Goal: Task Accomplishment & Management: Use online tool/utility

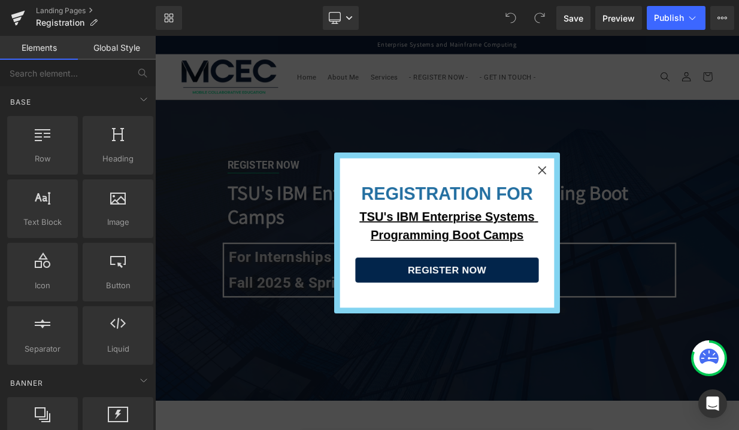
click at [635, 204] on icon "Close" at bounding box center [635, 203] width 23 height 23
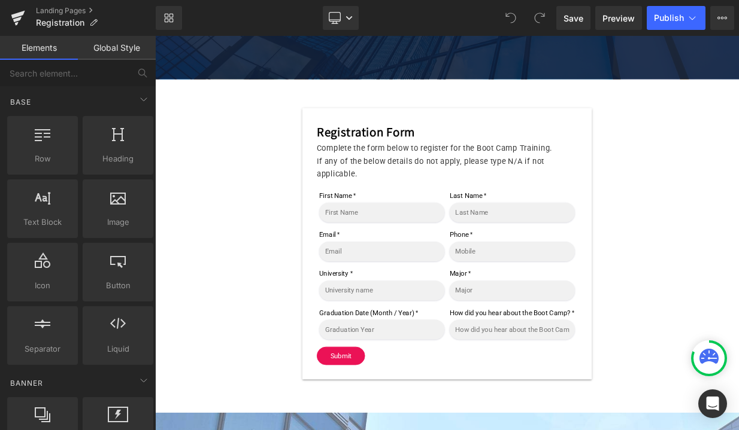
scroll to position [564, 0]
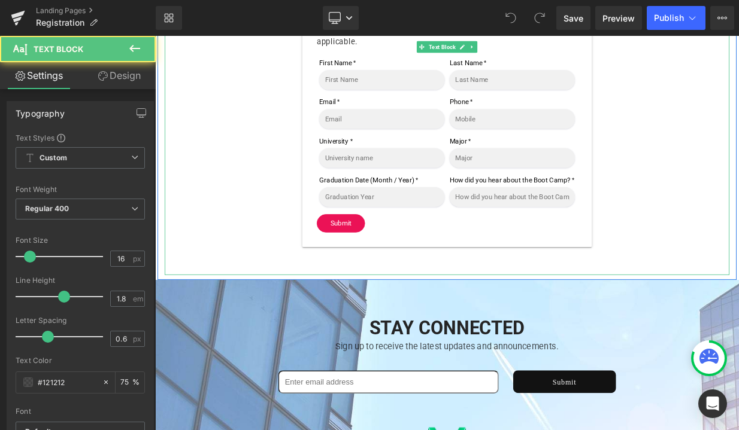
click at [515, 328] on p at bounding box center [517, 324] width 700 height 17
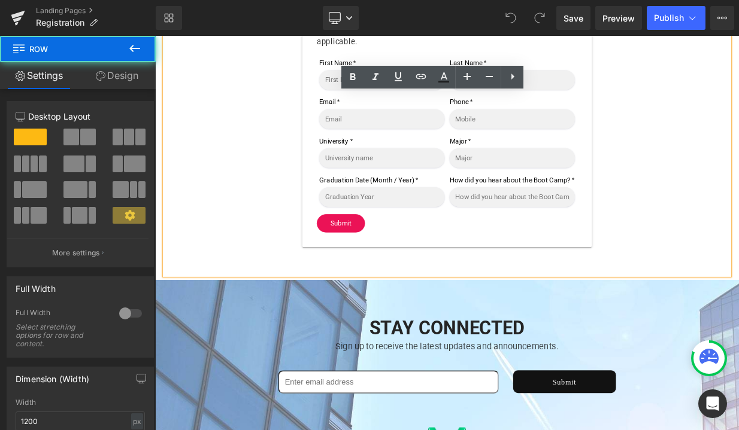
click at [506, 339] on div "Registration Form Complete the form below to register for the Boot Camp Trainin…" at bounding box center [517, 132] width 718 height 414
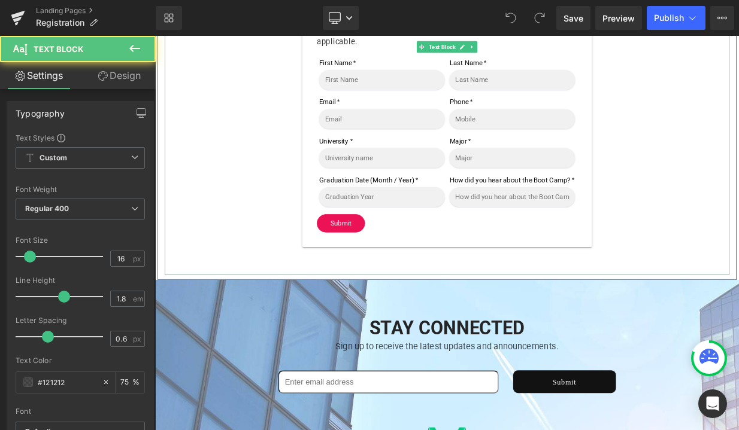
click at [508, 333] on p at bounding box center [517, 324] width 700 height 17
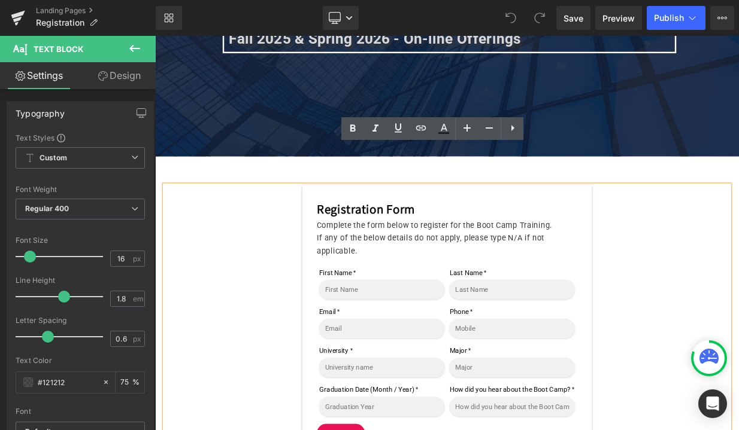
scroll to position [238, 0]
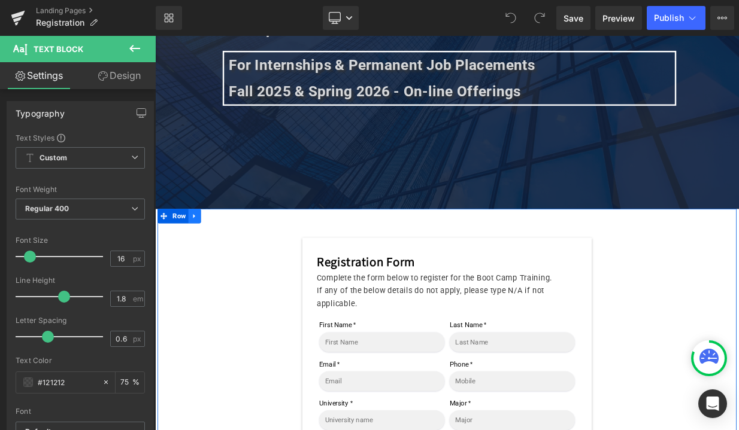
click at [204, 262] on icon at bounding box center [204, 260] width 8 height 9
click at [216, 262] on icon at bounding box center [219, 260] width 8 height 9
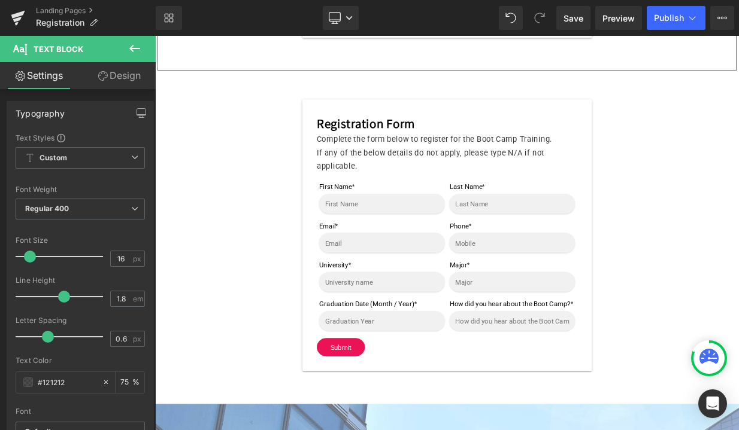
scroll to position [828, 0]
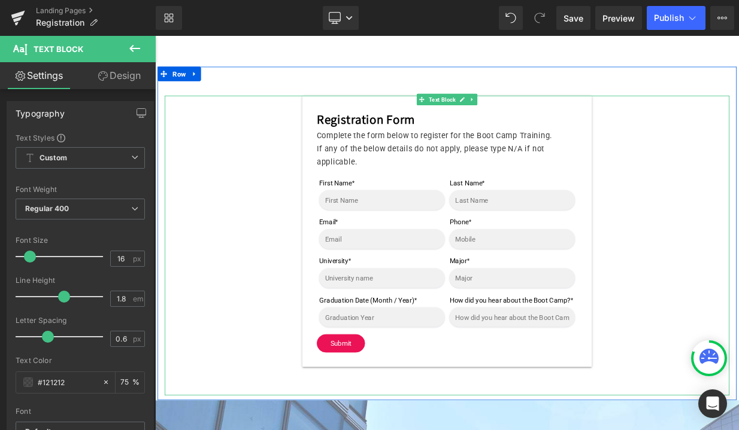
click at [442, 151] on h3 "Registration Form" at bounding box center [517, 139] width 323 height 23
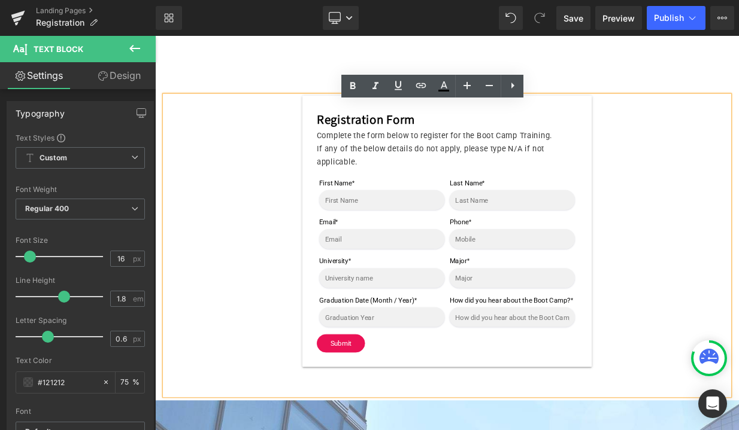
click at [361, 429] on button "Submit" at bounding box center [386, 417] width 60 height 23
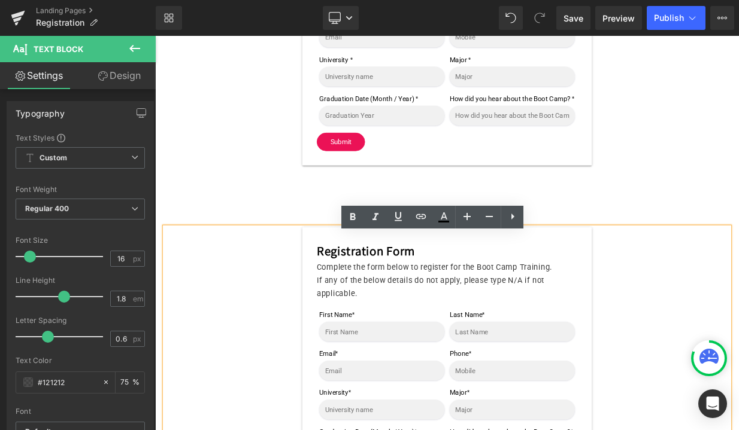
scroll to position [666, 0]
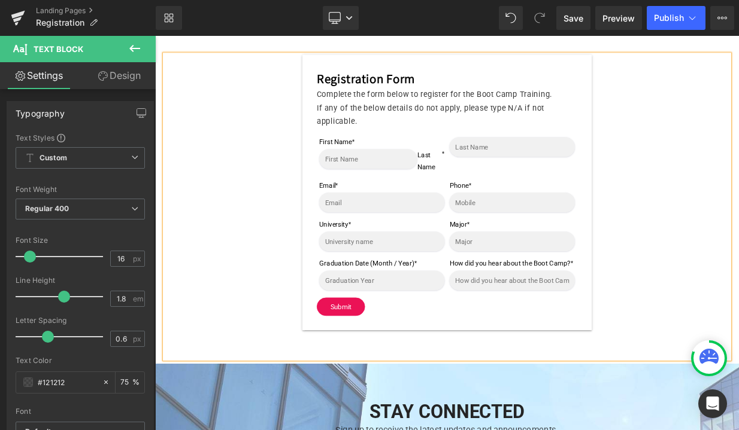
scroll to position [822, 0]
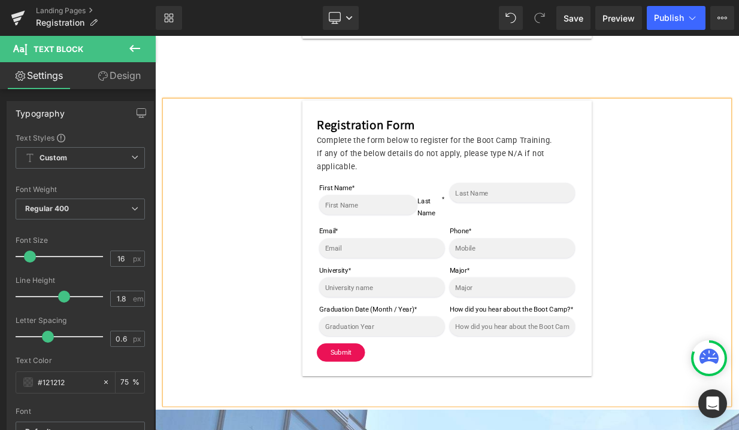
click at [309, 268] on div "Registration Form Complete the form below to register for the Boot Camp Trainin…" at bounding box center [517, 287] width 700 height 342
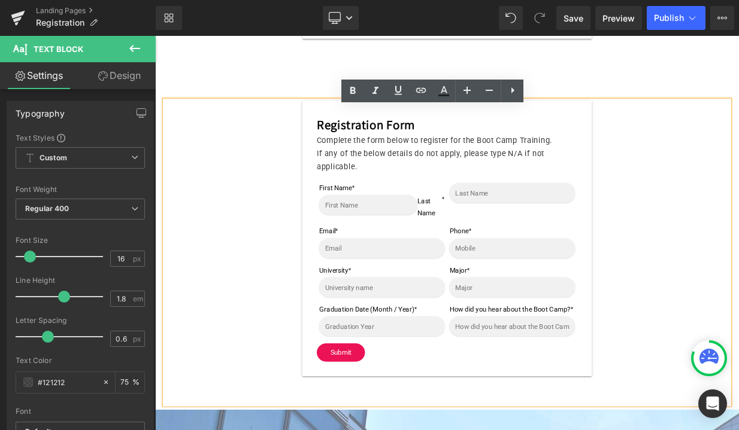
click at [177, 126] on div "Registration Form Complete the form below to register for the Boot Camp Trainin…" at bounding box center [517, 287] width 700 height 342
click at [315, 155] on div "Registration Form Complete the form below to register for the Boot Camp Trainin…" at bounding box center [517, 287] width 700 height 342
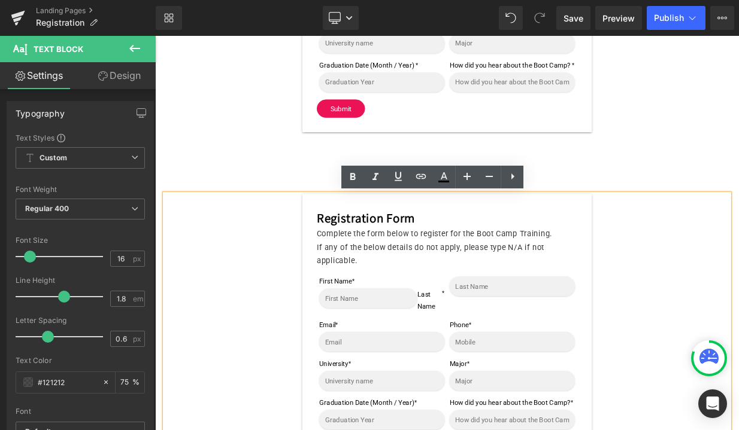
scroll to position [700, 0]
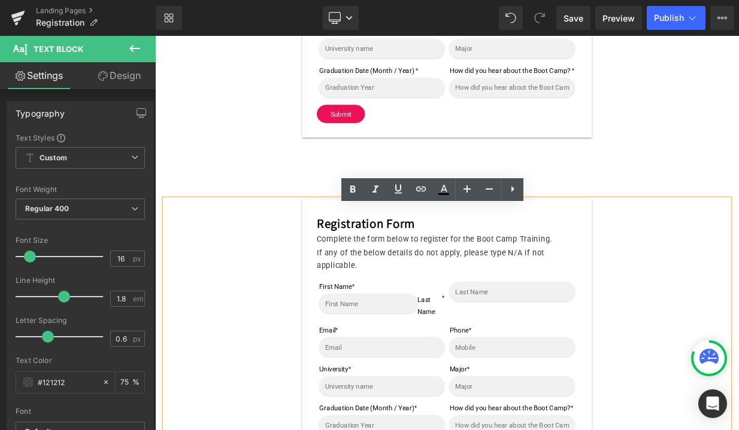
click at [268, 189] on div "Registration Form Complete the form below to register for the Boot Camp Trainin…" at bounding box center [517, 11] width 700 height 372
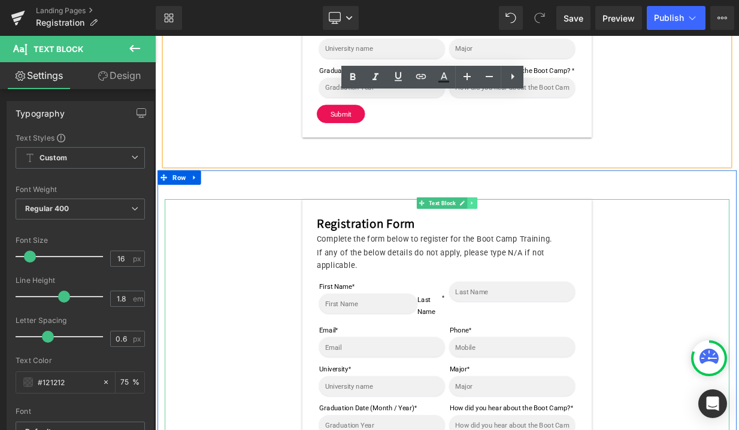
click at [548, 247] on icon at bounding box center [548, 243] width 7 height 7
click at [569, 247] on icon at bounding box center [567, 243] width 7 height 7
click at [547, 246] on icon at bounding box center [548, 244] width 2 height 4
click at [512, 251] on link at bounding box center [517, 243] width 13 height 14
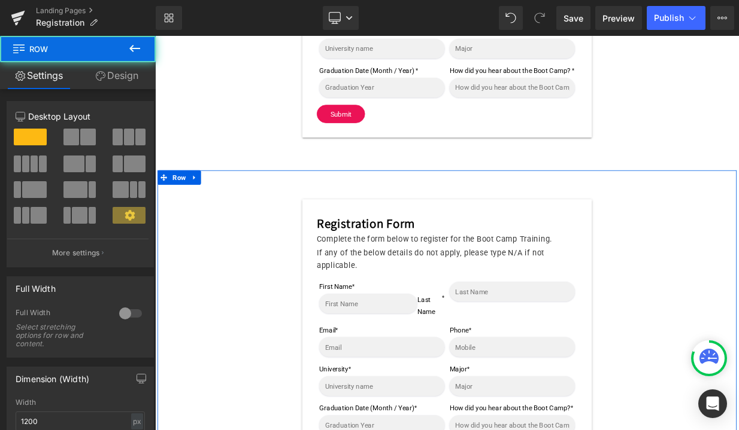
drag, startPoint x: 499, startPoint y: 247, endPoint x: 389, endPoint y: 253, distance: 109.7
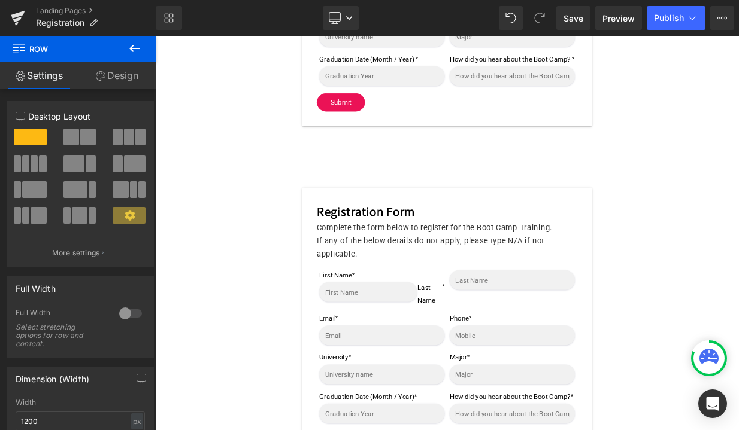
scroll to position [627, 0]
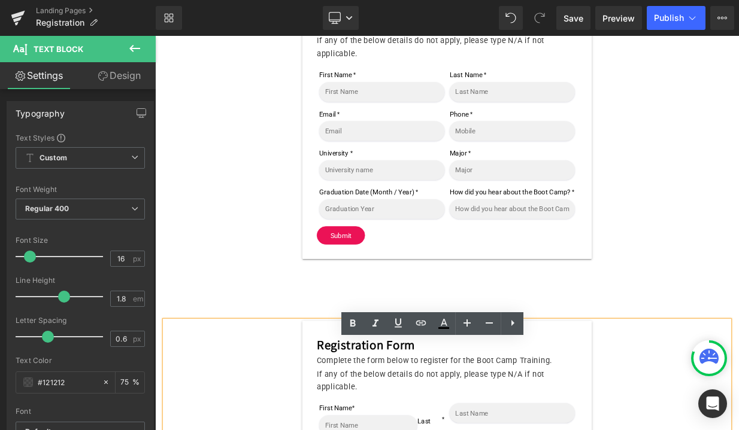
scroll to position [451, 0]
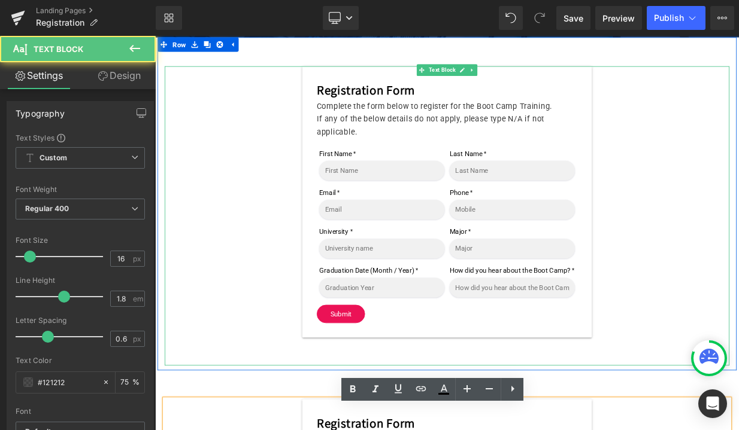
click at [217, 291] on div "Registration Form Complete the form below to register for the Boot Camp Trainin…" at bounding box center [517, 242] width 700 height 337
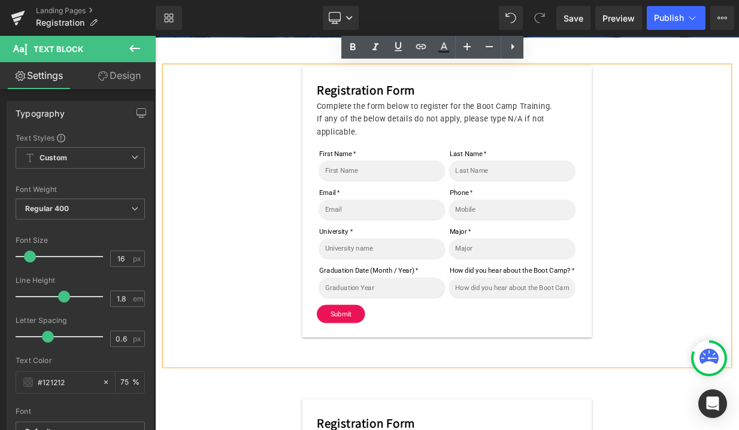
click at [178, 430] on div "Registration Form Complete the form below to register for the Boot Camp Trainin…" at bounding box center [517, 260] width 700 height 372
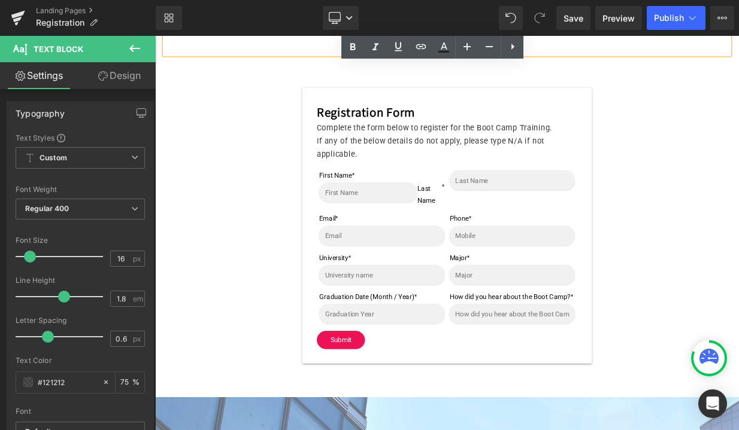
scroll to position [892, 0]
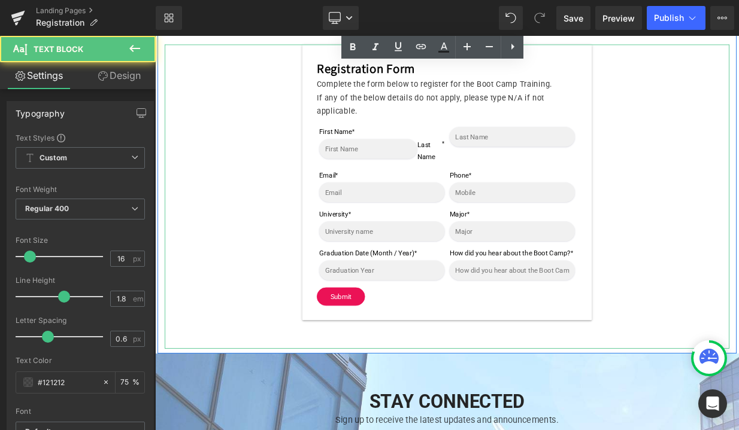
click at [187, 381] on div "Registration Form Complete the form below to register for the Boot Camp Trainin…" at bounding box center [517, 218] width 700 height 342
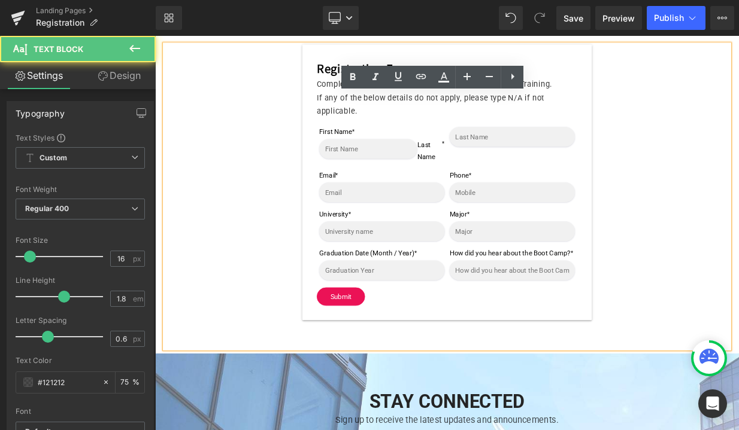
click at [174, 424] on p at bounding box center [517, 415] width 700 height 17
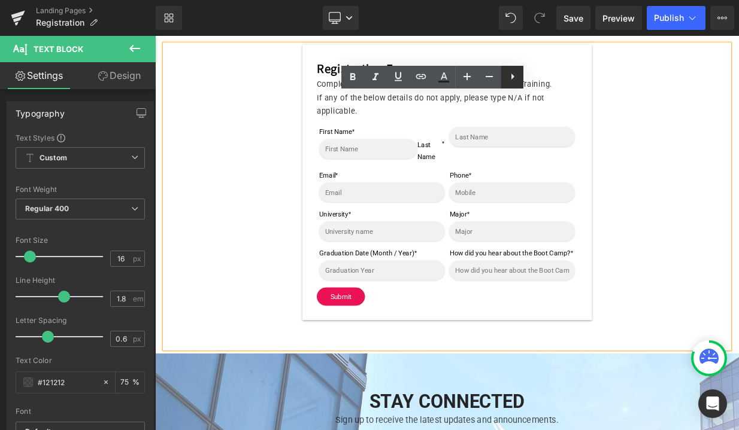
click at [517, 80] on icon at bounding box center [512, 76] width 14 height 14
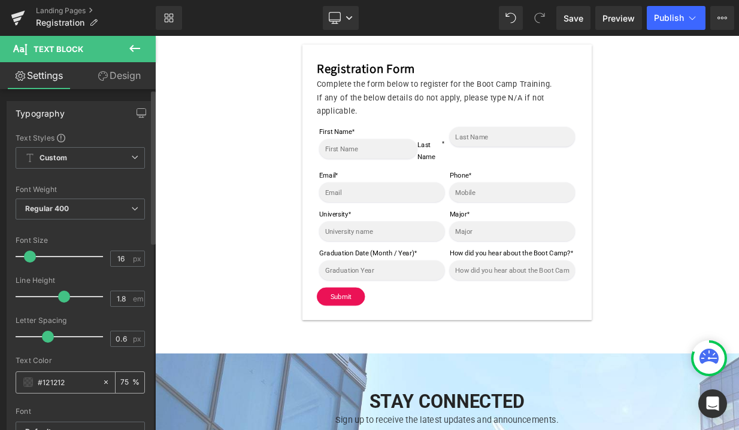
scroll to position [0, 0]
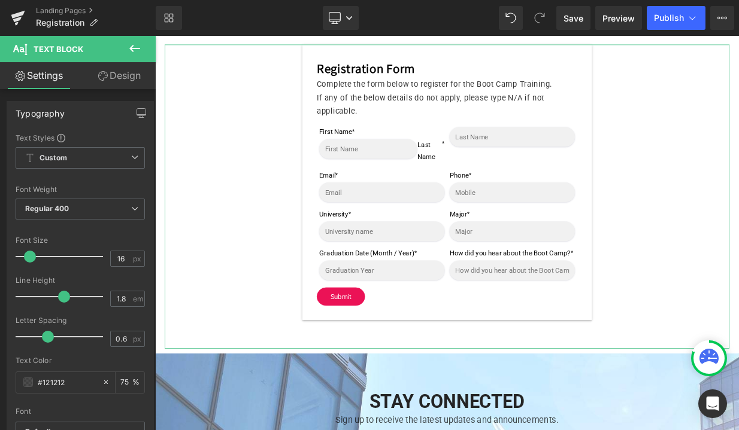
click at [119, 70] on link "Design" at bounding box center [119, 75] width 78 height 27
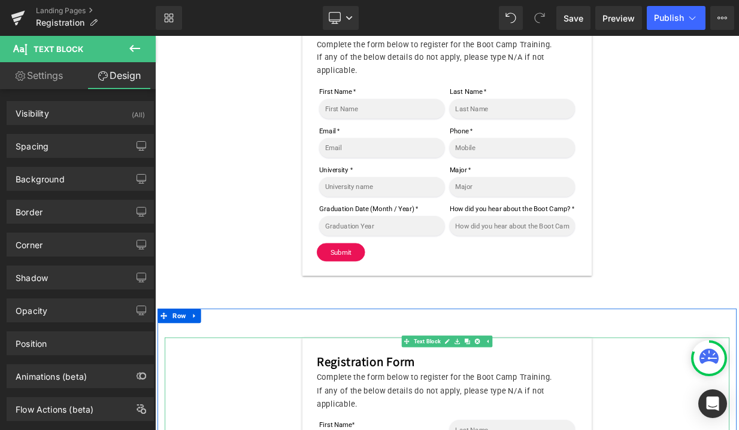
scroll to position [527, 0]
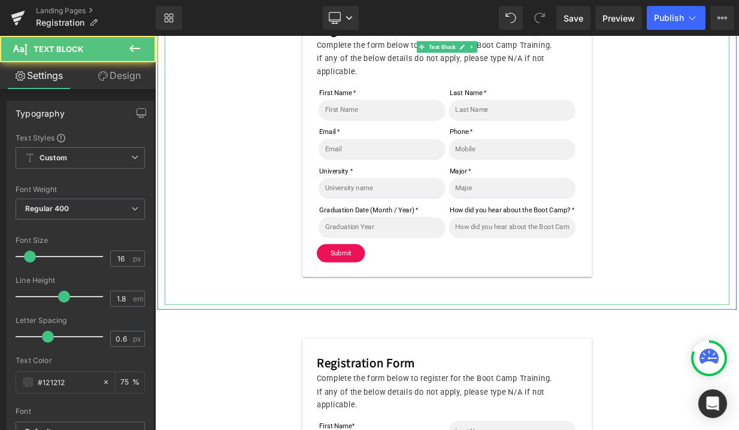
click at [235, 366] on p at bounding box center [517, 361] width 700 height 17
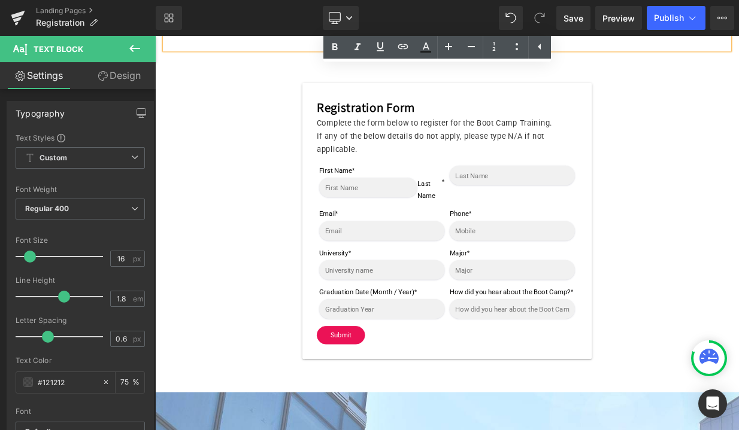
scroll to position [856, 0]
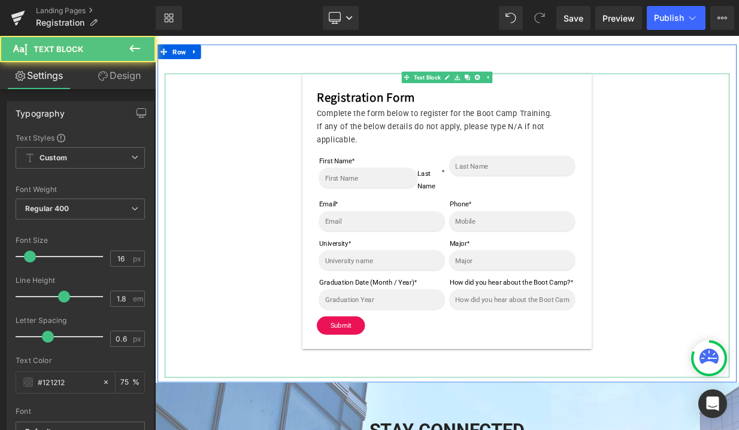
click at [235, 425] on div "Registration Form Complete the form below to register for the Boot Camp Trainin…" at bounding box center [517, 254] width 700 height 342
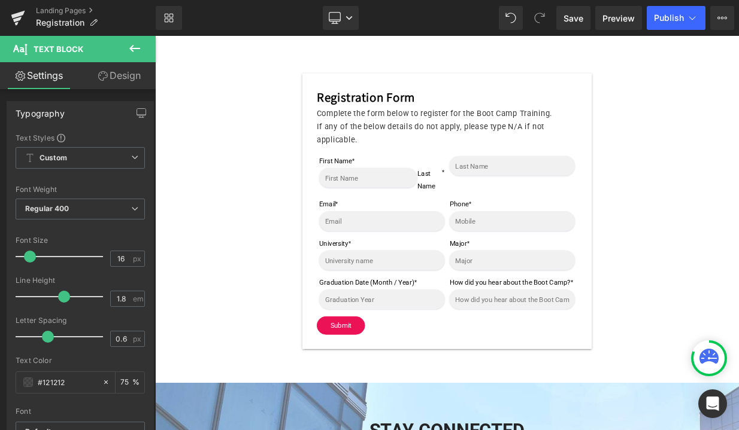
click at [121, 76] on link "Design" at bounding box center [119, 75] width 78 height 27
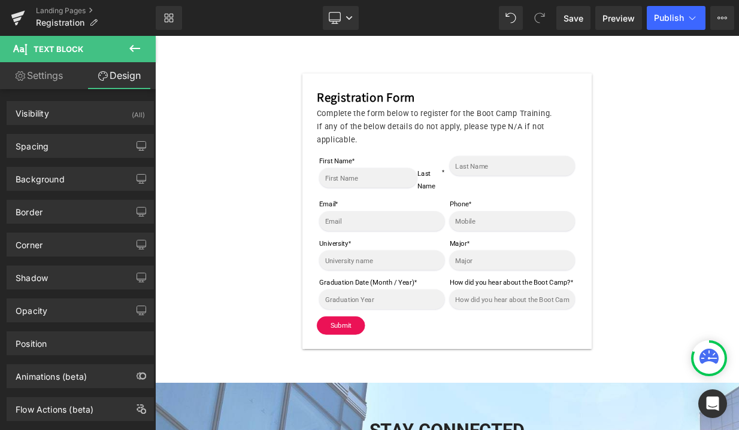
click at [53, 74] on link "Settings" at bounding box center [39, 75] width 78 height 27
type input "75"
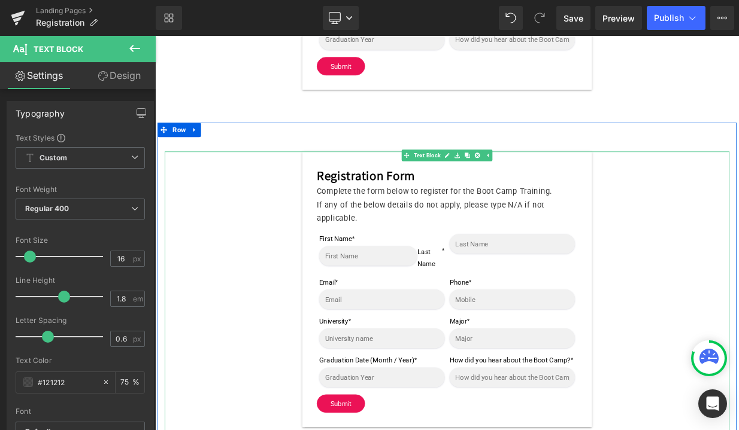
scroll to position [757, 0]
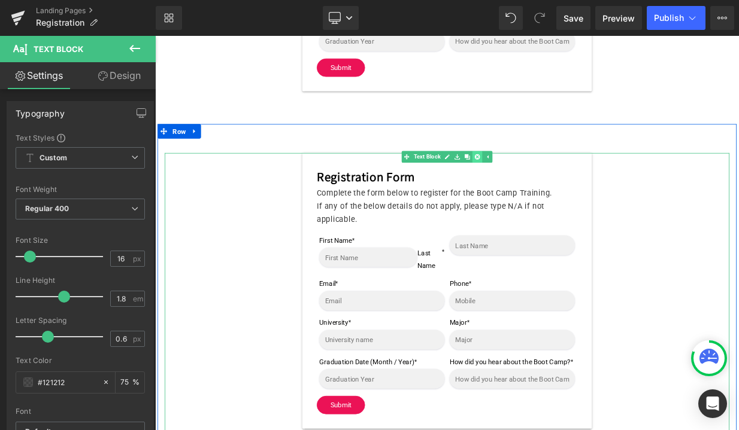
click at [555, 190] on icon at bounding box center [554, 186] width 7 height 7
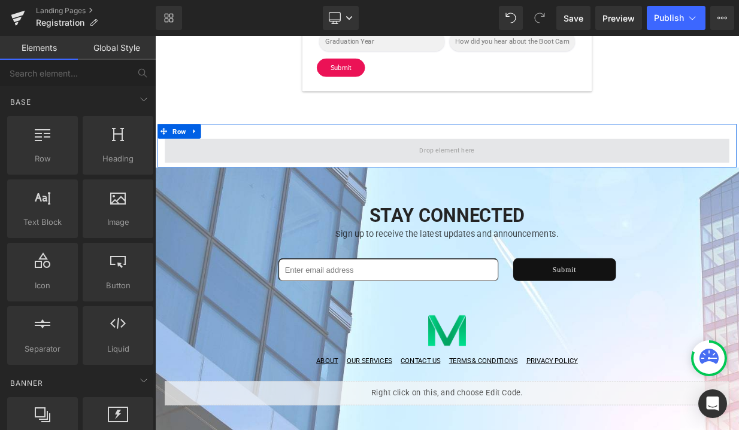
click at [193, 188] on span at bounding box center [517, 178] width 700 height 30
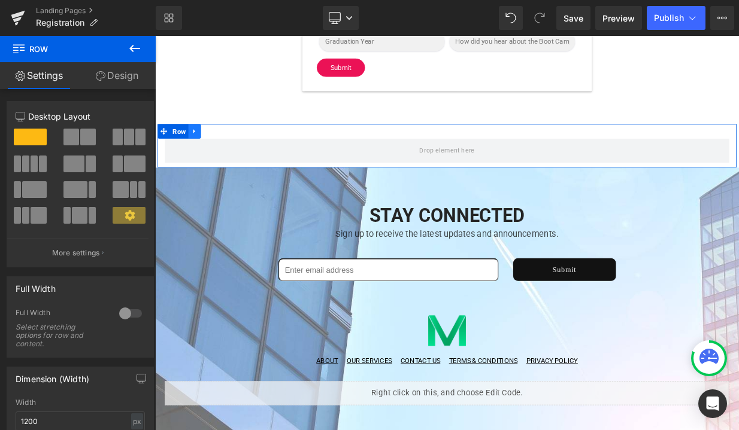
click at [202, 157] on icon at bounding box center [203, 154] width 2 height 5
click at [214, 163] on link at bounding box center [220, 154] width 16 height 18
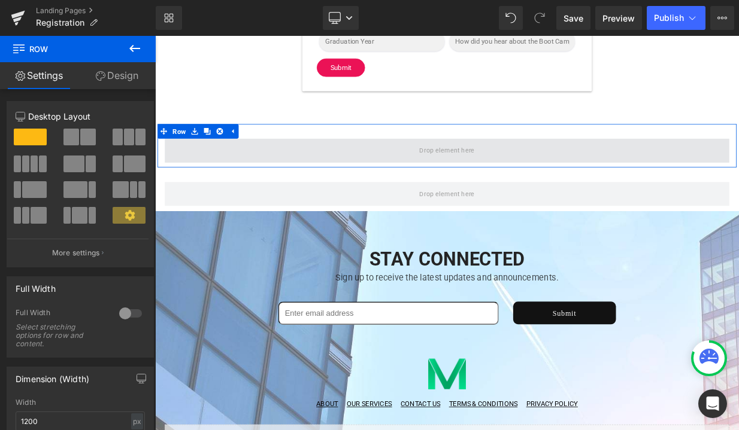
click at [238, 186] on span at bounding box center [517, 178] width 700 height 30
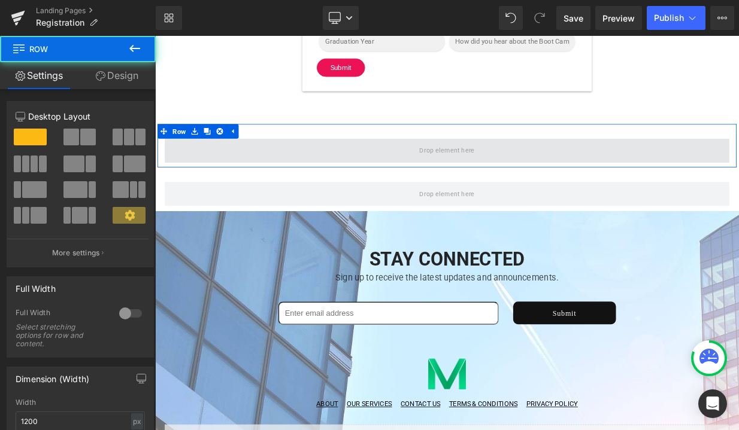
click at [238, 186] on span at bounding box center [517, 178] width 700 height 30
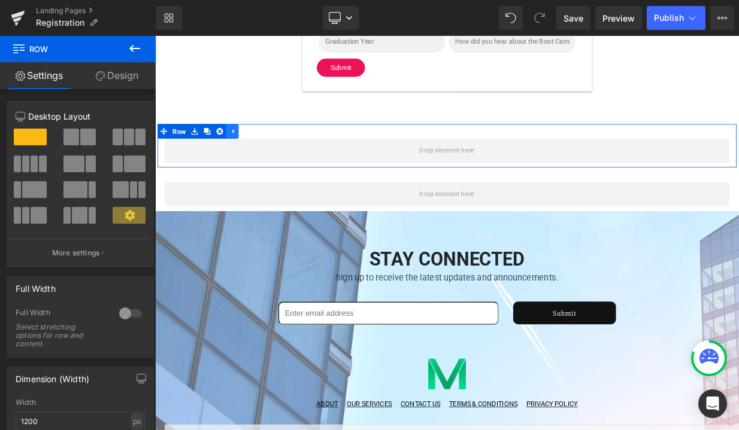
click at [248, 159] on icon at bounding box center [251, 154] width 8 height 9
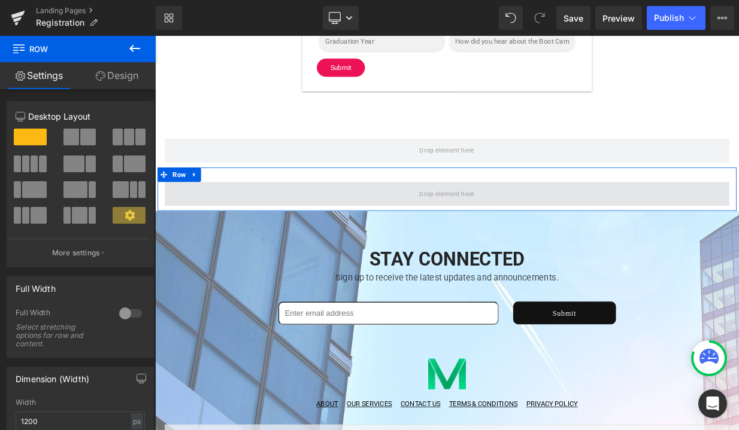
click at [227, 229] on span at bounding box center [517, 232] width 700 height 30
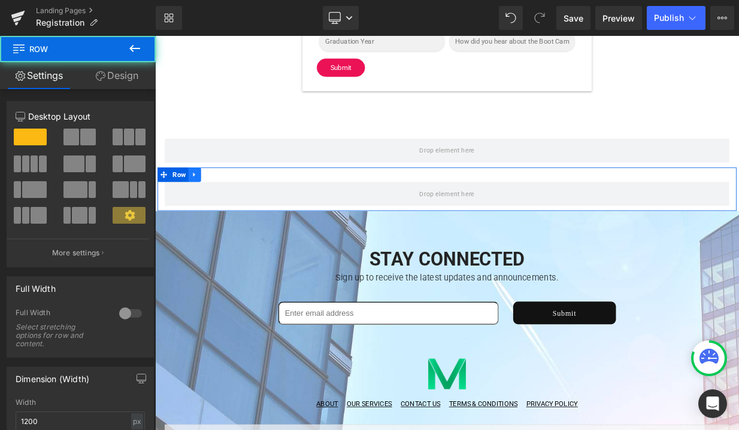
click at [204, 211] on icon at bounding box center [203, 208] width 2 height 5
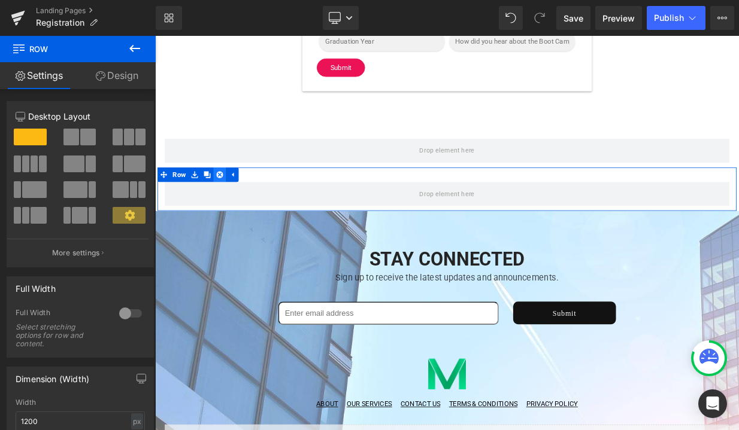
click at [235, 212] on icon at bounding box center [235, 208] width 8 height 8
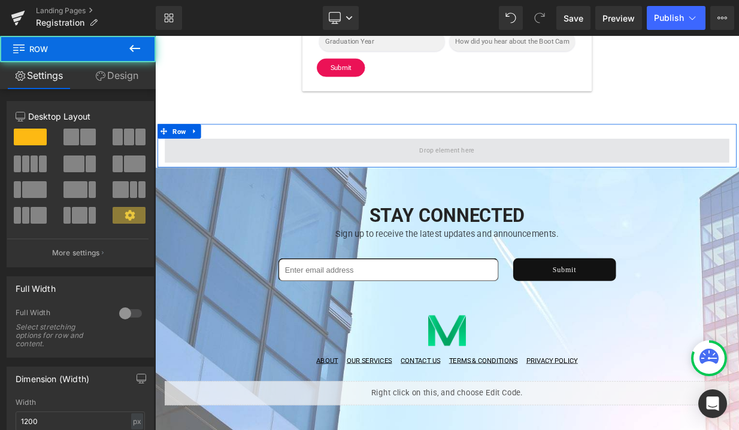
click at [241, 193] on span at bounding box center [517, 178] width 700 height 30
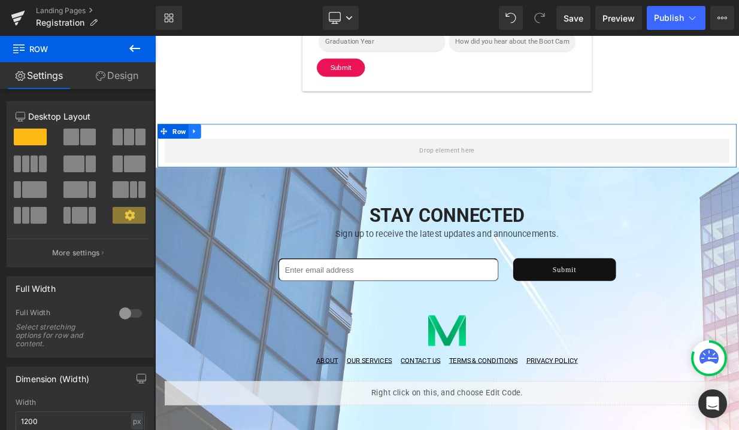
click at [205, 159] on icon at bounding box center [204, 154] width 8 height 9
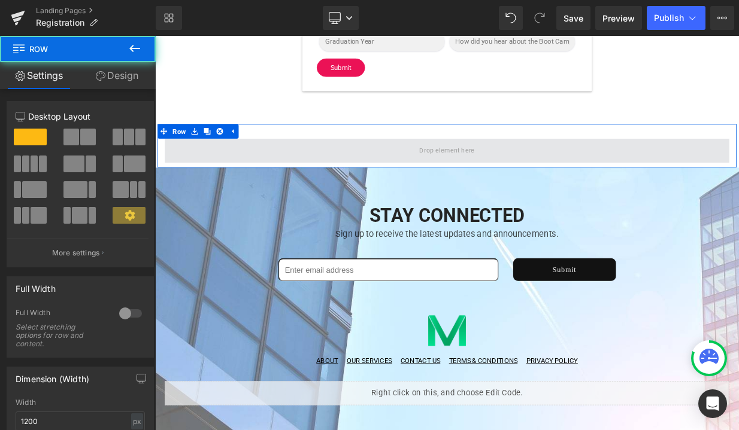
click at [201, 190] on span at bounding box center [517, 178] width 700 height 30
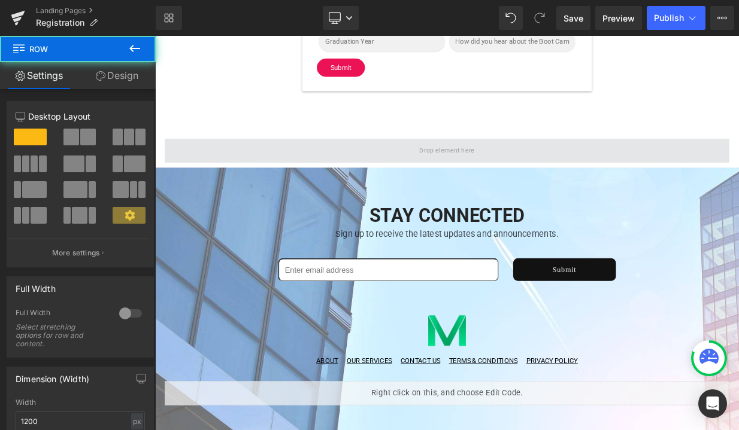
click at [201, 190] on span at bounding box center [517, 178] width 700 height 30
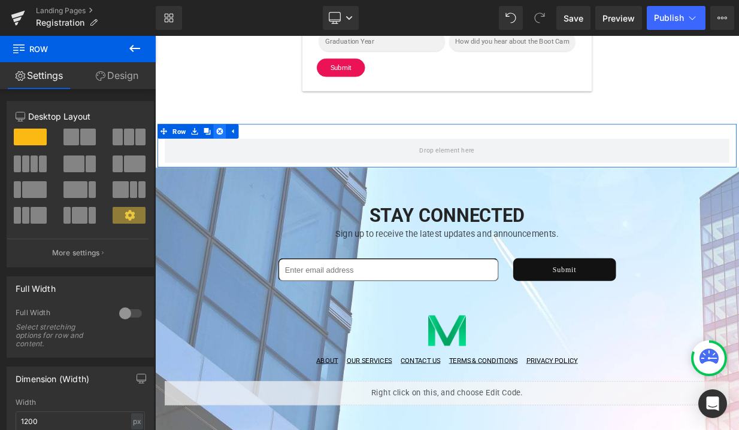
click at [238, 159] on icon at bounding box center [235, 154] width 8 height 8
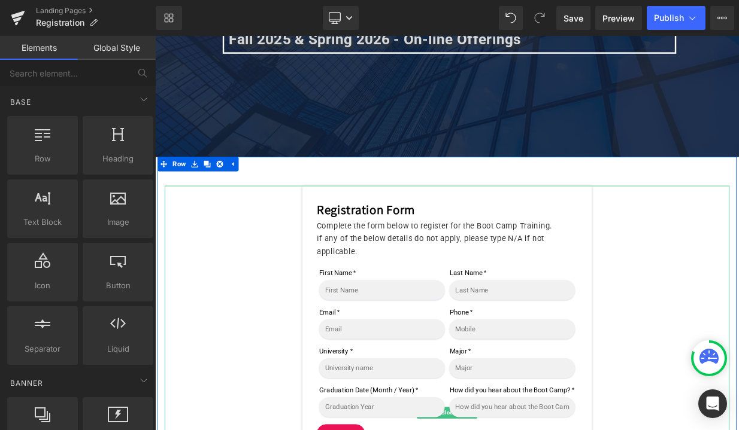
scroll to position [283, 0]
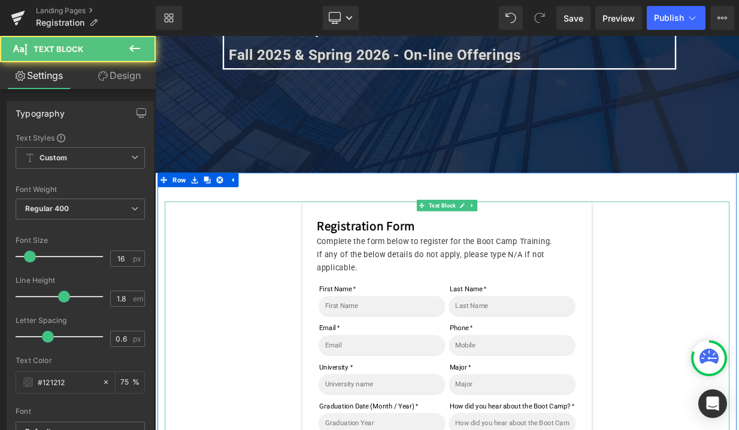
click at [270, 260] on div "Registration Form Complete the form below to register for the Boot Camp Trainin…" at bounding box center [517, 410] width 700 height 337
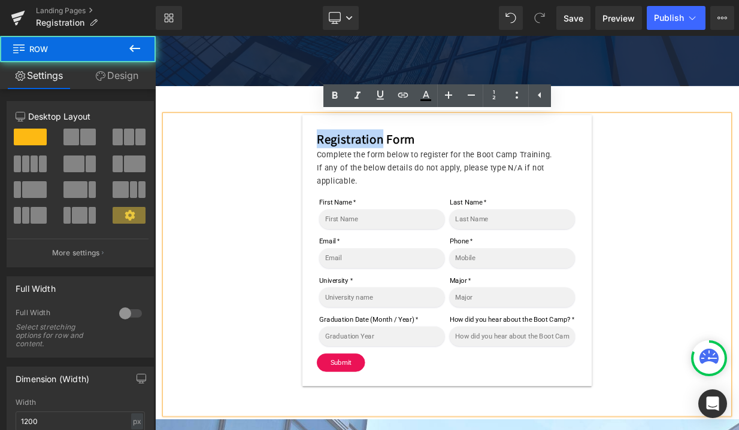
scroll to position [403, 0]
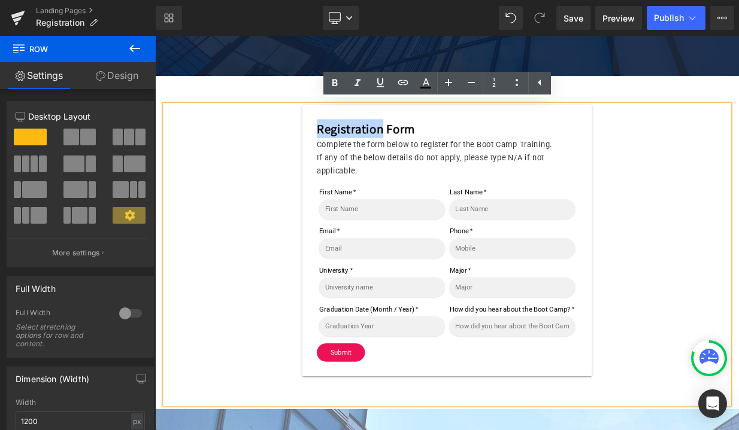
click at [273, 311] on div "Registration Form Complete the form below to register for the Boot Camp Trainin…" at bounding box center [517, 290] width 700 height 337
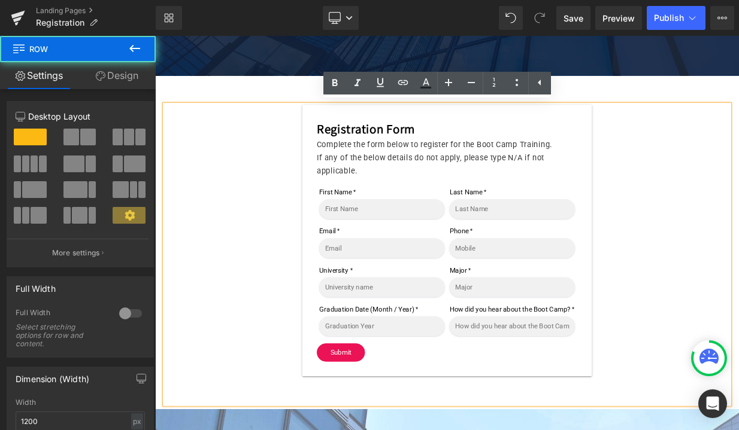
click at [256, 97] on div "Registration Form Complete the form below to register for the Boot Camp Trainin…" at bounding box center [517, 293] width 718 height 414
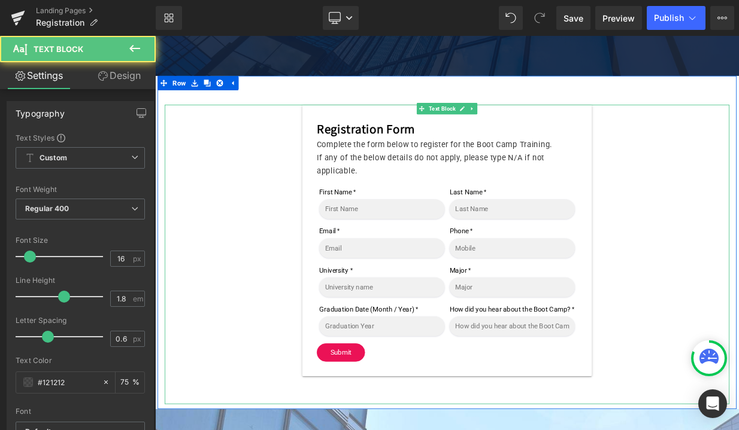
click at [169, 150] on div "Registration Form Complete the form below to register for the Boot Camp Trainin…" at bounding box center [517, 290] width 700 height 337
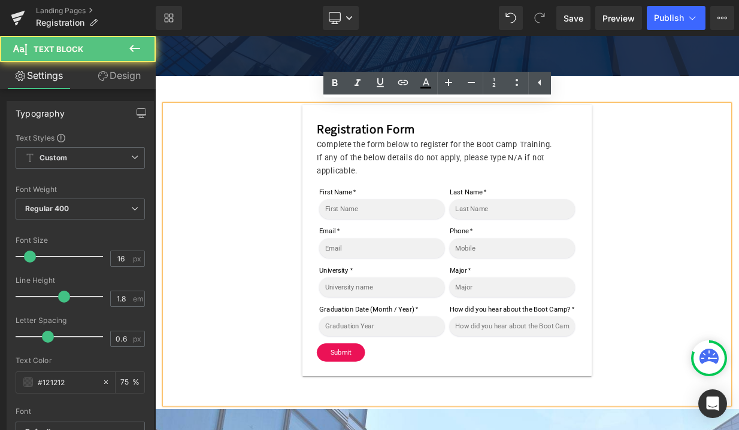
click at [260, 146] on div "Registration Form Complete the form below to register for the Boot Camp Trainin…" at bounding box center [517, 290] width 700 height 337
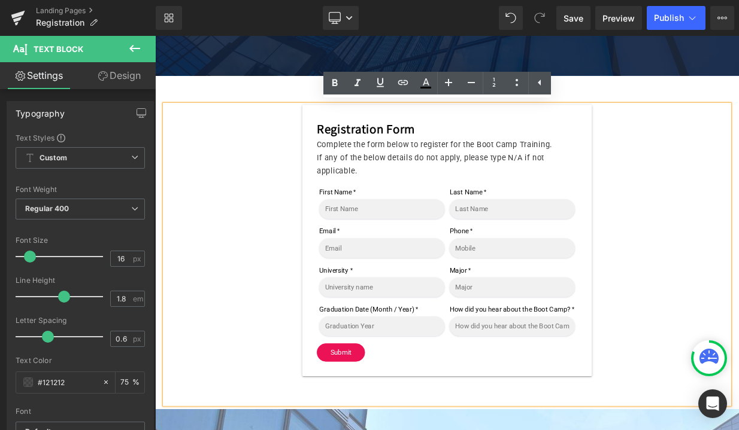
click at [738, 215] on div "Registration Form Complete the form below to register for the Boot Camp Trainin…" at bounding box center [517, 290] width 700 height 337
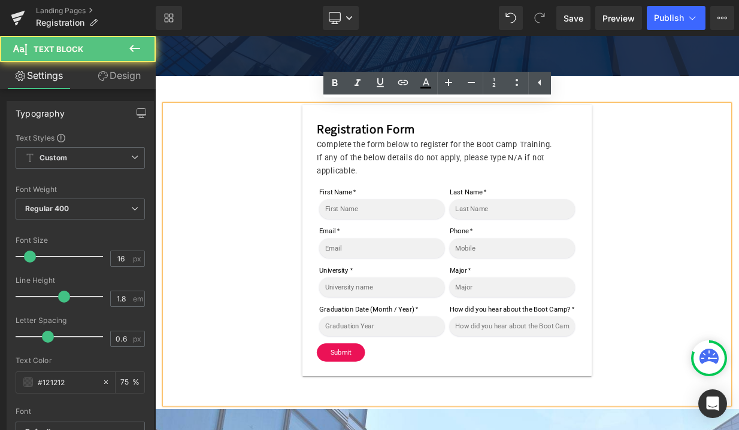
click at [584, 127] on form "Registration Form Complete the form below to register for the Boot Camp Trainin…" at bounding box center [517, 290] width 359 height 337
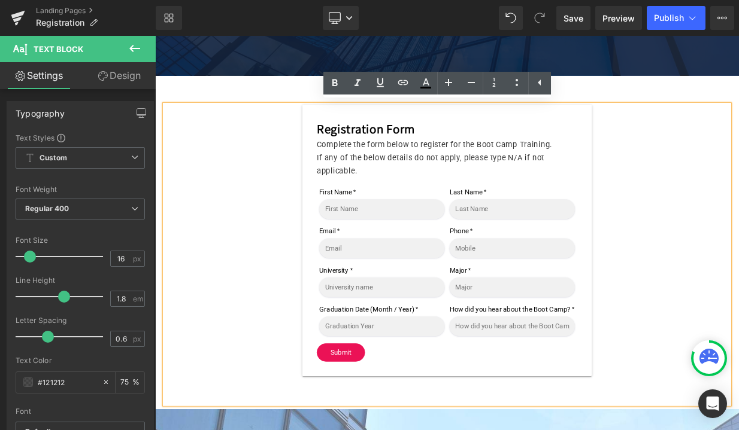
click at [318, 95] on div "Registration Form Complete the form below to register for the Boot Camp Trainin…" at bounding box center [517, 293] width 718 height 414
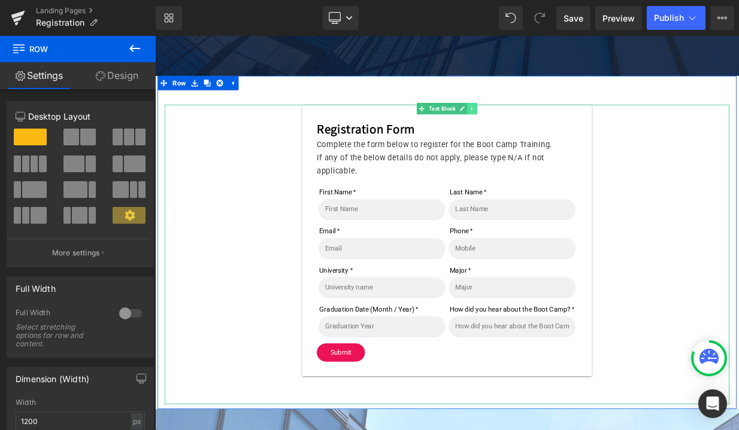
click at [547, 126] on icon at bounding box center [548, 126] width 7 height 7
click at [544, 123] on link at bounding box center [542, 126] width 13 height 14
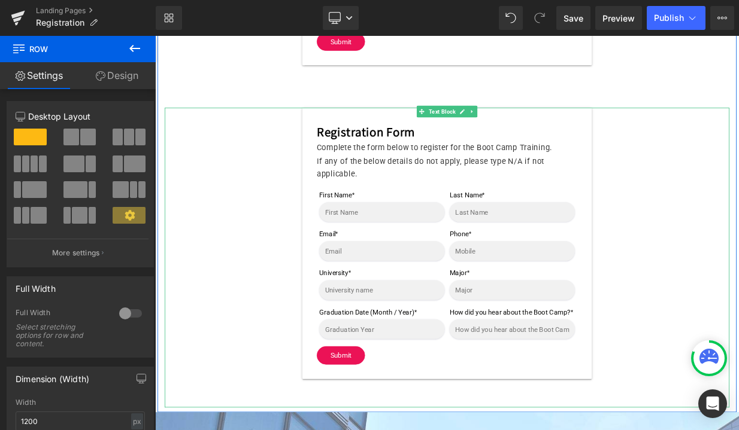
scroll to position [776, 0]
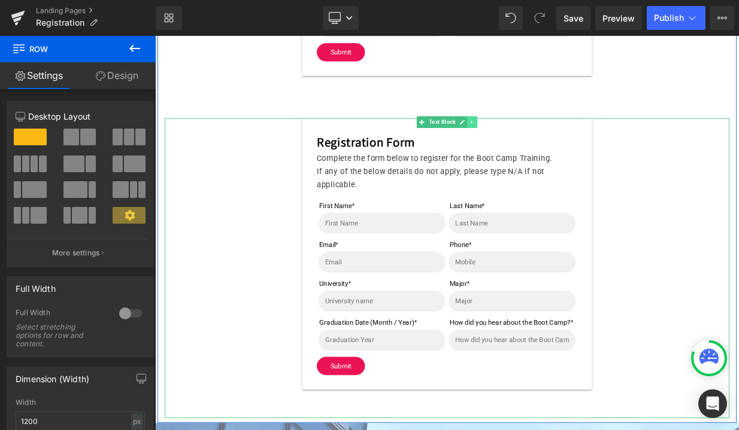
click at [546, 147] on icon at bounding box center [548, 142] width 7 height 7
click at [515, 147] on icon at bounding box center [518, 144] width 6 height 6
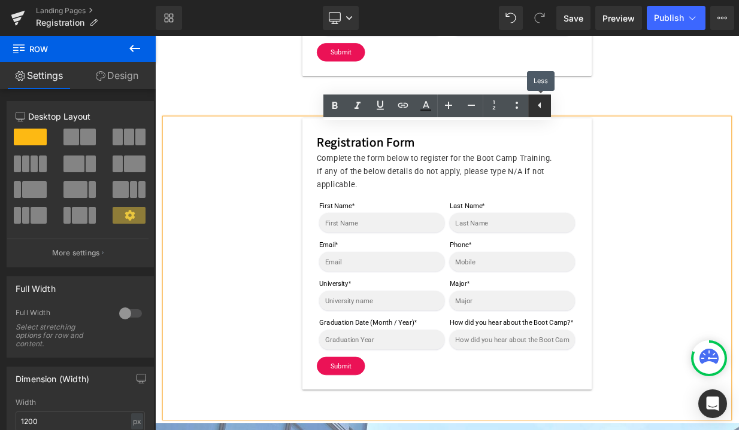
click at [539, 112] on icon at bounding box center [539, 105] width 14 height 14
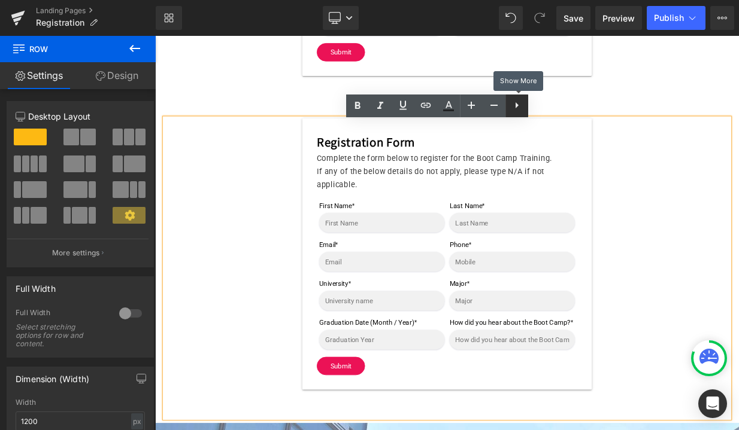
click at [516, 111] on icon at bounding box center [516, 105] width 14 height 14
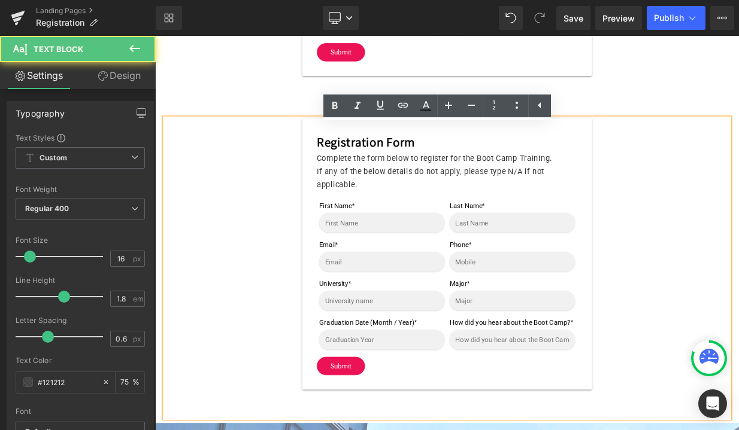
click at [244, 262] on div "Registration Form Complete the form below to register for the Boot Camp Trainin…" at bounding box center [517, 306] width 700 height 337
click at [562, 172] on h3 "Registration Form" at bounding box center [517, 167] width 323 height 23
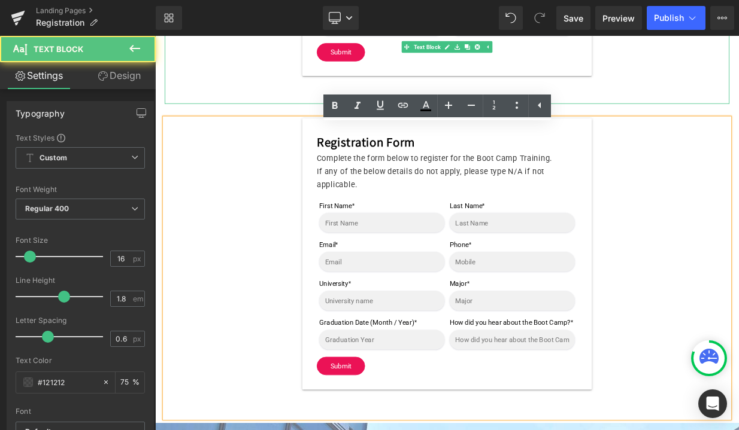
click at [729, 121] on p at bounding box center [517, 112] width 700 height 17
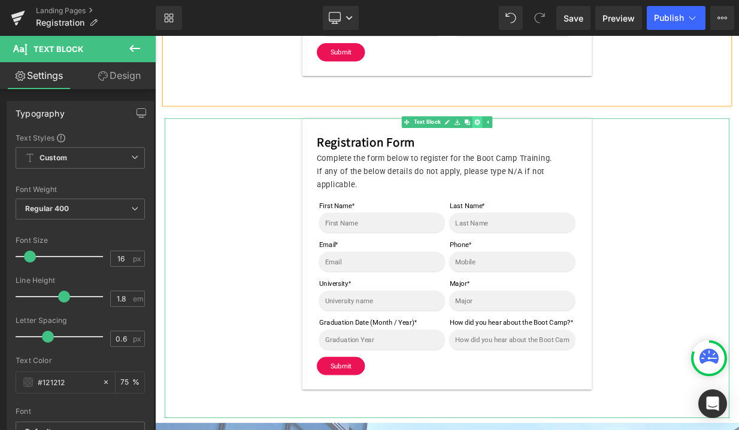
click at [552, 150] on link at bounding box center [554, 143] width 13 height 14
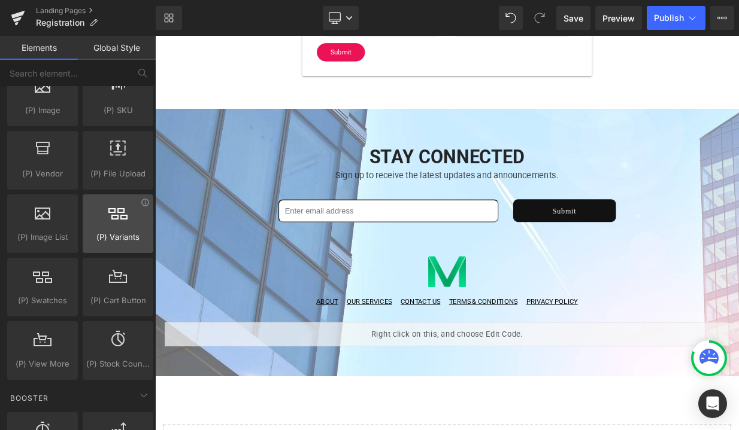
scroll to position [1310, 0]
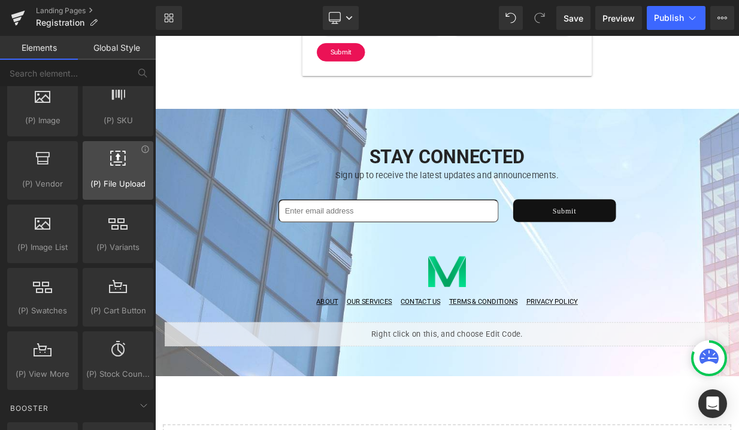
click at [123, 163] on div at bounding box center [117, 164] width 63 height 27
click at [113, 166] on div at bounding box center [117, 164] width 63 height 27
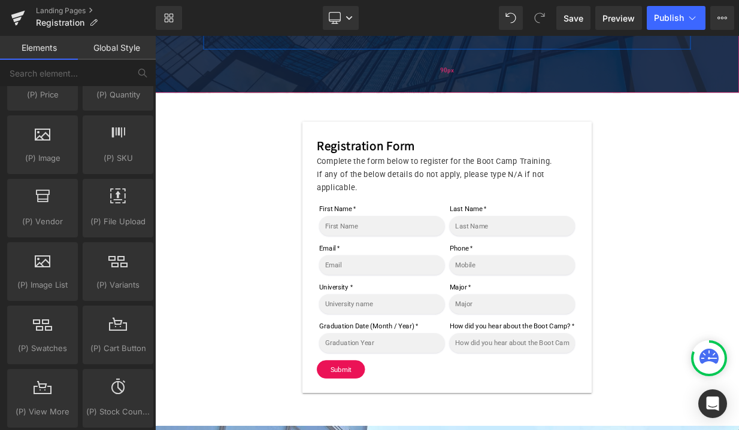
scroll to position [385, 0]
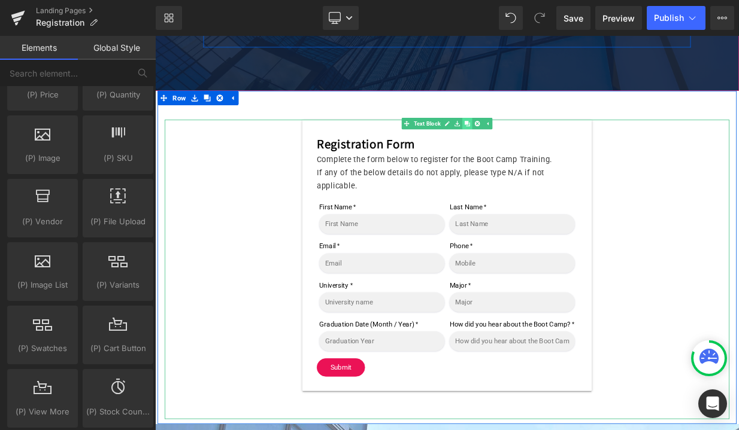
click at [540, 147] on link at bounding box center [542, 145] width 13 height 14
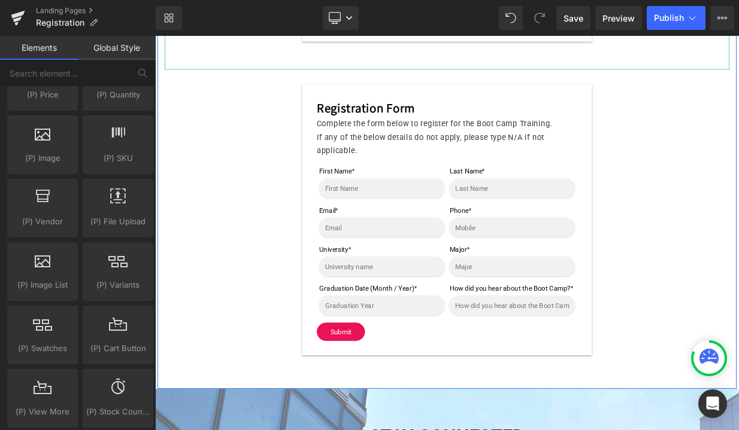
scroll to position [840, 0]
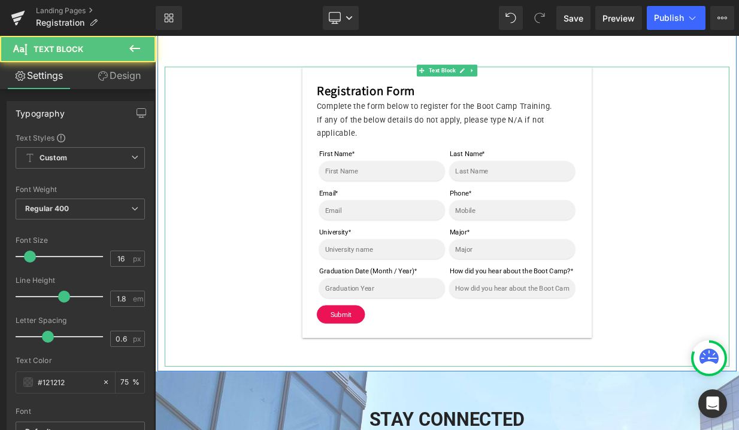
click at [260, 430] on p at bounding box center [517, 437] width 700 height 17
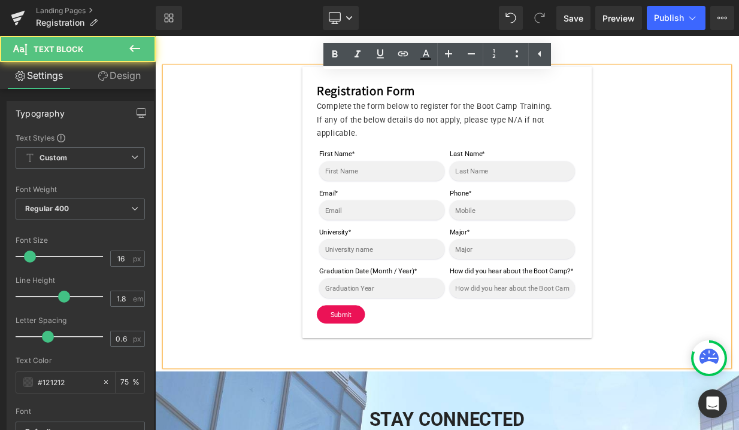
click at [194, 430] on p at bounding box center [517, 437] width 700 height 17
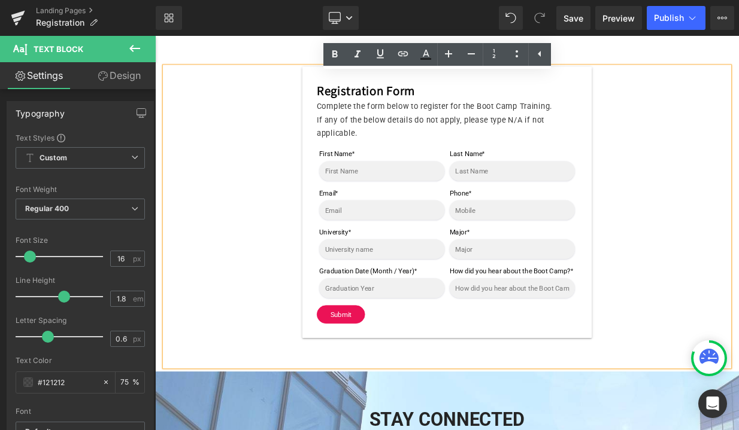
click at [424, 430] on div "Registration Form Complete the form below to register for the Boot Camp Trainin…" at bounding box center [517, 260] width 700 height 372
click at [730, 396] on div "Registration Form Complete the form below to register for the Boot Camp Trainin…" at bounding box center [517, 242] width 700 height 337
click at [224, 430] on div "Registration Form Complete the form below to register for the Boot Camp Trainin…" at bounding box center [517, 260] width 700 height 372
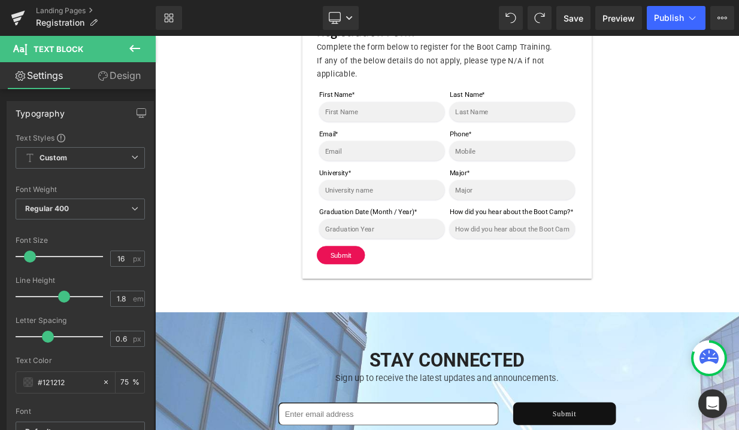
scroll to position [901, 0]
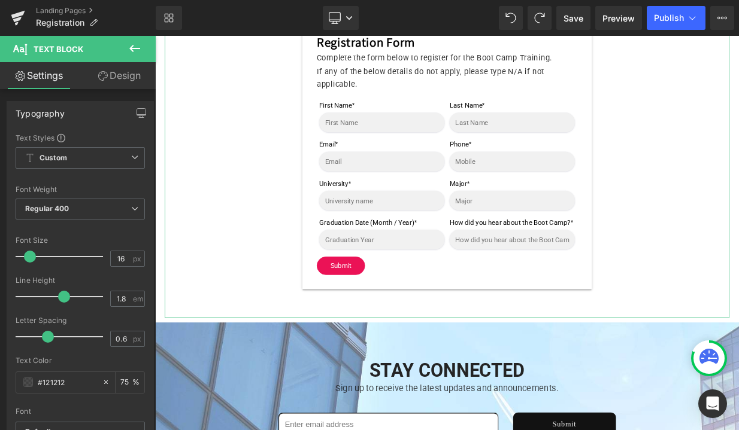
click at [116, 76] on link "Design" at bounding box center [119, 75] width 78 height 27
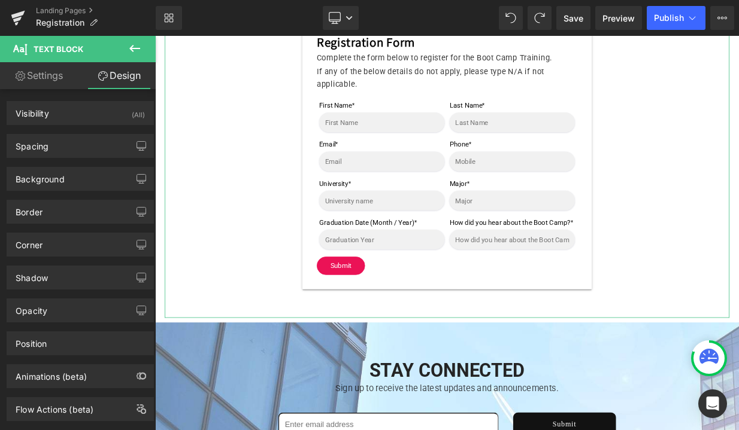
click at [46, 78] on link "Settings" at bounding box center [39, 75] width 78 height 27
type input "75"
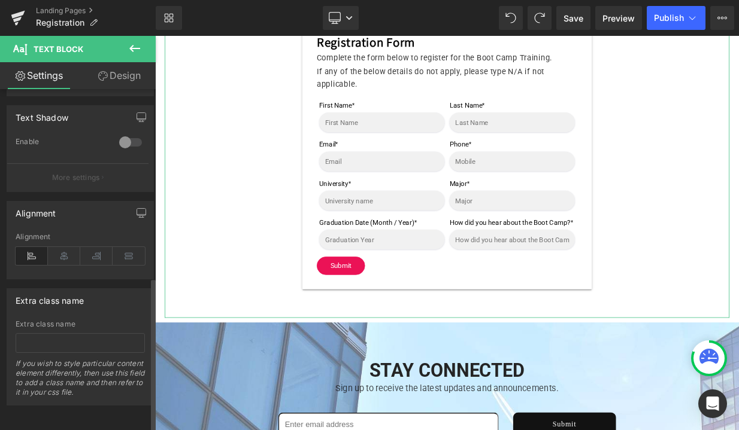
scroll to position [415, 0]
click at [116, 78] on link "Design" at bounding box center [119, 75] width 78 height 27
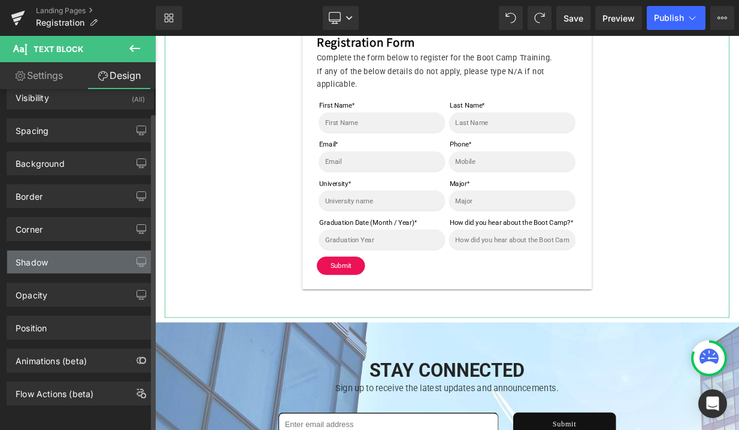
scroll to position [25, 0]
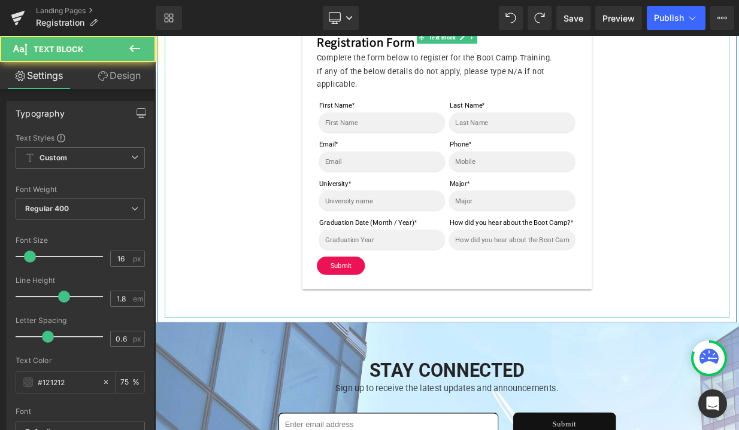
drag, startPoint x: 347, startPoint y: 394, endPoint x: 324, endPoint y: 394, distance: 22.7
click at [347, 386] on p at bounding box center [517, 377] width 700 height 17
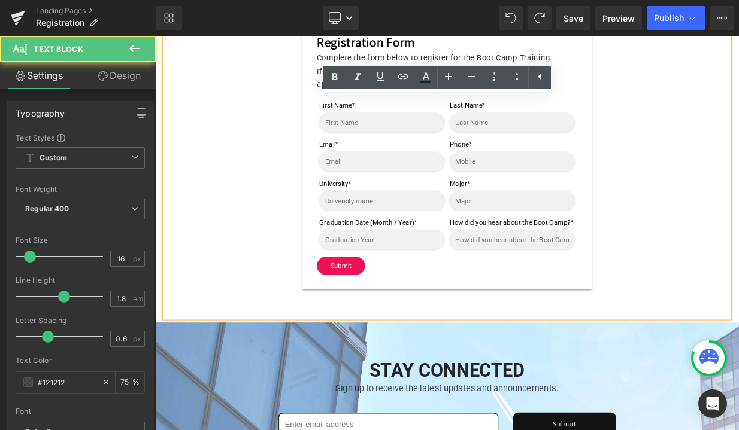
click at [183, 386] on p at bounding box center [517, 377] width 700 height 17
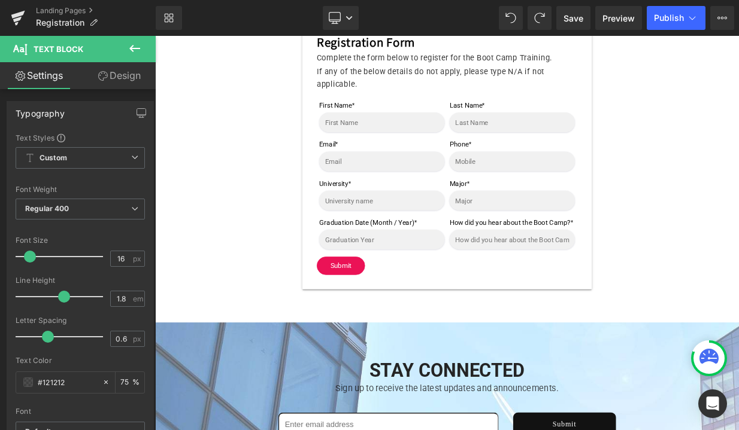
click at [40, 77] on link "Settings" at bounding box center [39, 75] width 78 height 27
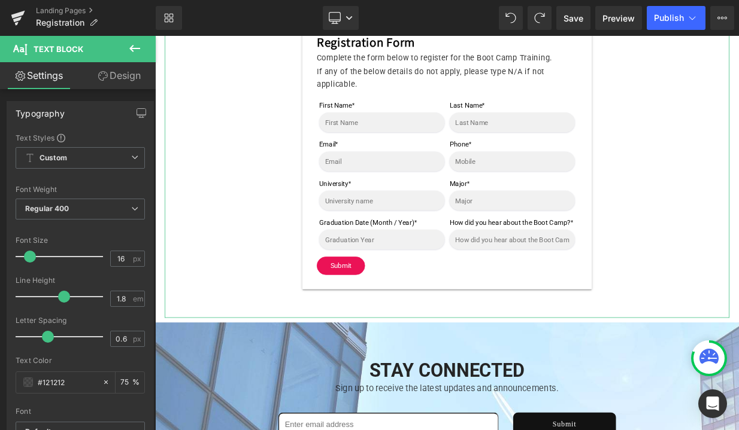
click at [119, 71] on link "Design" at bounding box center [119, 75] width 78 height 27
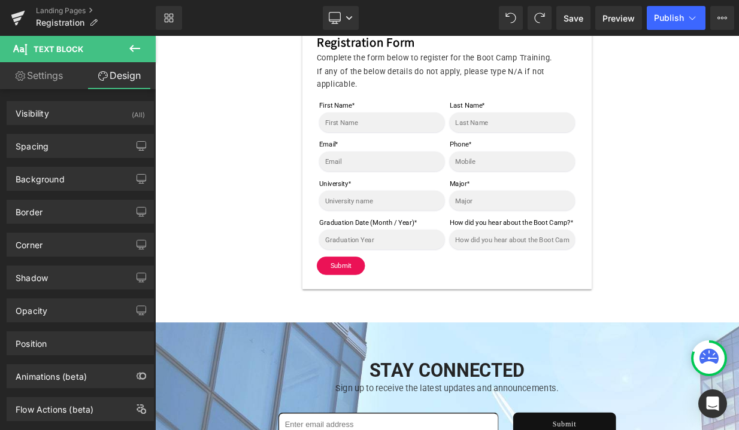
scroll to position [0, 0]
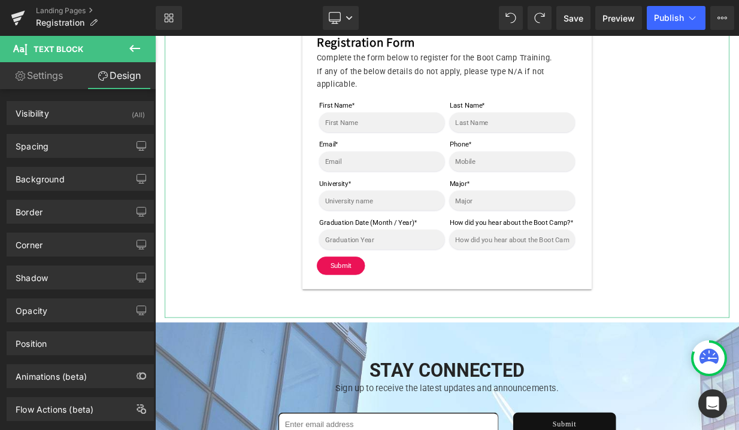
click at [22, 81] on link "Settings" at bounding box center [39, 75] width 78 height 27
type input "75"
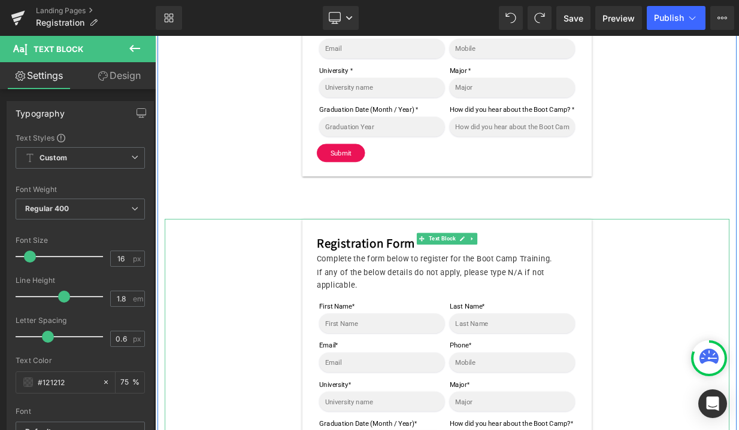
scroll to position [639, 0]
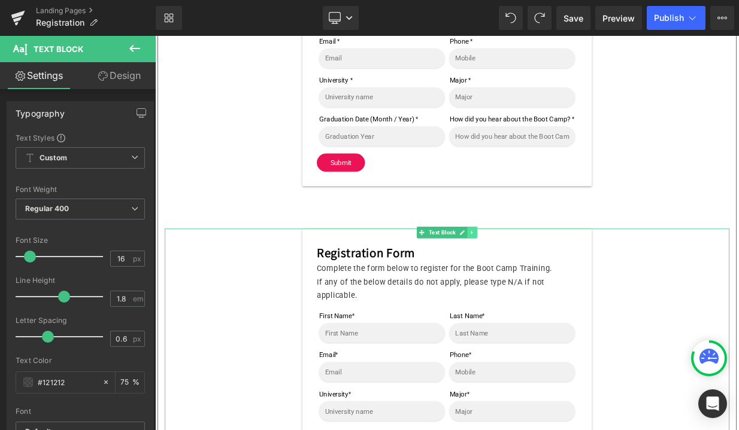
click at [548, 284] on icon at bounding box center [548, 280] width 7 height 7
click at [555, 284] on icon at bounding box center [554, 280] width 7 height 7
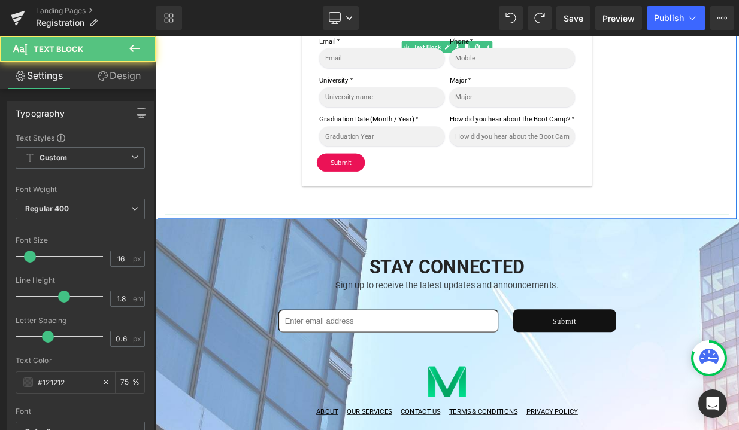
click at [239, 253] on p at bounding box center [517, 249] width 700 height 17
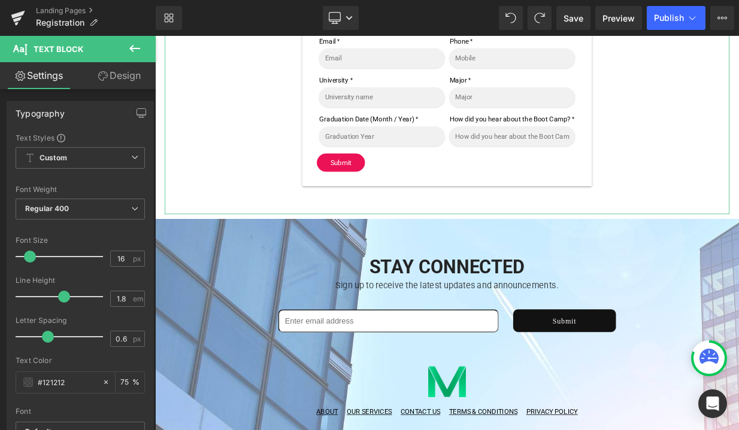
click at [129, 76] on link "Design" at bounding box center [119, 75] width 78 height 27
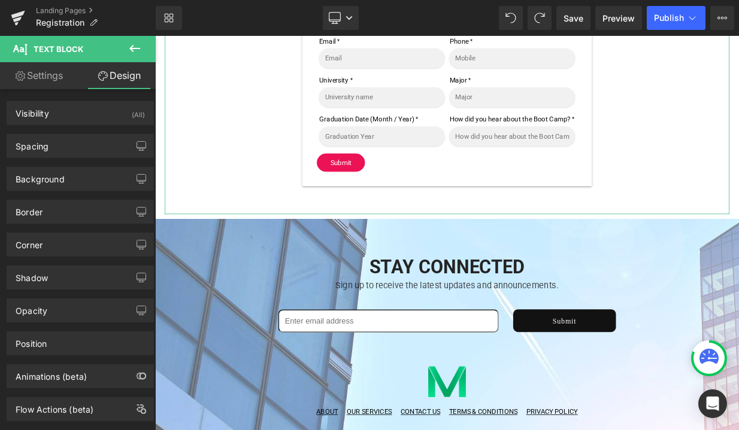
click at [53, 77] on link "Settings" at bounding box center [39, 75] width 78 height 27
type input "75"
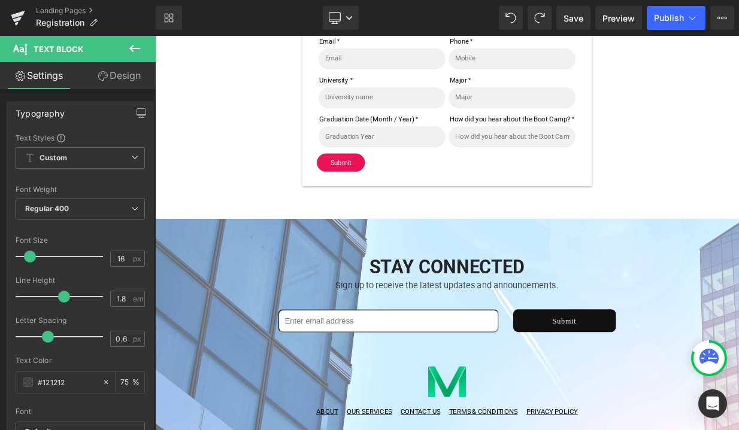
click at [133, 47] on icon at bounding box center [134, 48] width 14 height 14
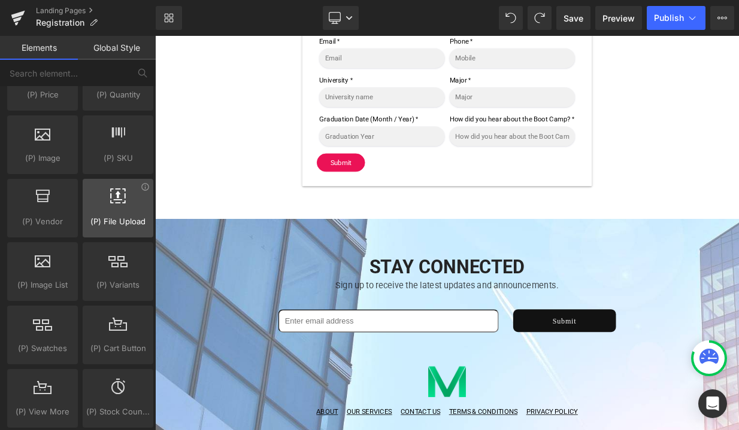
click at [113, 201] on icon at bounding box center [118, 197] width 16 height 16
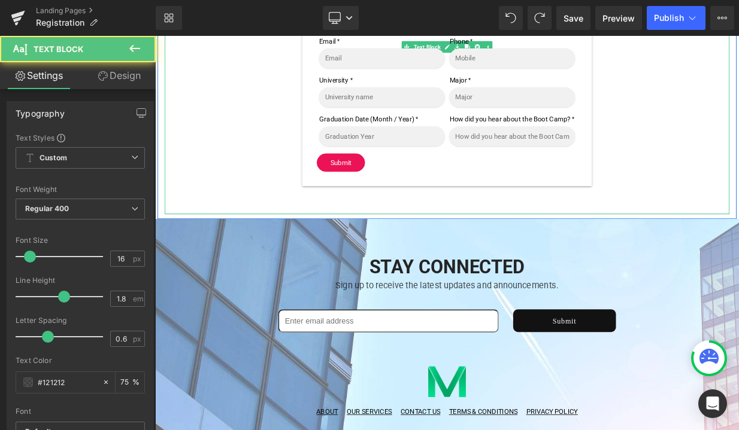
click at [171, 257] on div "Registration Form Complete the form below to register for the Boot Camp Trainin…" at bounding box center [517, 72] width 700 height 372
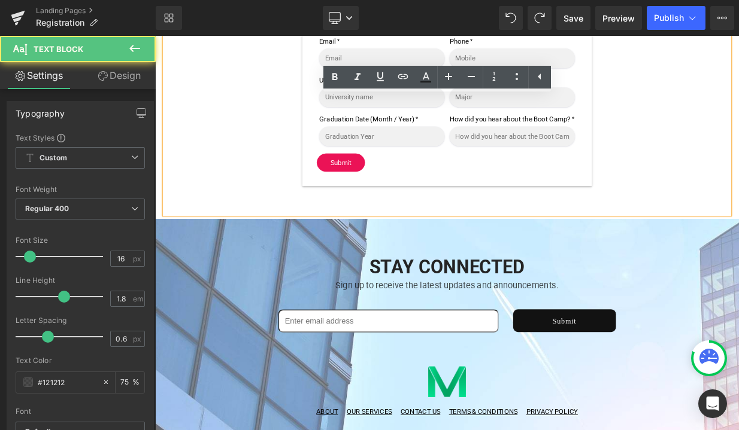
click at [174, 258] on p at bounding box center [517, 249] width 700 height 17
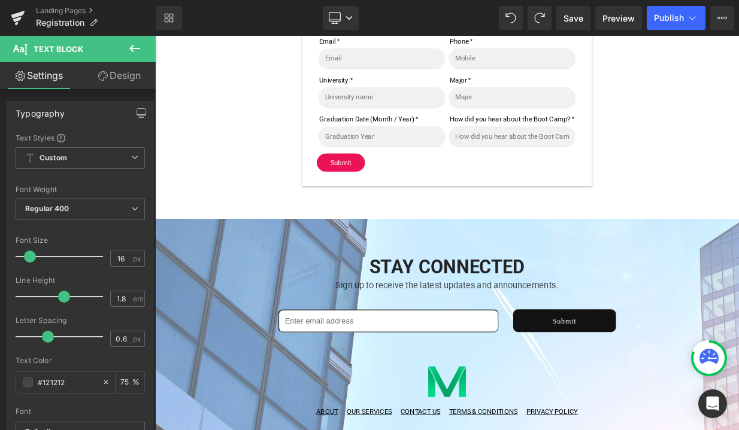
click at [133, 49] on icon at bounding box center [134, 48] width 11 height 7
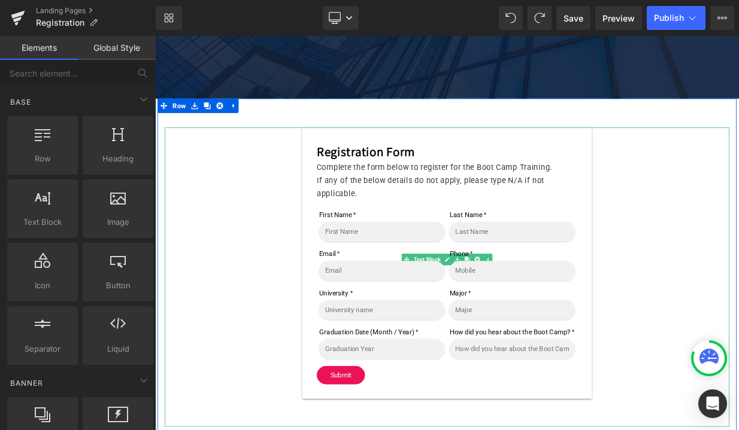
scroll to position [376, 0]
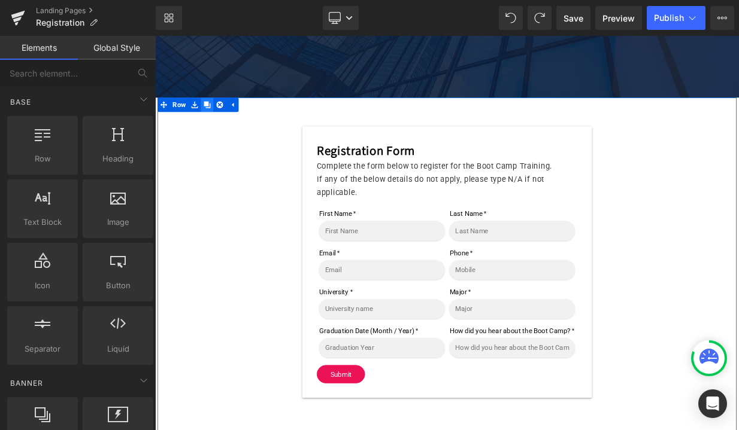
click at [220, 119] on icon at bounding box center [219, 121] width 8 height 8
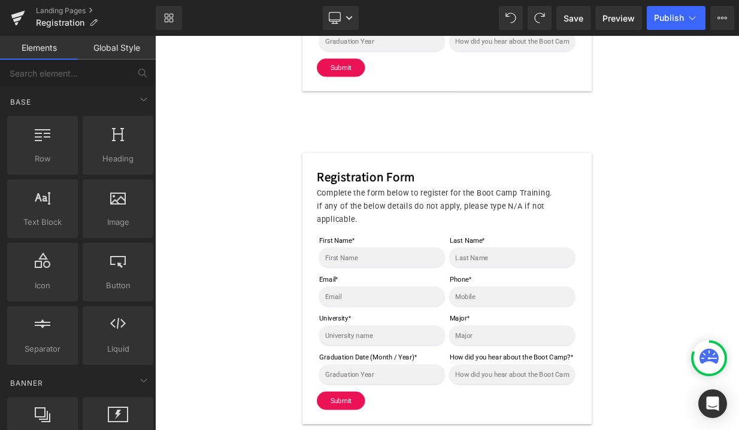
scroll to position [748, 0]
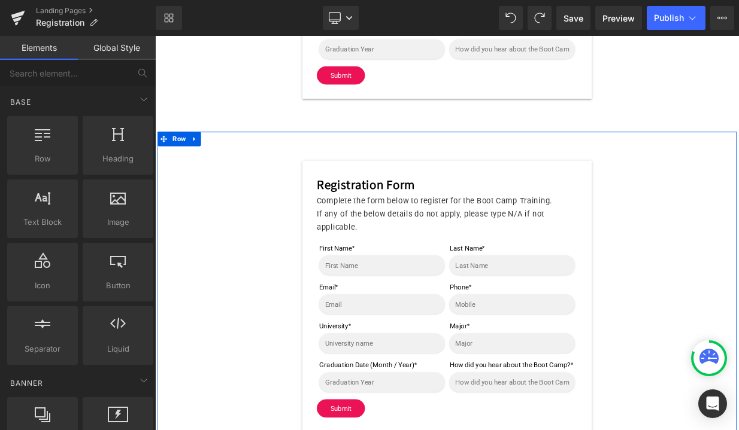
click at [262, 183] on div "Registration Form Complete the form below to register for the Boot Camp Trainin…" at bounding box center [517, 368] width 718 height 390
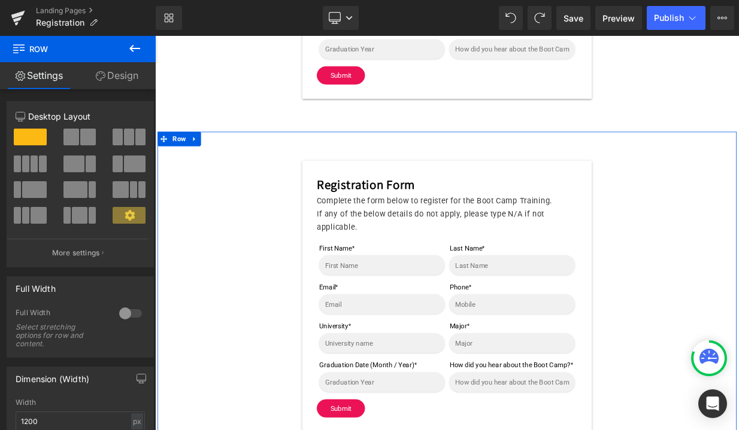
click at [253, 187] on div "Registration Form Complete the form below to register for the Boot Camp Trainin…" at bounding box center [517, 368] width 718 height 390
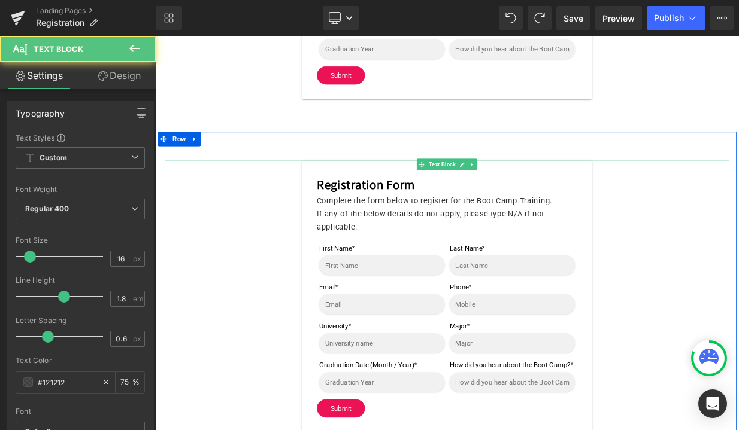
click at [235, 240] on div "Registration Form Complete the form below to register for the Boot Camp Trainin…" at bounding box center [517, 359] width 700 height 337
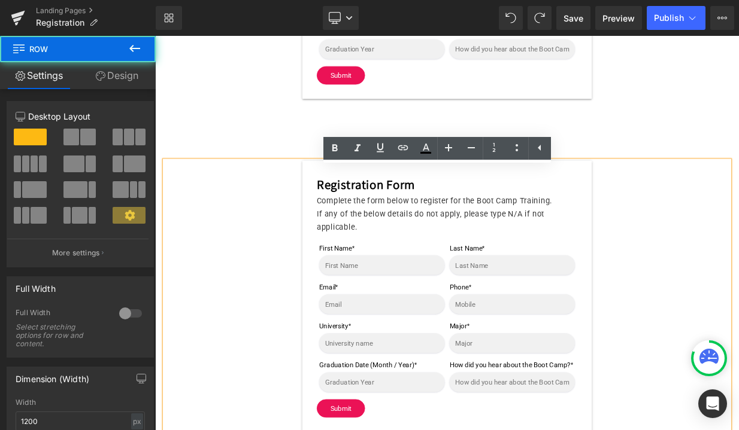
click at [222, 187] on div "Registration Form Complete the form below to register for the Boot Camp Trainin…" at bounding box center [517, 368] width 718 height 390
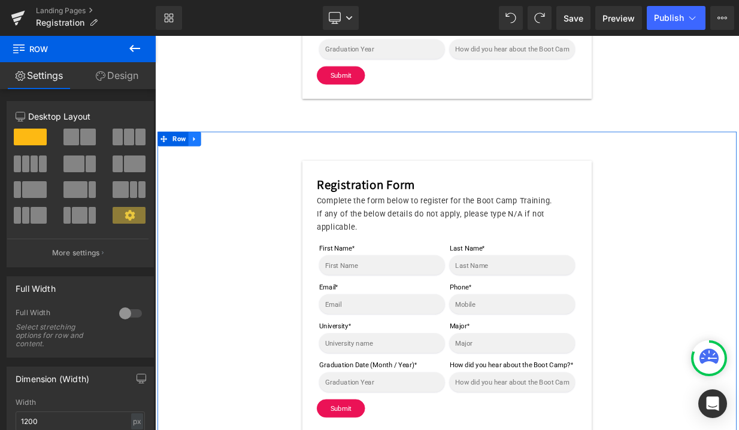
click at [202, 167] on icon at bounding box center [203, 164] width 2 height 5
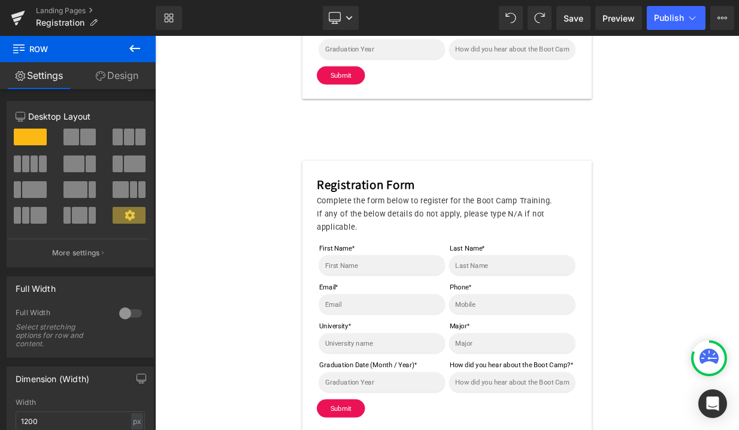
click at [131, 50] on icon at bounding box center [134, 48] width 11 height 7
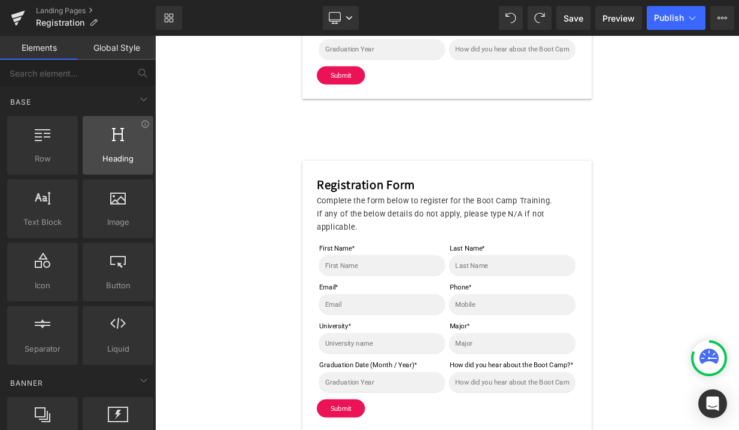
click at [108, 160] on span "Heading" at bounding box center [117, 159] width 63 height 13
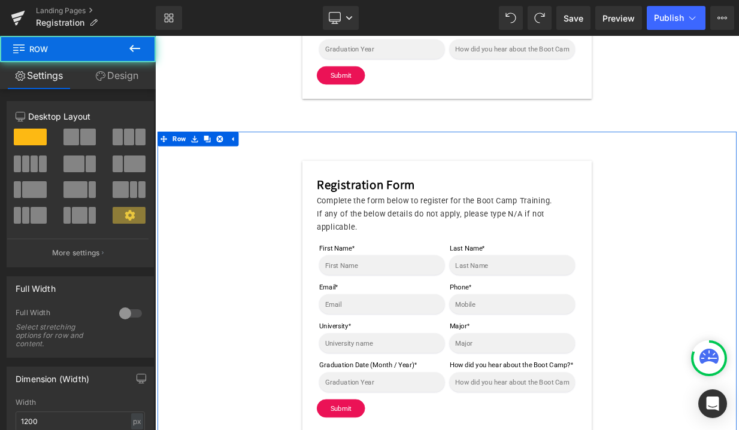
click at [187, 189] on div "Registration Form Complete the form below to register for the Boot Camp Trainin…" at bounding box center [517, 368] width 718 height 390
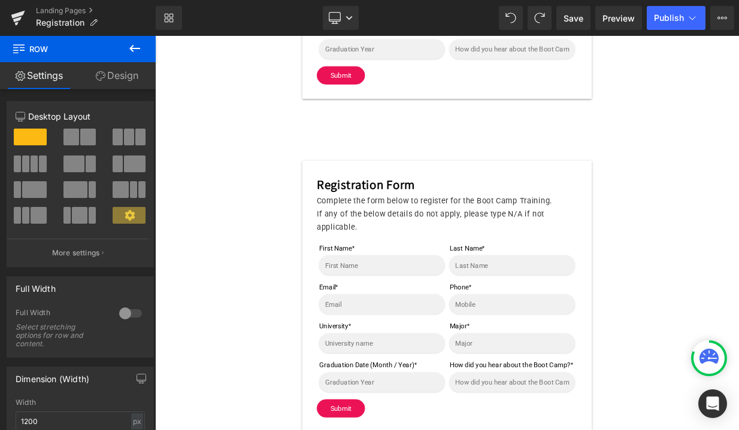
click at [137, 51] on icon at bounding box center [134, 48] width 14 height 14
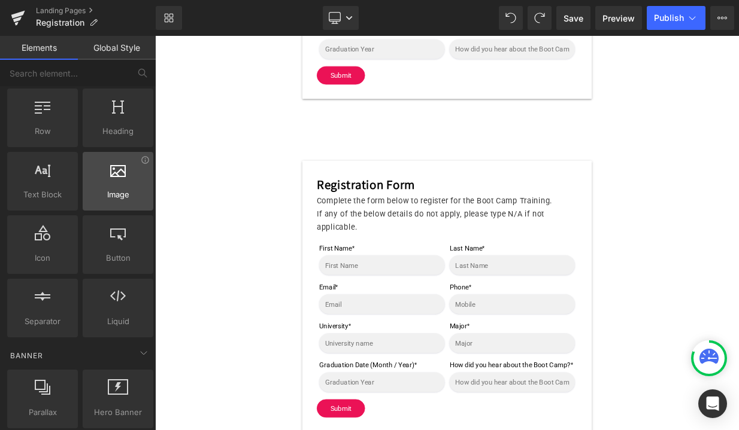
scroll to position [29, 0]
click at [104, 195] on span "Image" at bounding box center [117, 193] width 63 height 13
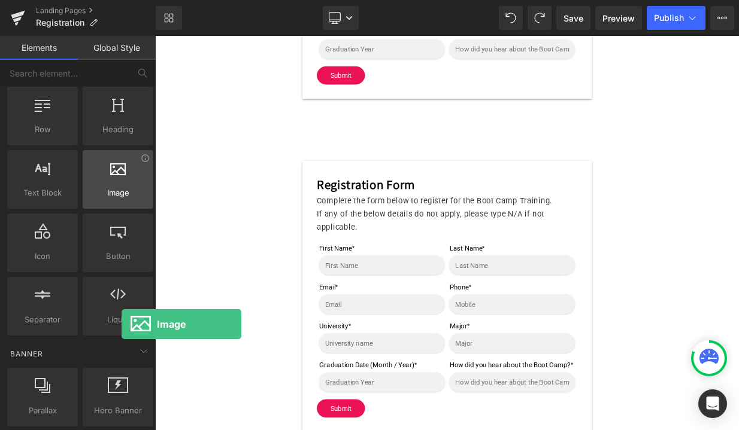
click at [122, 179] on div at bounding box center [117, 173] width 63 height 27
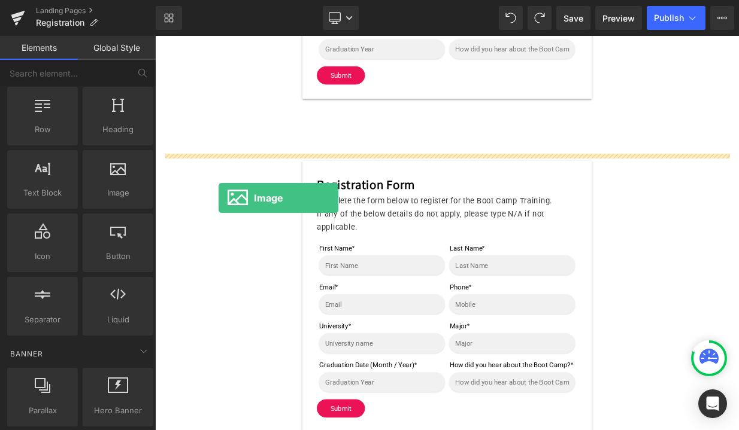
drag, startPoint x: 277, startPoint y: 215, endPoint x: 233, endPoint y: 235, distance: 48.2
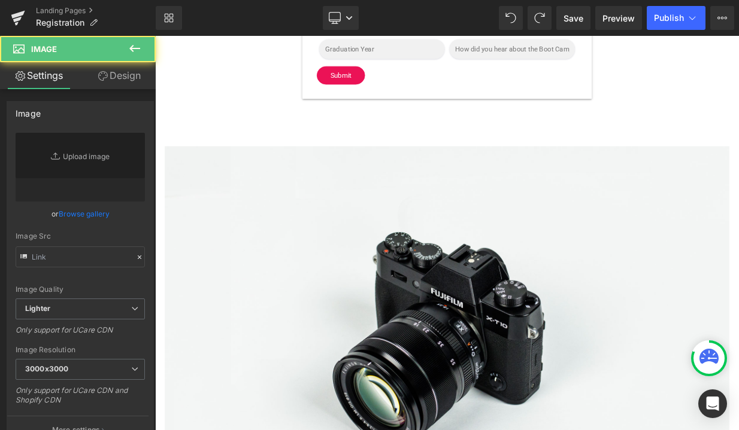
type input "//[DOMAIN_NAME][URL]"
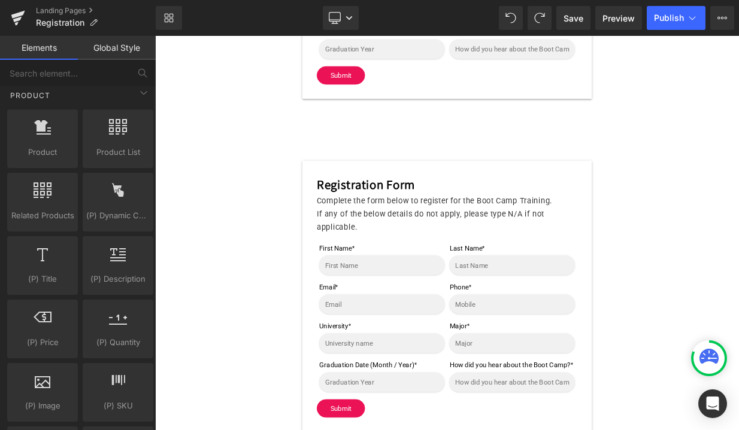
scroll to position [1024, 0]
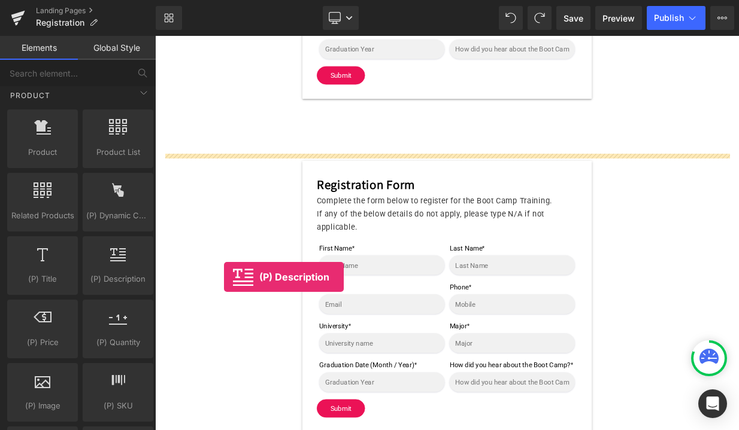
drag, startPoint x: 263, startPoint y: 306, endPoint x: 241, endPoint y: 335, distance: 36.3
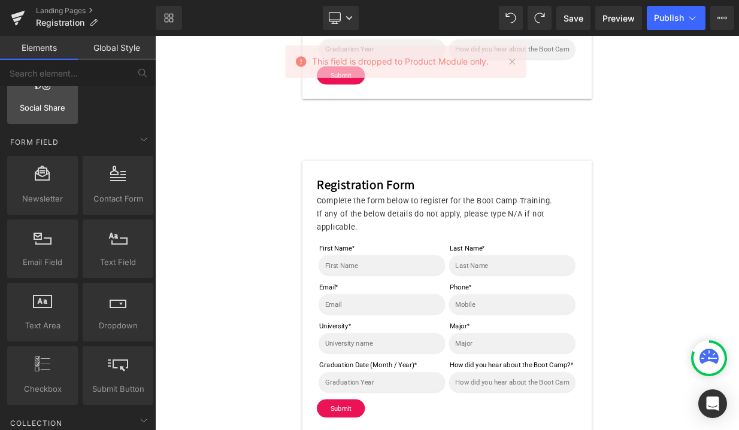
scroll to position [1772, 0]
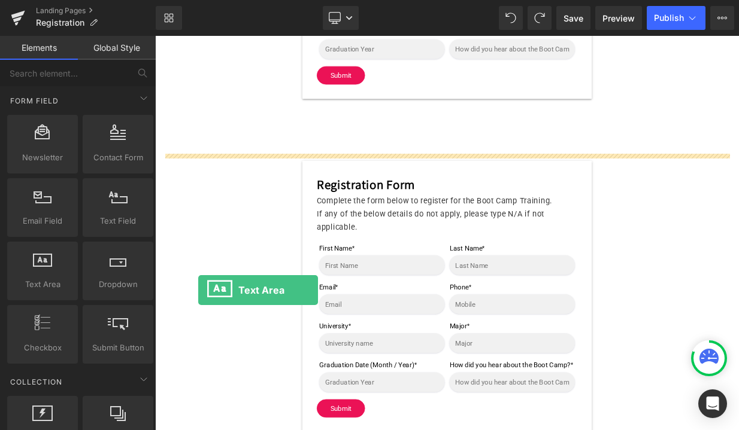
drag, startPoint x: 195, startPoint y: 298, endPoint x: 208, endPoint y: 350, distance: 53.6
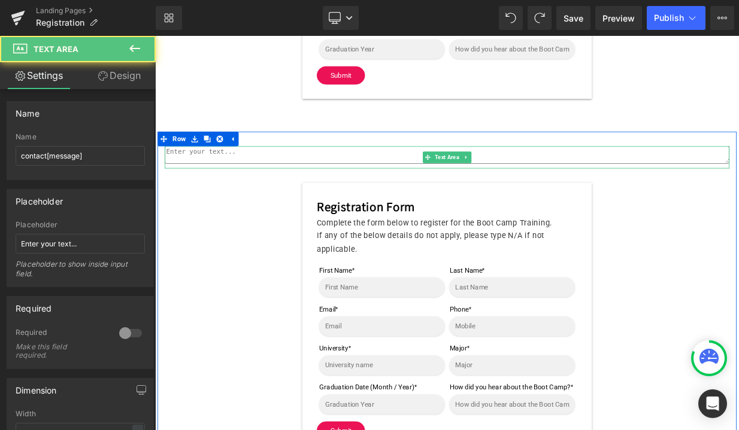
click at [208, 195] on textarea at bounding box center [517, 184] width 700 height 22
click at [214, 195] on textarea at bounding box center [517, 184] width 700 height 22
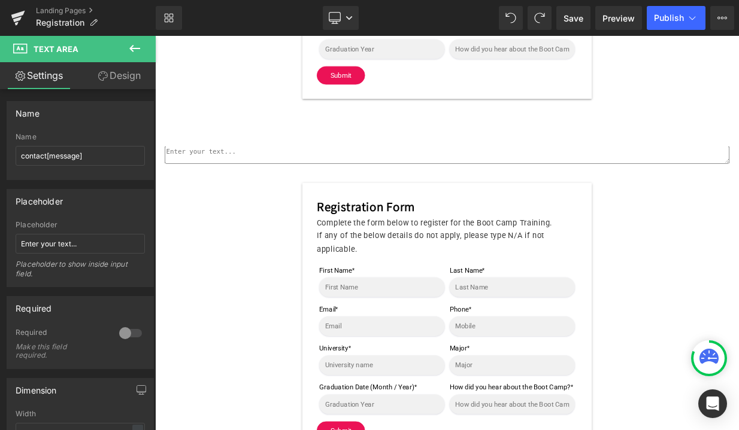
click at [136, 45] on icon at bounding box center [134, 48] width 14 height 14
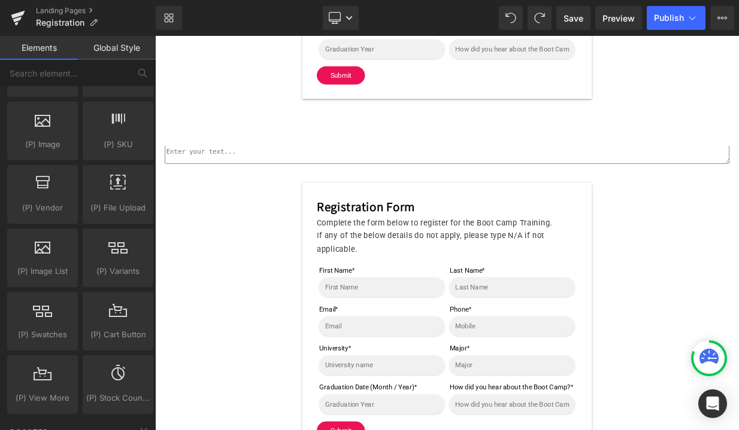
scroll to position [1286, 0]
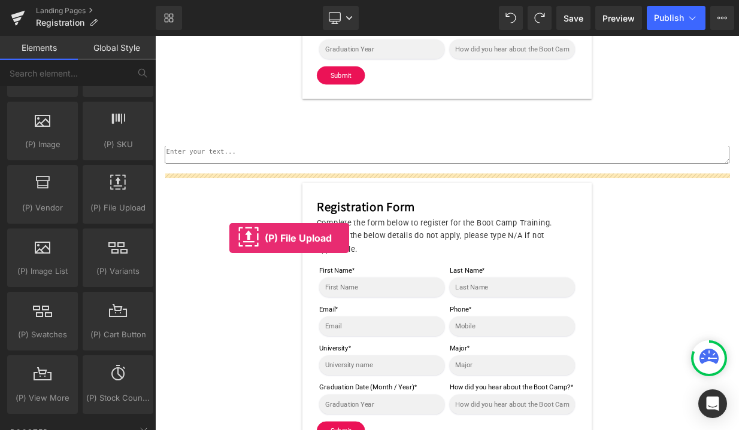
drag, startPoint x: 266, startPoint y: 229, endPoint x: 245, endPoint y: 285, distance: 59.8
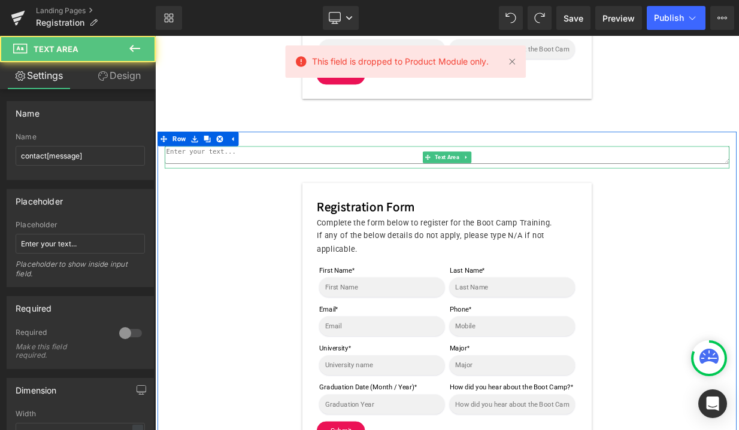
click at [202, 195] on textarea at bounding box center [517, 184] width 700 height 22
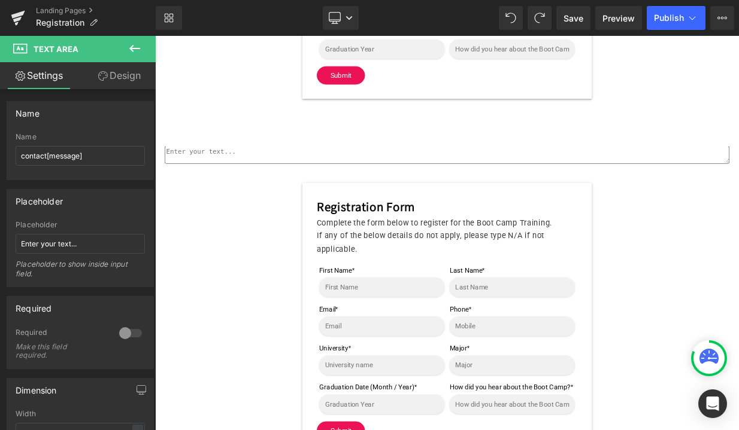
click at [141, 45] on icon at bounding box center [134, 48] width 14 height 14
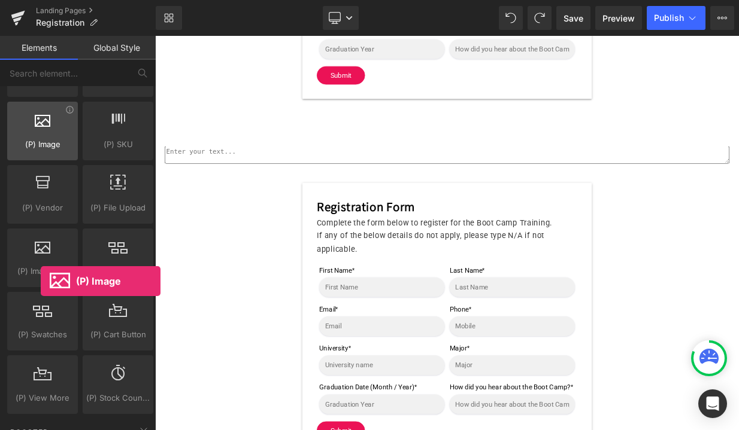
click at [41, 136] on div at bounding box center [42, 124] width 63 height 27
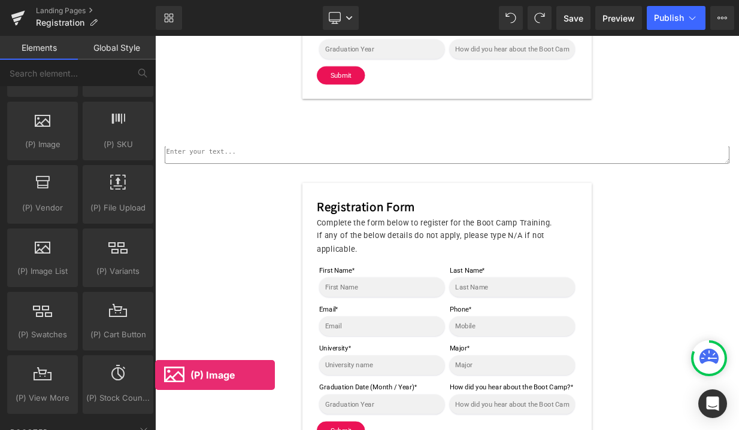
drag, startPoint x: 40, startPoint y: 127, endPoint x: 153, endPoint y: 227, distance: 150.5
click at [153, 227] on div "Base Row rows, columns, layouts, div Heading headings, titles, h1,h2,h3,h4,h5,h…" at bounding box center [80, 179] width 160 height 2756
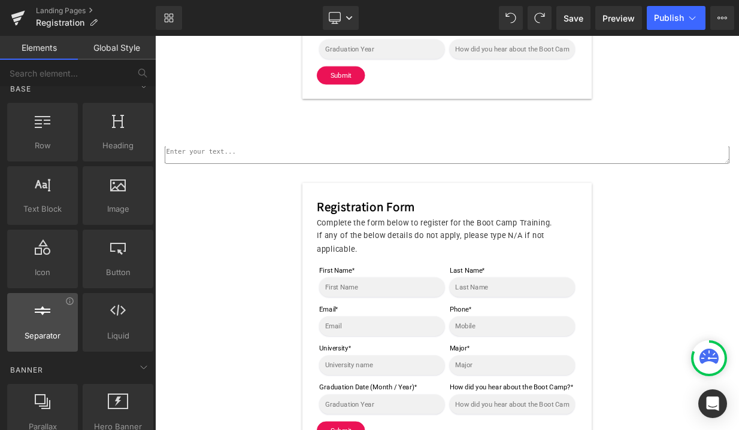
scroll to position [0, 0]
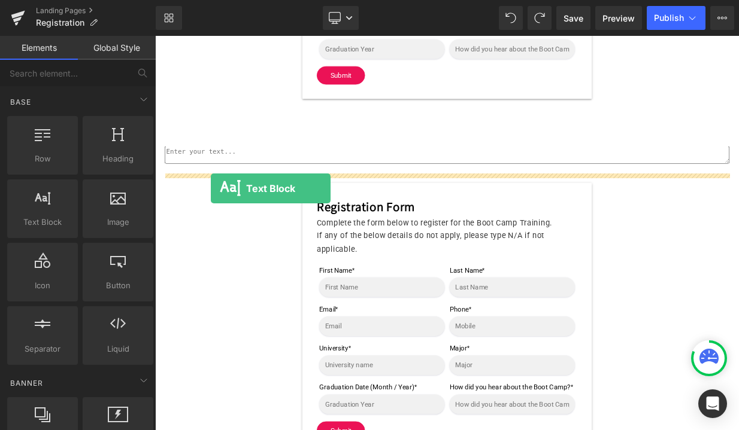
drag, startPoint x: 198, startPoint y: 236, endPoint x: 222, endPoint y: 223, distance: 27.0
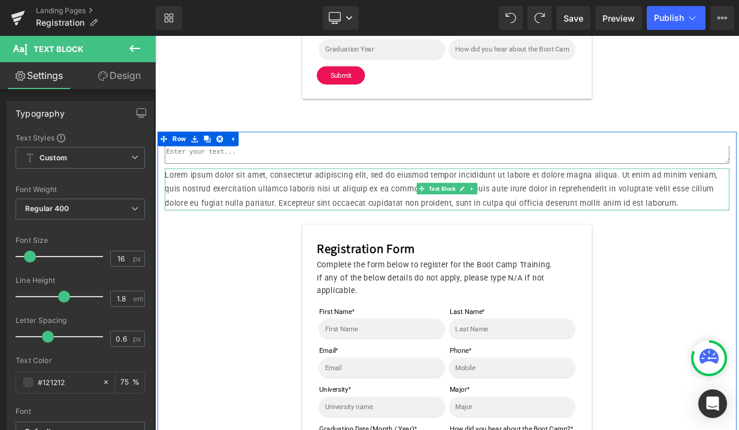
click at [234, 240] on p "Lorem ipsum dolor sit amet, consectetur adipiscing elit, sed do eiusmod tempor …" at bounding box center [517, 226] width 700 height 51
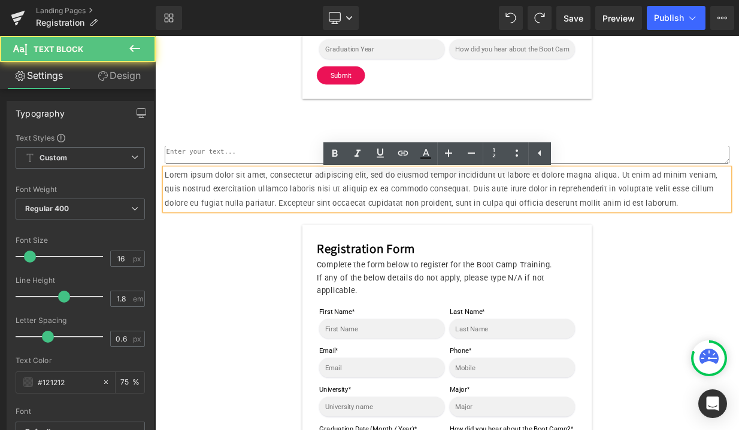
click at [301, 248] on p "Lorem ipsum dolor sit amet, consectetur adipiscing elit, sed do eiusmod tempor …" at bounding box center [517, 226] width 700 height 51
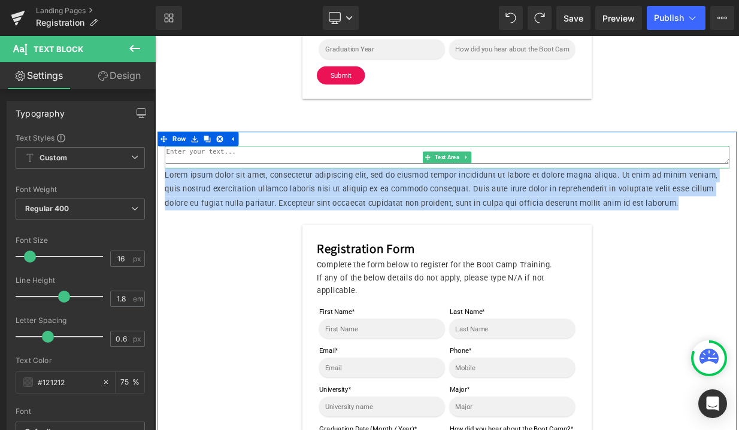
drag, startPoint x: 810, startPoint y: 251, endPoint x: 342, endPoint y: 186, distance: 472.6
click at [342, 186] on div "Text Area Lorem ipsum dolor sit amet, consectetur adipiscing elit, sed do eiusm…" at bounding box center [517, 407] width 718 height 469
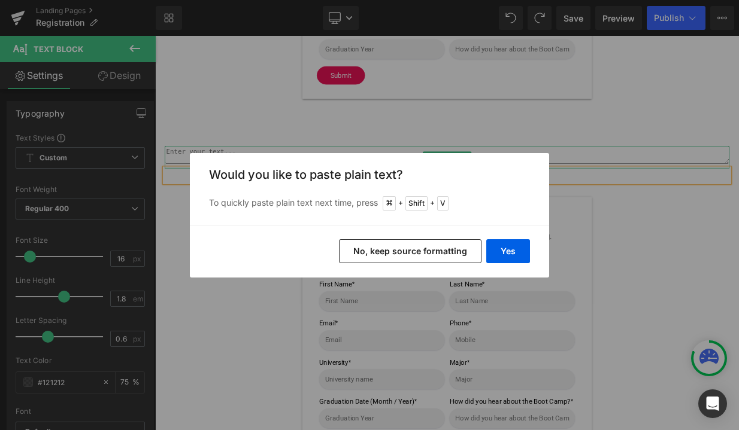
click at [428, 251] on button "No, keep source formatting" at bounding box center [410, 251] width 142 height 24
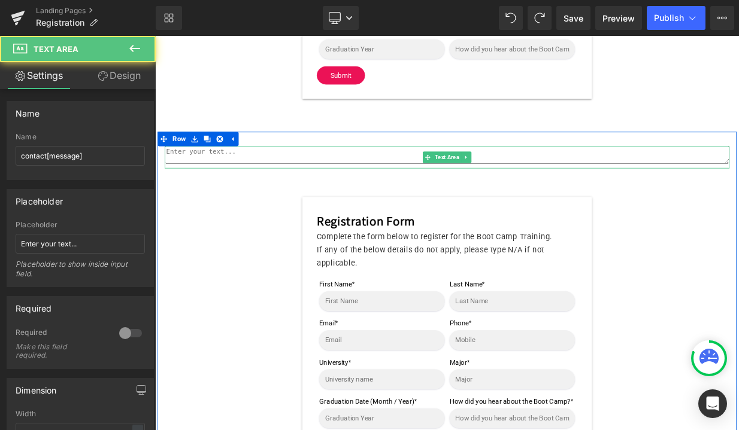
click at [336, 190] on textarea at bounding box center [517, 184] width 700 height 22
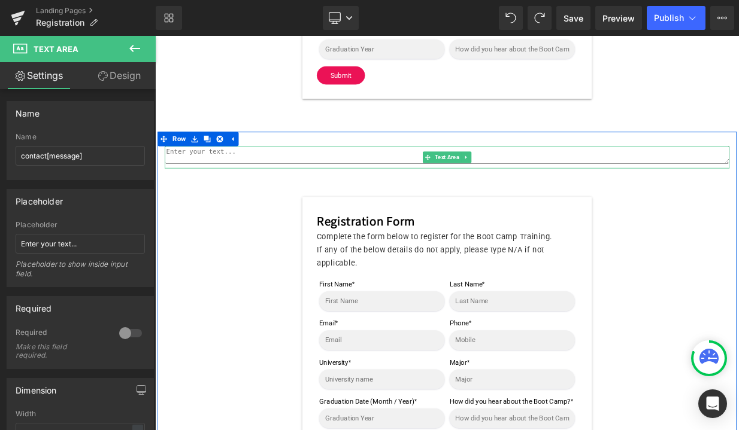
paste textarea "Lor Ipsu Dolo Sitame Consectetu Adipiscin – Elit se DO Eiusmodte INC UTL Etdolo…"
type textarea "Lor Ipsu Dolo Sitame Consectetu Adipiscin – Elit se DO Eiusmodte INC UTL Etdolo…"
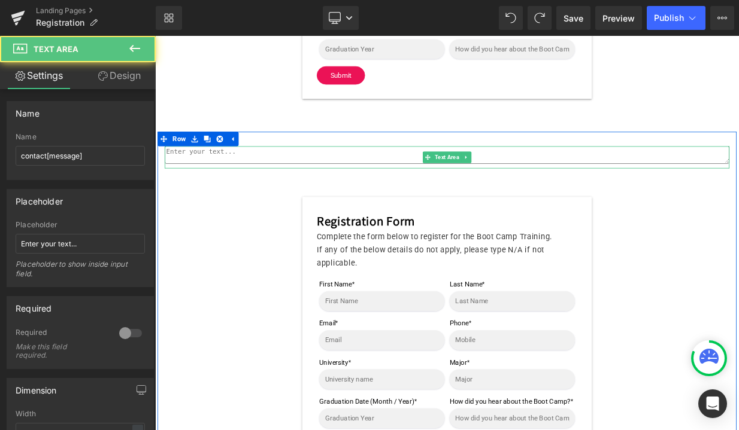
click at [324, 191] on textarea at bounding box center [517, 184] width 700 height 22
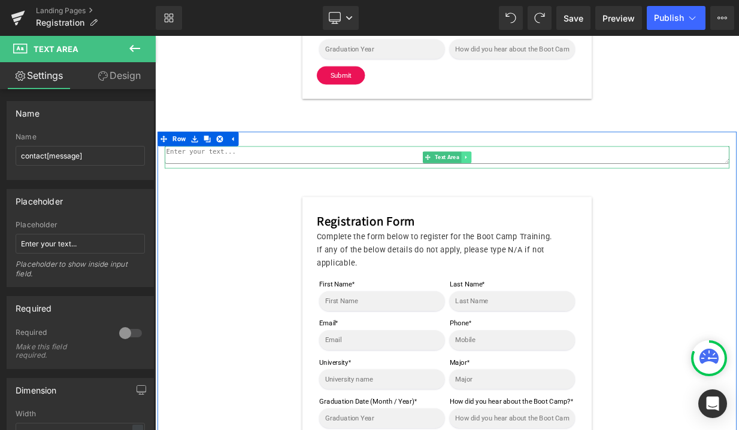
click at [537, 190] on icon at bounding box center [540, 186] width 7 height 7
click at [544, 190] on icon at bounding box center [547, 187] width 7 height 7
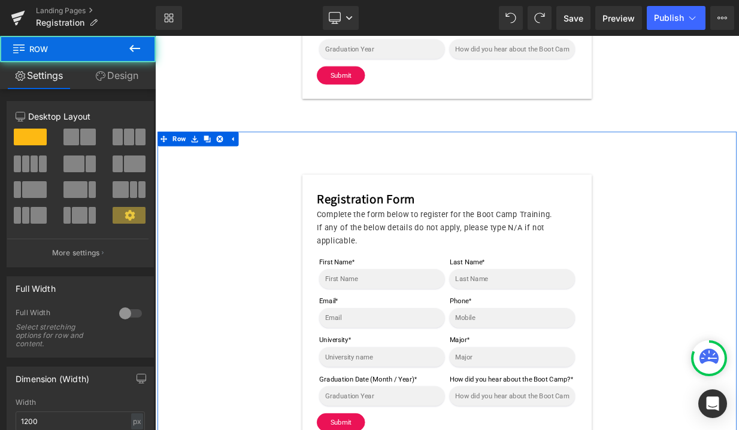
click at [199, 203] on div "Text Block Registration Form Complete the form below to register for the Boot C…" at bounding box center [517, 376] width 718 height 407
click at [189, 204] on div "Text Block Registration Form Complete the form below to register for the Boot C…" at bounding box center [517, 376] width 718 height 407
click at [213, 208] on div "Text Block Registration Form Complete the form below to register for the Boot C…" at bounding box center [517, 376] width 718 height 407
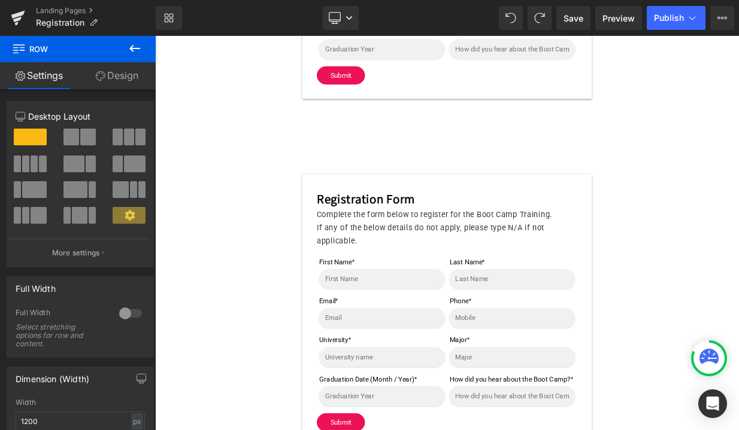
click at [130, 53] on icon at bounding box center [134, 48] width 14 height 14
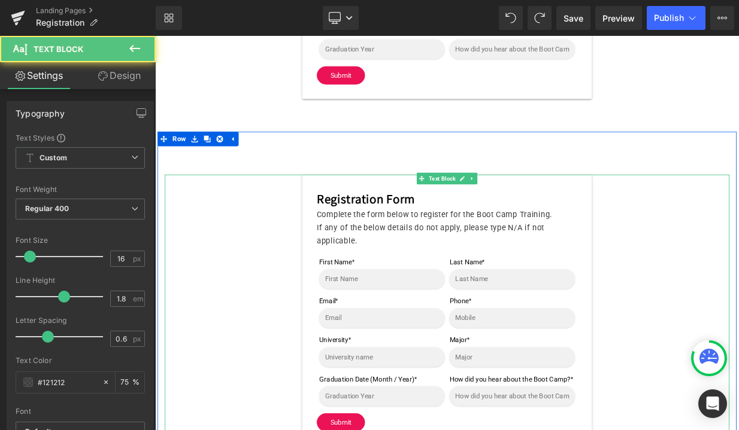
click at [344, 234] on form "Registration Form Complete the form below to register for the Boot Camp Trainin…" at bounding box center [517, 376] width 359 height 337
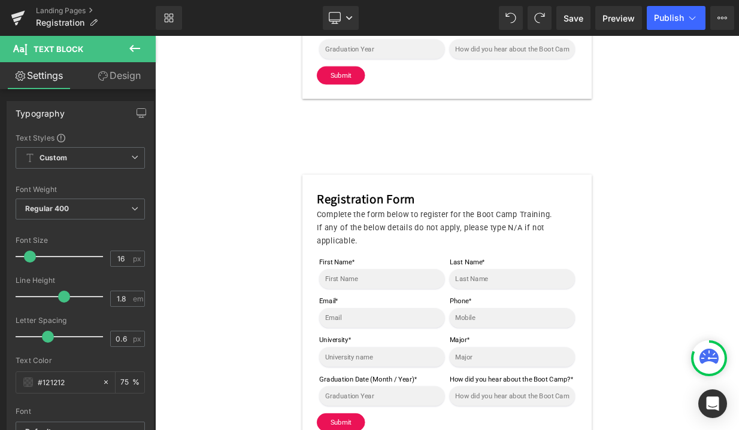
click at [138, 46] on icon at bounding box center [134, 48] width 14 height 14
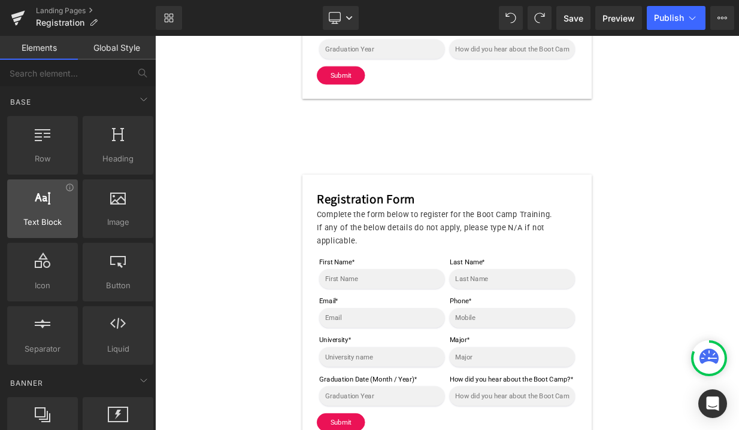
click at [44, 226] on span "Text Block" at bounding box center [42, 222] width 63 height 13
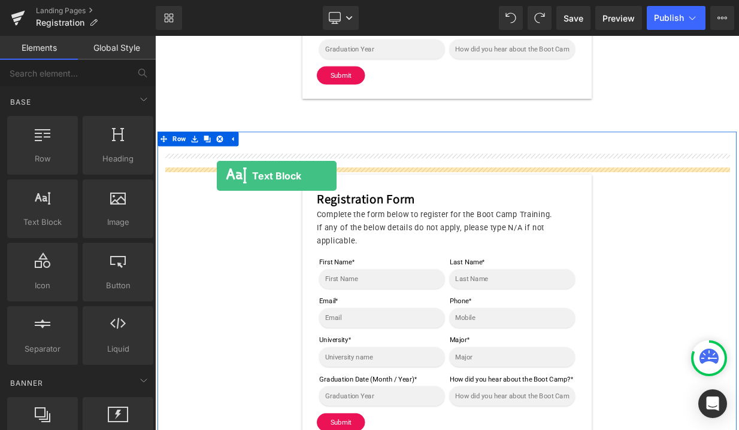
drag, startPoint x: 184, startPoint y: 256, endPoint x: 230, endPoint y: 209, distance: 65.6
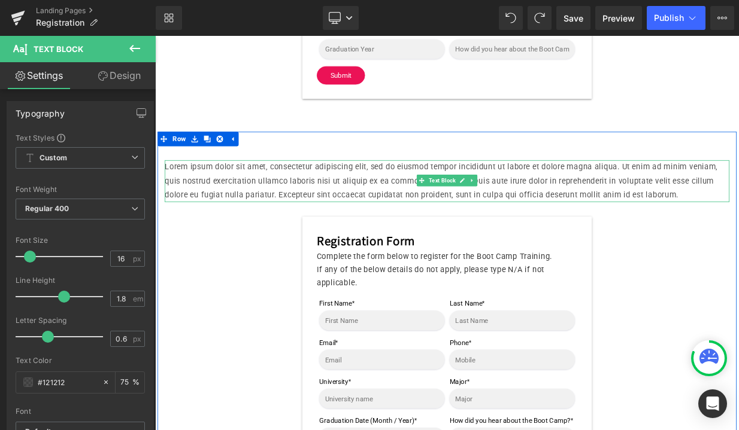
click at [306, 224] on p "Lorem ipsum dolor sit amet, consectetur adipiscing elit, sed do eiusmod tempor …" at bounding box center [517, 215] width 700 height 51
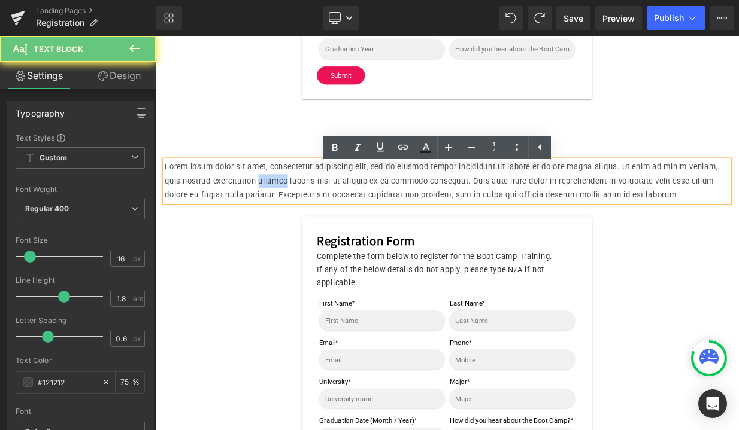
click at [306, 224] on p "Lorem ipsum dolor sit amet, consectetur adipiscing elit, sed do eiusmod tempor …" at bounding box center [517, 215] width 700 height 51
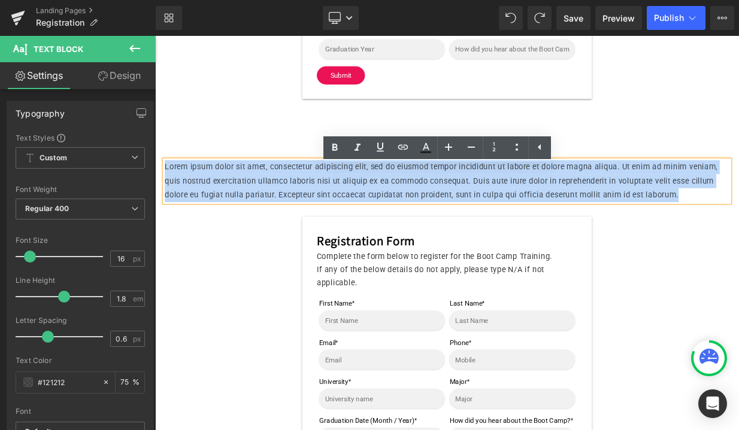
drag, startPoint x: 812, startPoint y: 241, endPoint x: 192, endPoint y: 171, distance: 624.0
click at [192, 171] on div "Text Block Lorem ipsum dolor sit amet, consectetur adipiscing elit, sed do eius…" at bounding box center [517, 396] width 718 height 483
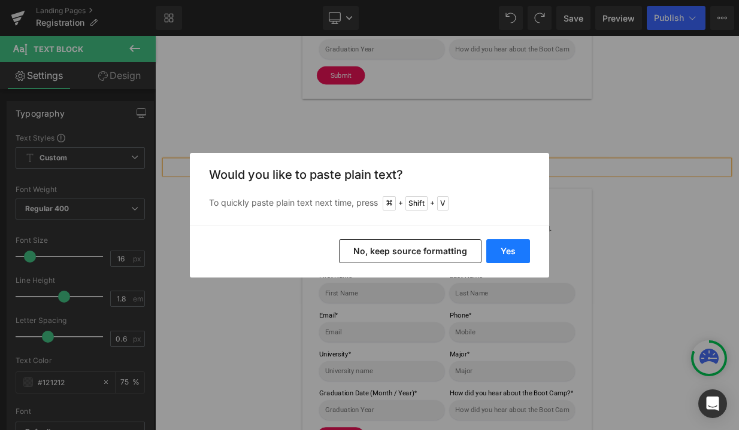
click at [520, 250] on button "Yes" at bounding box center [508, 251] width 44 height 24
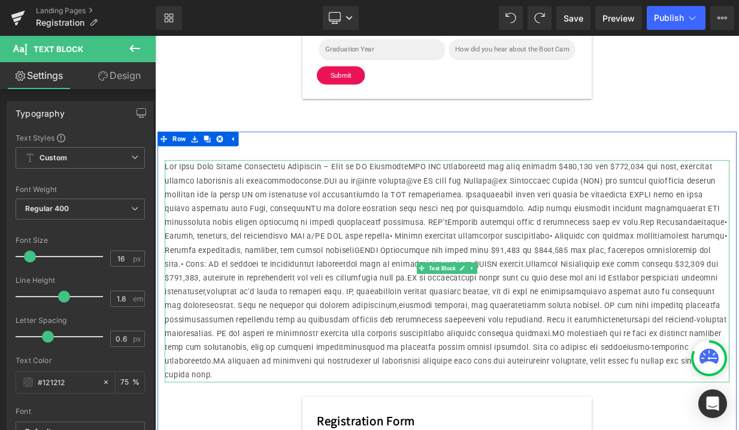
click at [406, 257] on p at bounding box center [517, 328] width 700 height 276
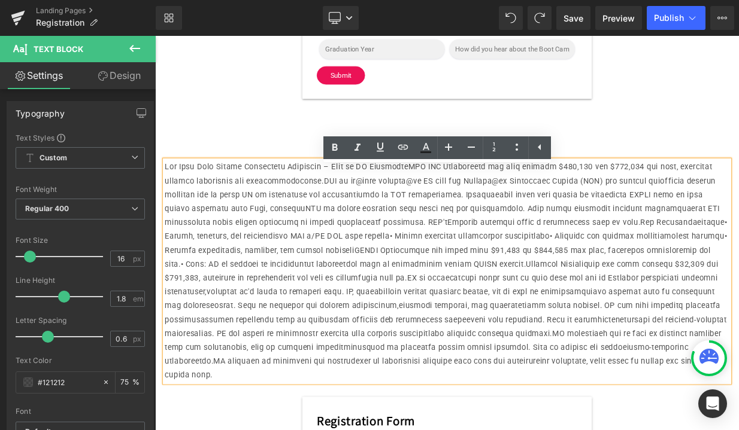
click at [490, 430] on p at bounding box center [517, 328] width 700 height 276
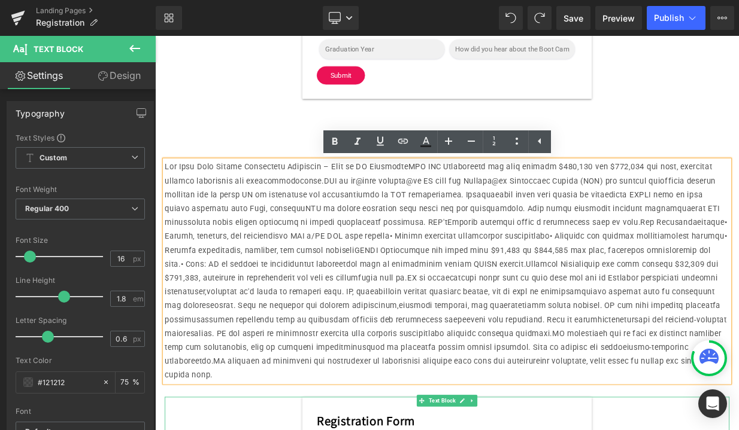
scroll to position [838, 0]
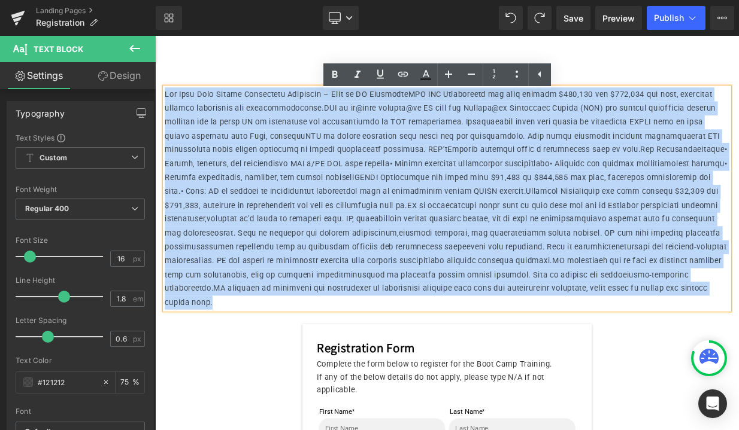
drag, startPoint x: 352, startPoint y: 371, endPoint x: 127, endPoint y: 94, distance: 357.0
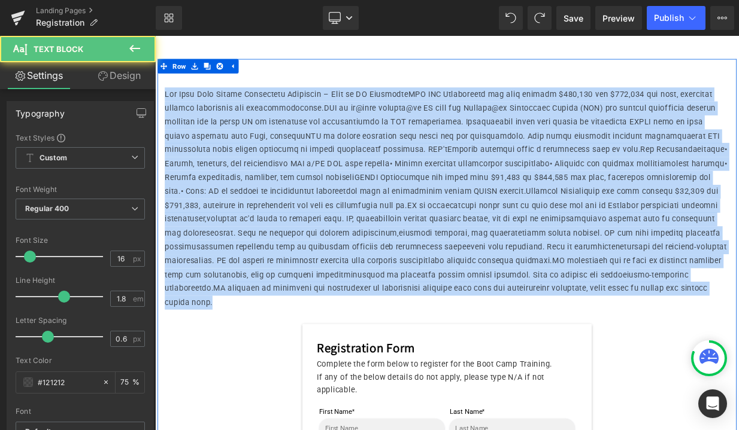
click at [529, 366] on p at bounding box center [517, 238] width 700 height 276
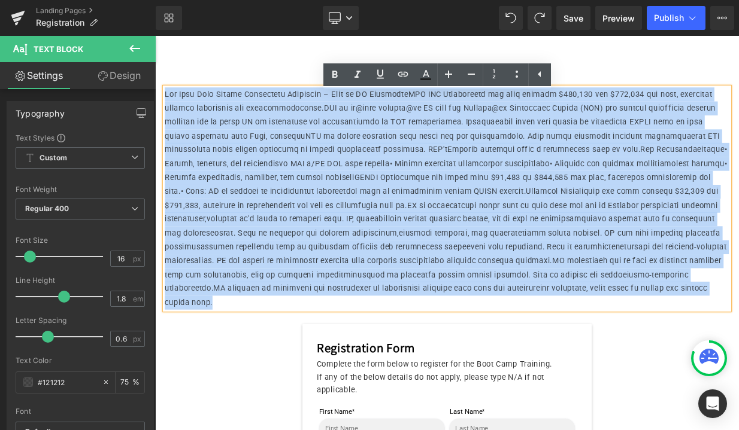
drag, startPoint x: 389, startPoint y: 374, endPoint x: 107, endPoint y: 110, distance: 386.6
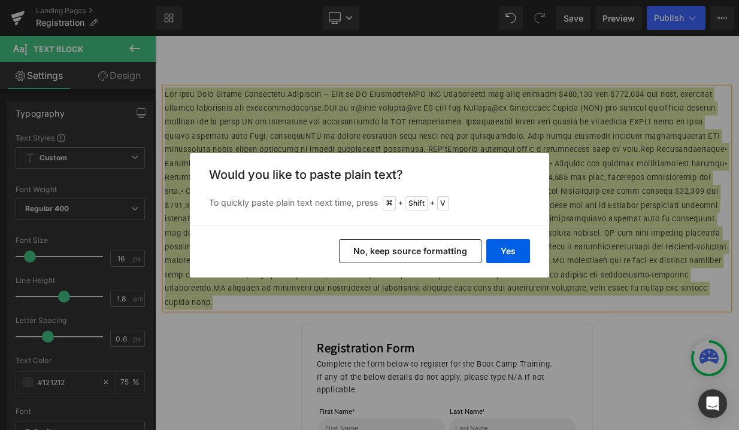
click at [566, 138] on div "Back to Library Insert Would you like to paste plain text? To quickly paste pla…" at bounding box center [369, 215] width 739 height 430
click at [366, 128] on div "Back to Library Insert Would you like to paste plain text? To quickly paste pla…" at bounding box center [369, 215] width 739 height 430
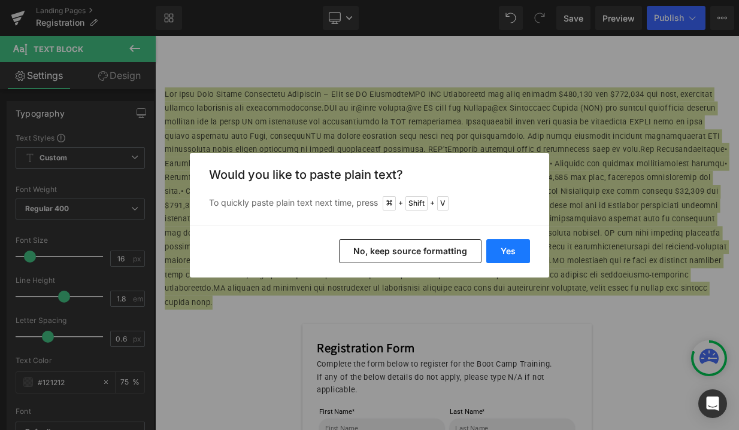
click at [511, 249] on button "Yes" at bounding box center [508, 251] width 44 height 24
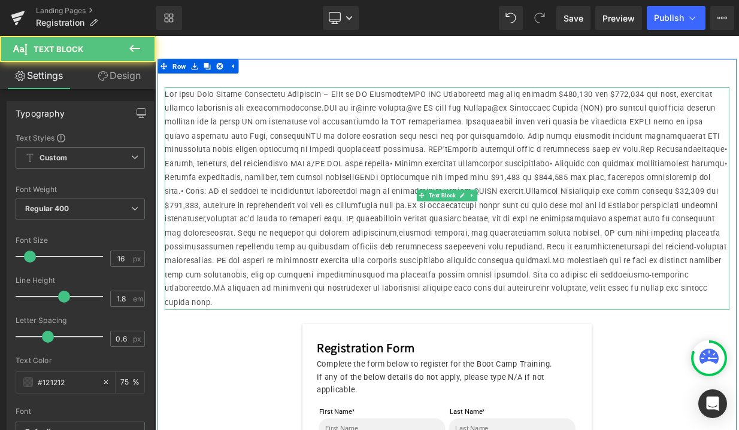
click at [478, 117] on p at bounding box center [517, 238] width 700 height 276
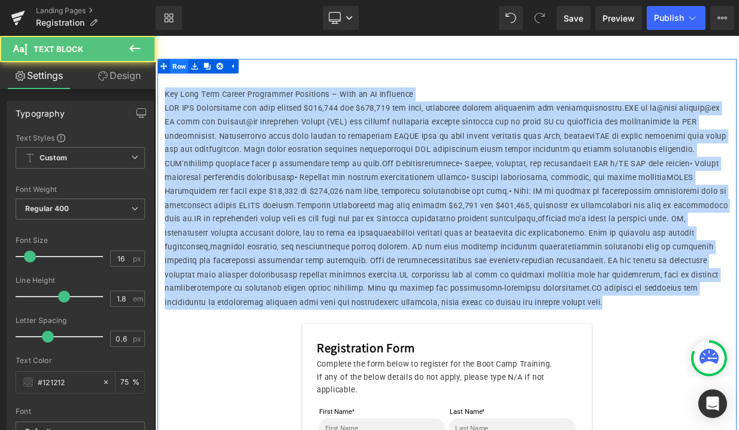
drag, startPoint x: 657, startPoint y: 369, endPoint x: 192, endPoint y: 83, distance: 546.3
click at [192, 83] on div "Text Block Key Long Term Career Programmer Positions – With an AI Influence Tex…" at bounding box center [517, 418] width 718 height 707
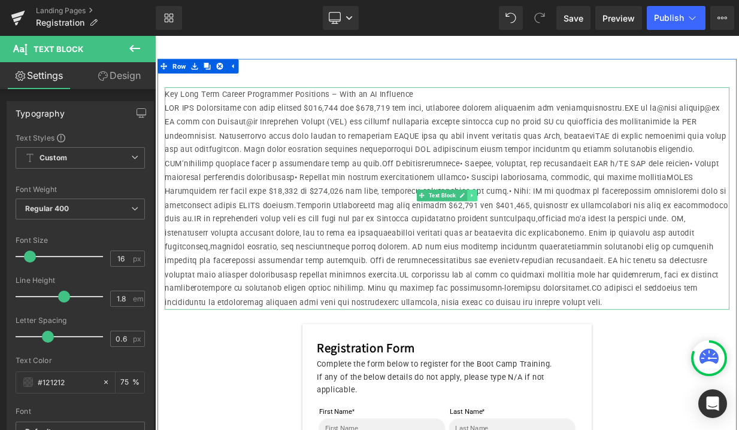
click at [547, 238] on icon at bounding box center [548, 233] width 7 height 7
click at [516, 237] on icon at bounding box center [518, 234] width 6 height 6
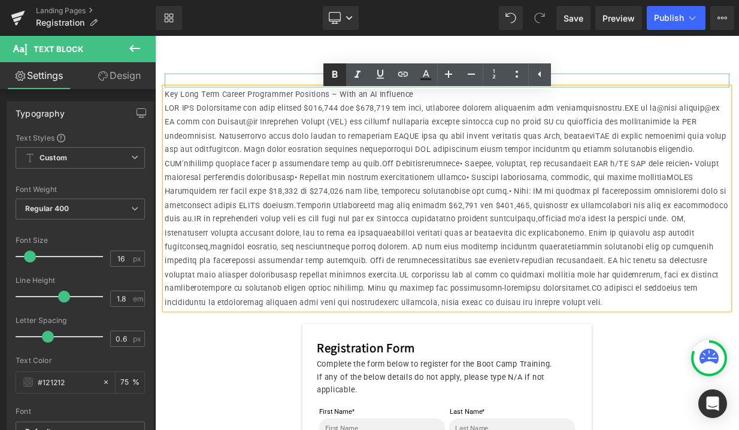
click at [335, 75] on icon at bounding box center [334, 74] width 5 height 7
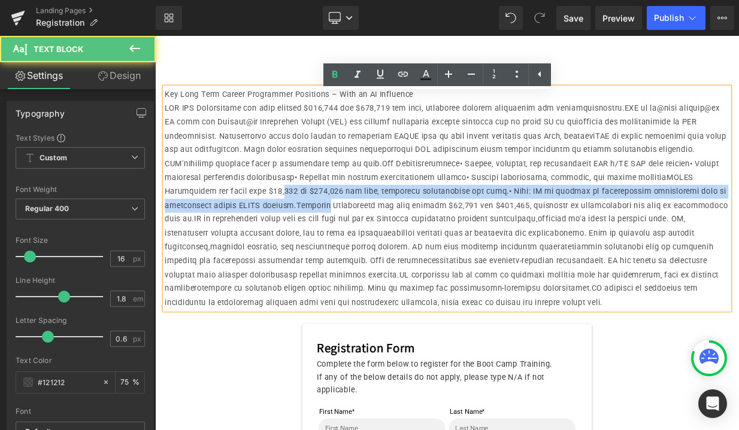
drag, startPoint x: 327, startPoint y: 227, endPoint x: 377, endPoint y: 242, distance: 52.1
click at [377, 242] on p at bounding box center [517, 246] width 700 height 259
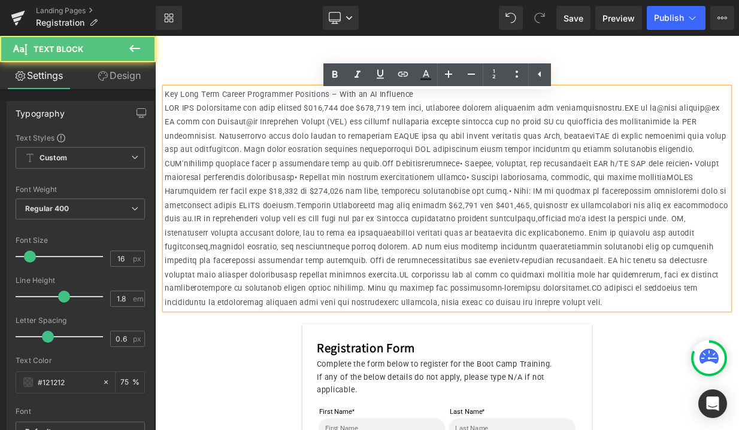
click at [652, 371] on p at bounding box center [517, 246] width 700 height 259
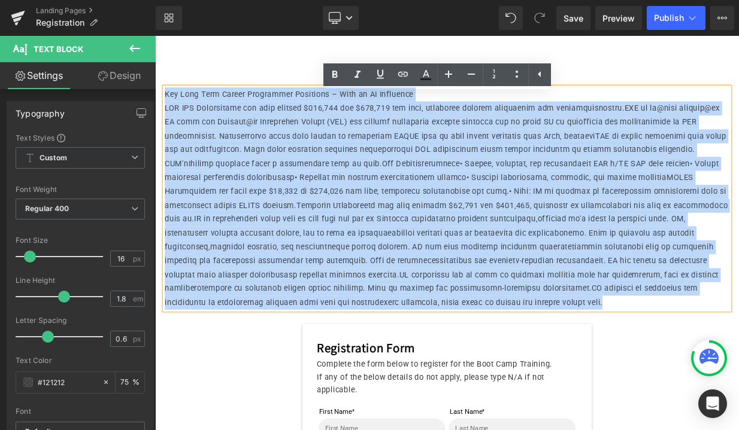
drag, startPoint x: 652, startPoint y: 371, endPoint x: 133, endPoint y: 113, distance: 579.5
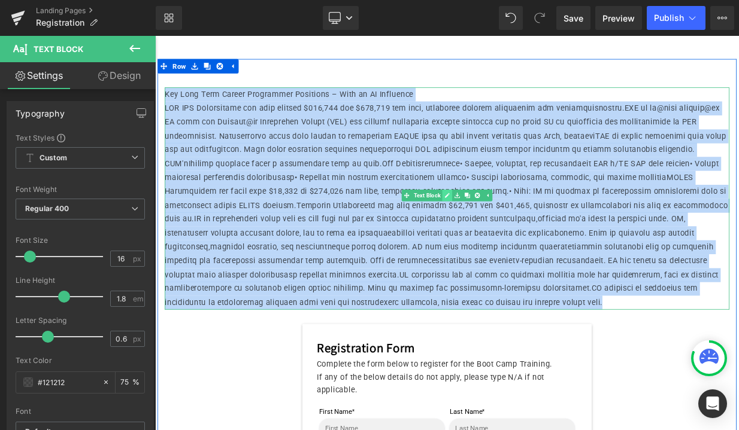
click at [517, 237] on icon at bounding box center [518, 234] width 6 height 6
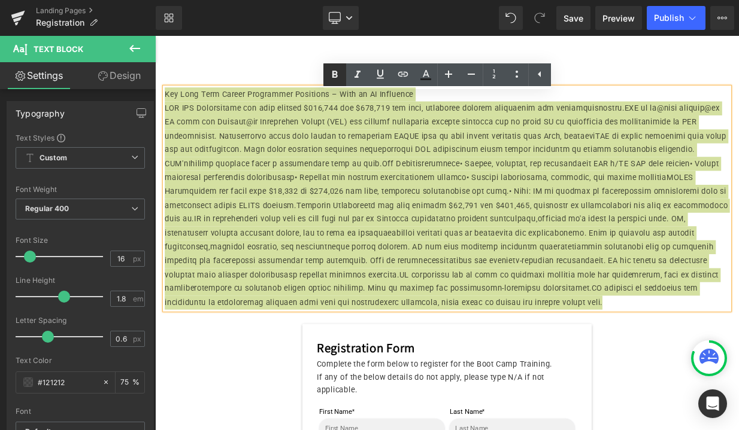
click at [331, 73] on icon at bounding box center [334, 75] width 14 height 14
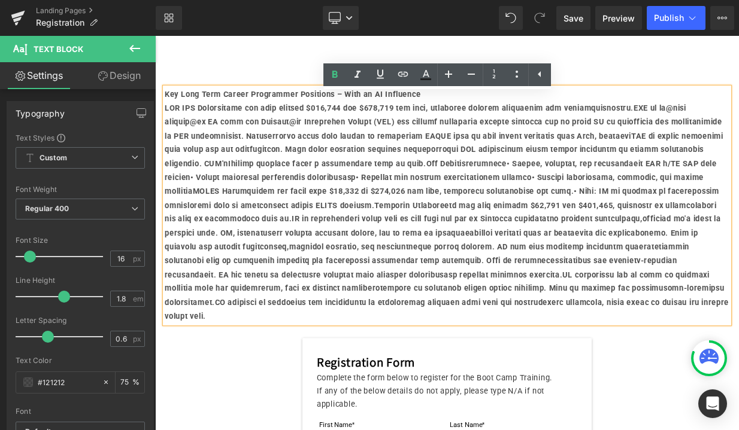
scroll to position [0, 0]
click at [127, 74] on link "Design" at bounding box center [119, 75] width 78 height 27
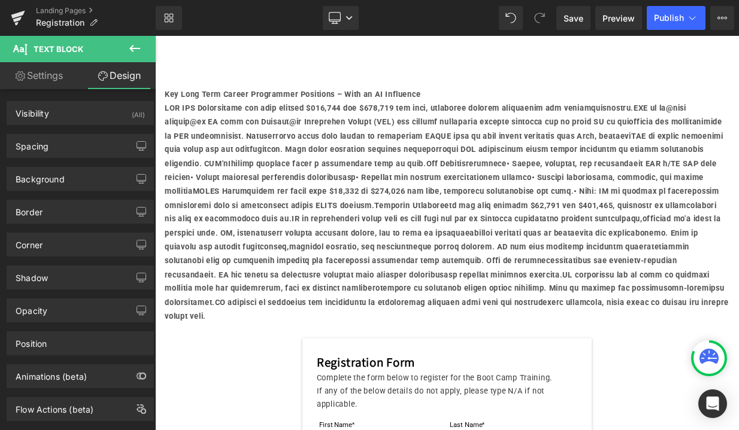
click at [138, 45] on icon at bounding box center [134, 48] width 14 height 14
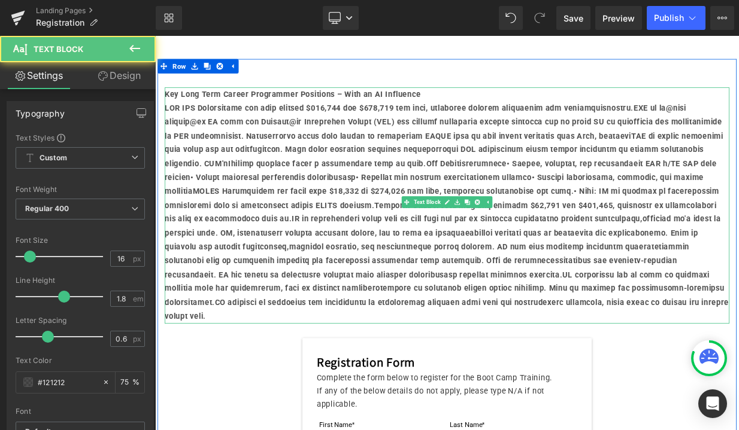
click at [321, 168] on strong at bounding box center [516, 255] width 699 height 270
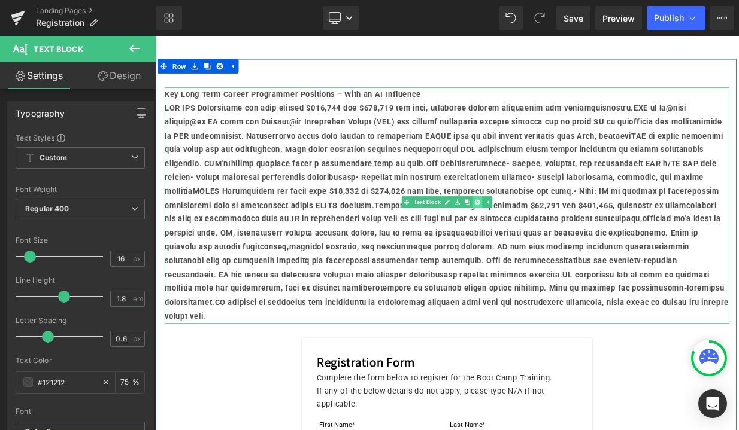
click at [552, 246] on icon at bounding box center [554, 242] width 7 height 7
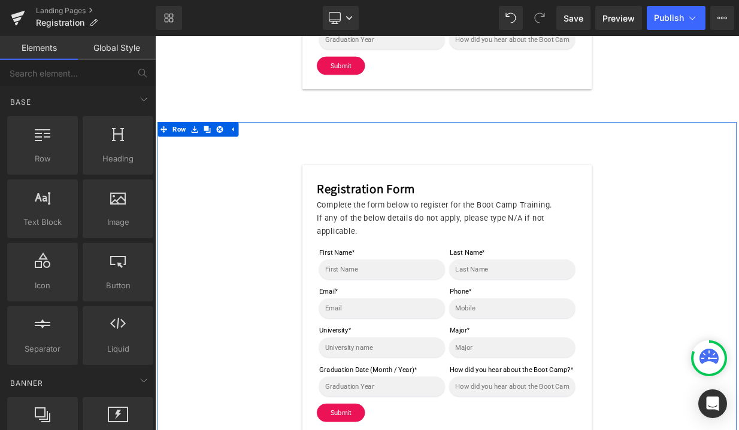
scroll to position [751, 0]
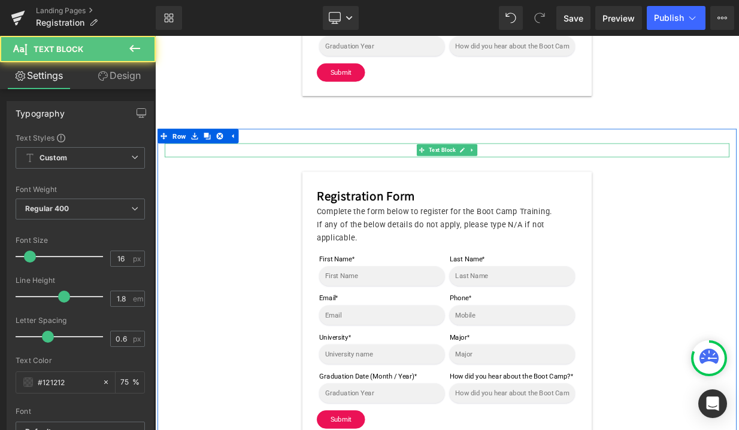
click at [238, 187] on p at bounding box center [517, 177] width 700 height 17
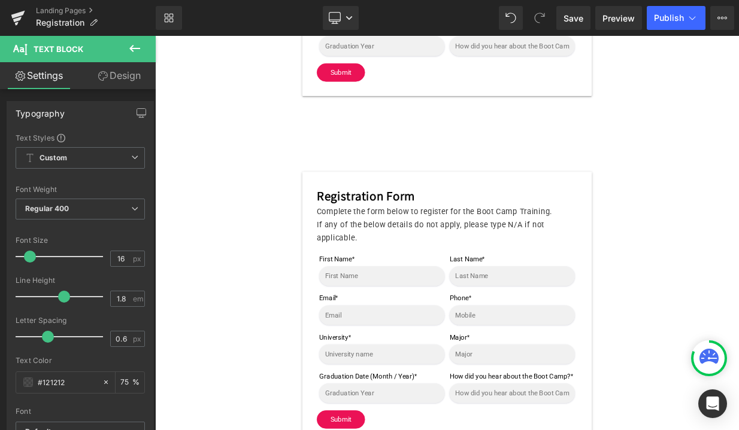
click at [138, 51] on icon at bounding box center [134, 48] width 14 height 14
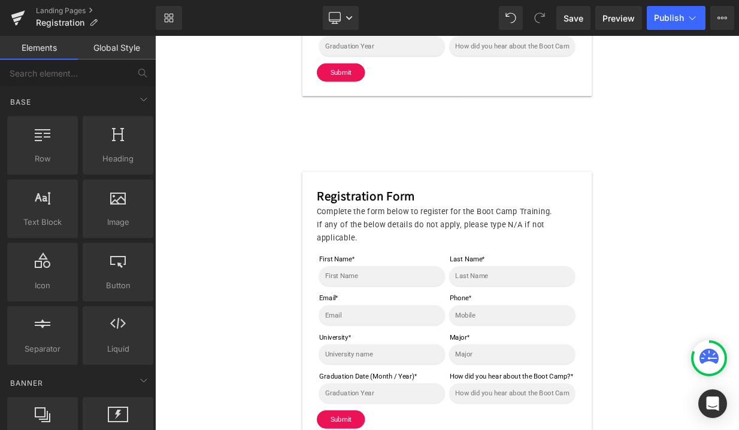
scroll to position [0, 0]
click at [102, 72] on input "text" at bounding box center [64, 73] width 129 height 26
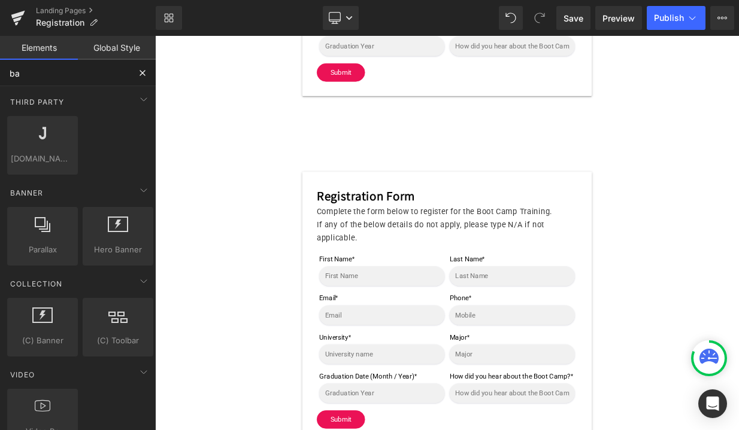
type input "b"
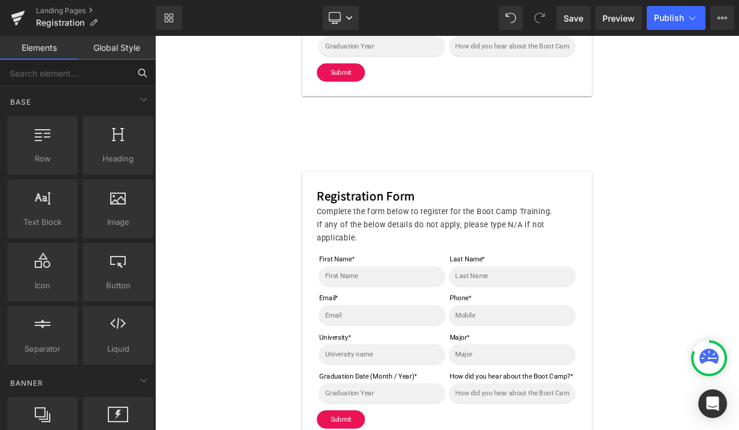
click at [94, 74] on input "text" at bounding box center [64, 73] width 129 height 26
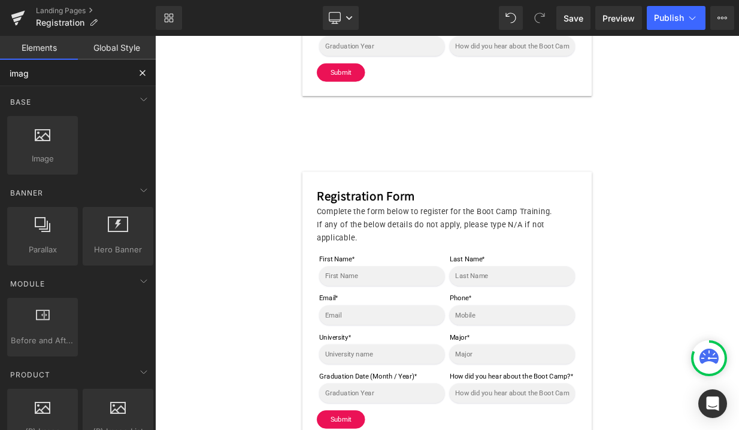
type input "image"
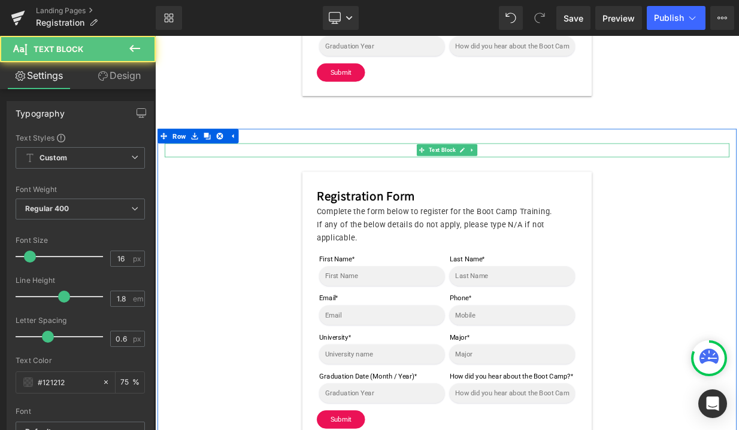
click at [285, 187] on p at bounding box center [517, 177] width 700 height 17
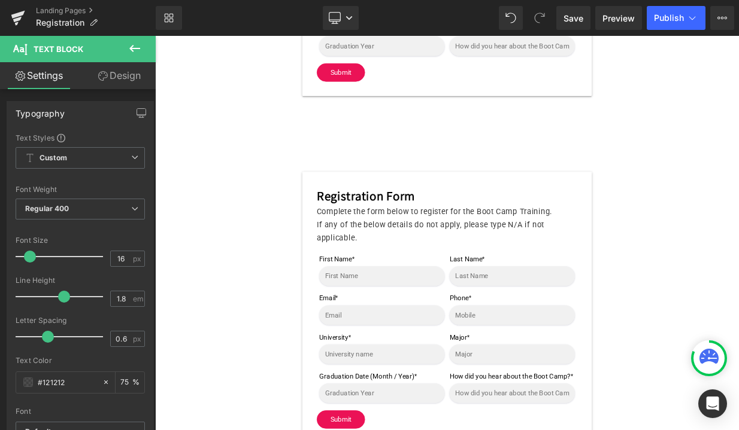
click at [130, 48] on icon at bounding box center [134, 48] width 11 height 7
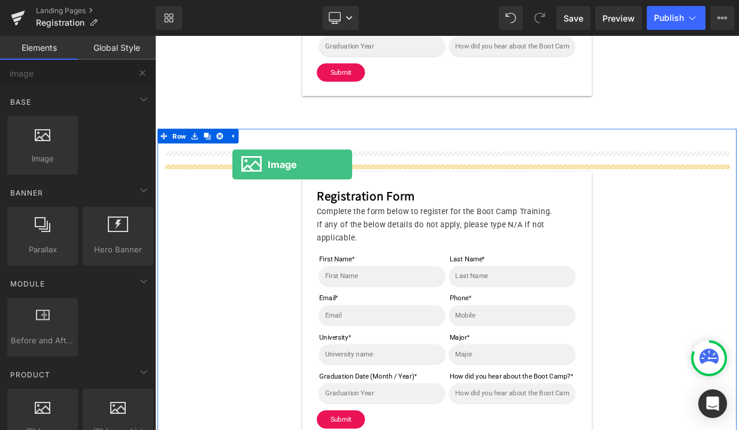
drag, startPoint x: 187, startPoint y: 177, endPoint x: 251, endPoint y: 194, distance: 65.6
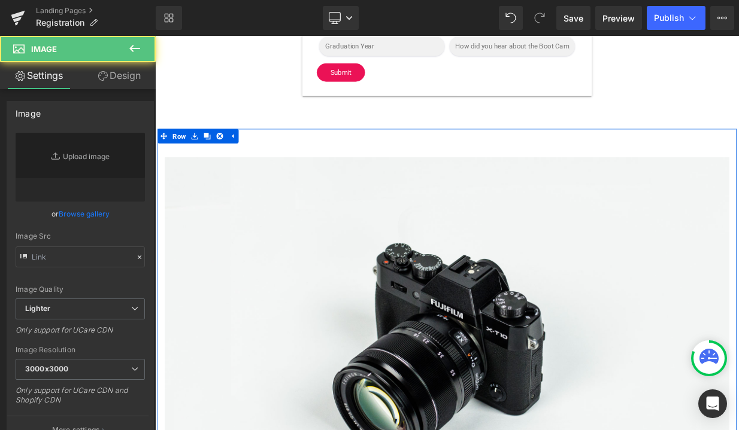
type input "//[DOMAIN_NAME][URL]"
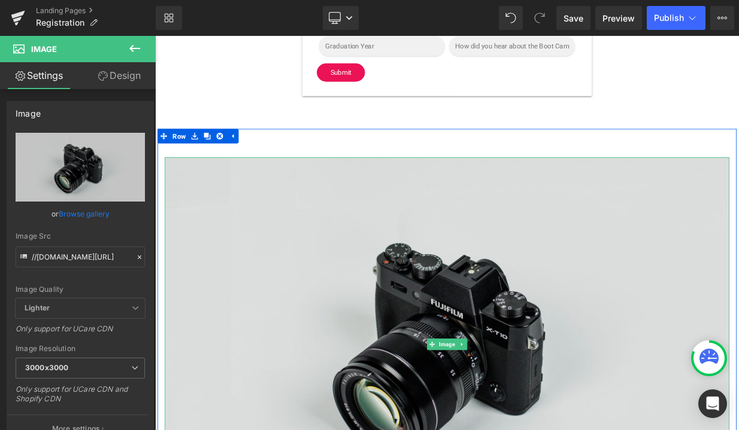
click at [376, 283] on img at bounding box center [517, 419] width 700 height 464
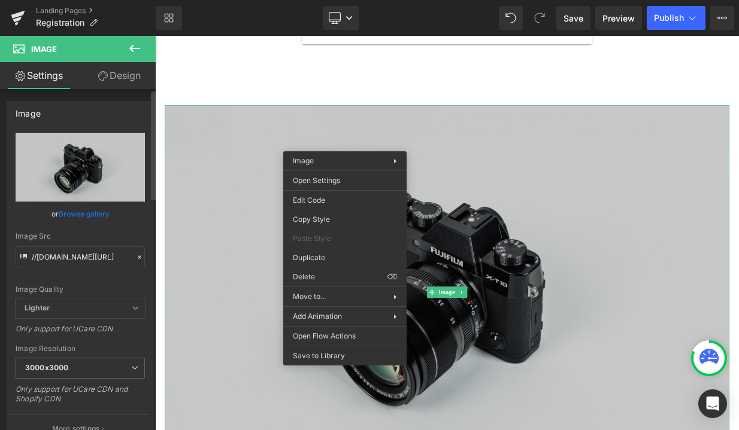
click at [100, 213] on link "Browse gallery" at bounding box center [84, 214] width 51 height 21
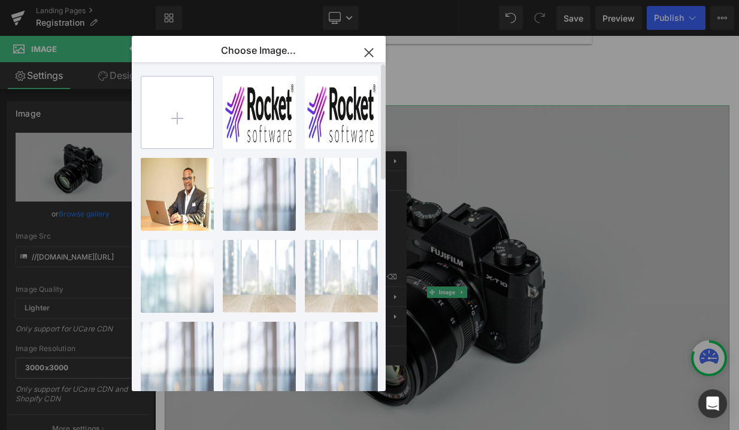
click at [176, 118] on input "file" at bounding box center [177, 113] width 72 height 72
type input "C:\fakepath\MCEC Site.png"
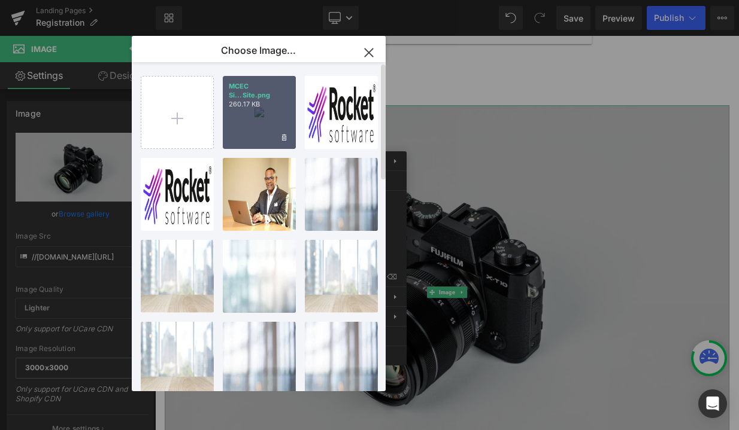
click at [255, 110] on div "MCEC Si...Site.png 260.17 KB" at bounding box center [259, 112] width 73 height 73
type input "[URL][DOMAIN_NAME]"
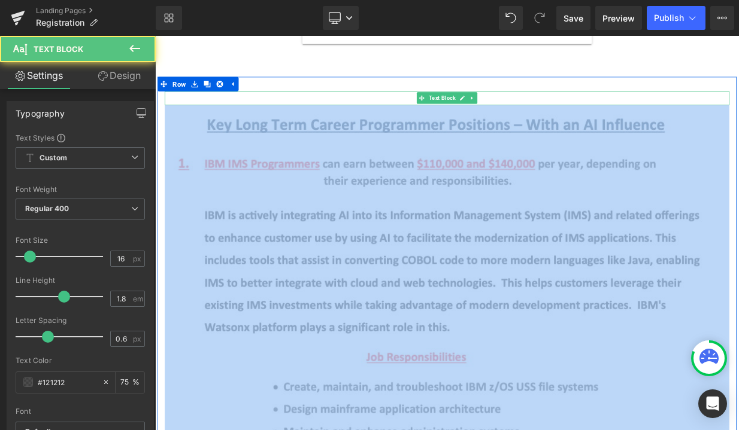
click at [322, 115] on div "Text Block" at bounding box center [517, 113] width 700 height 17
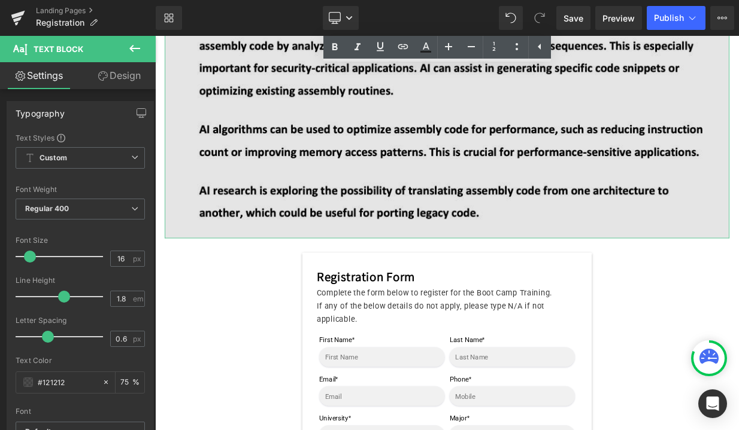
scroll to position [1759, 0]
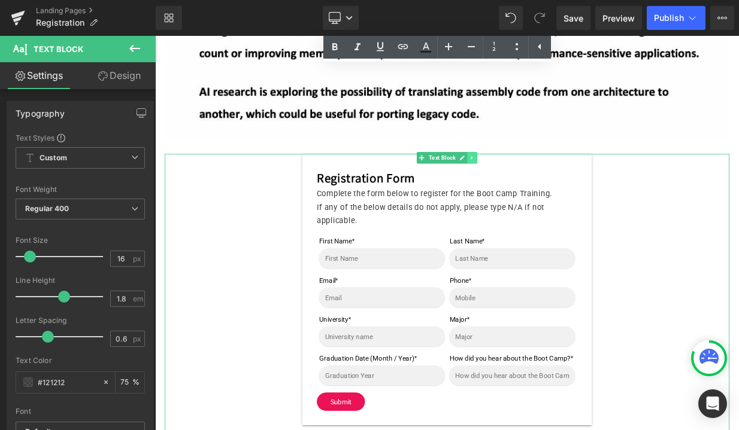
click at [550, 191] on icon at bounding box center [548, 187] width 7 height 7
click at [552, 191] on icon at bounding box center [554, 187] width 7 height 7
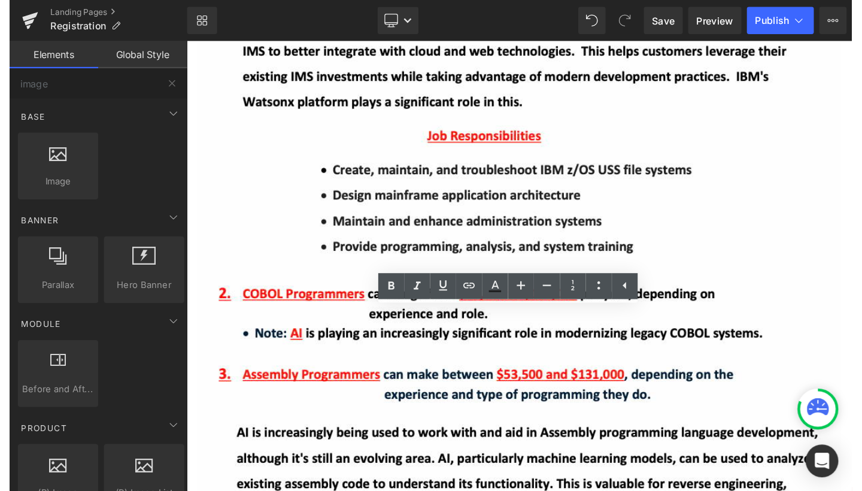
scroll to position [603, 0]
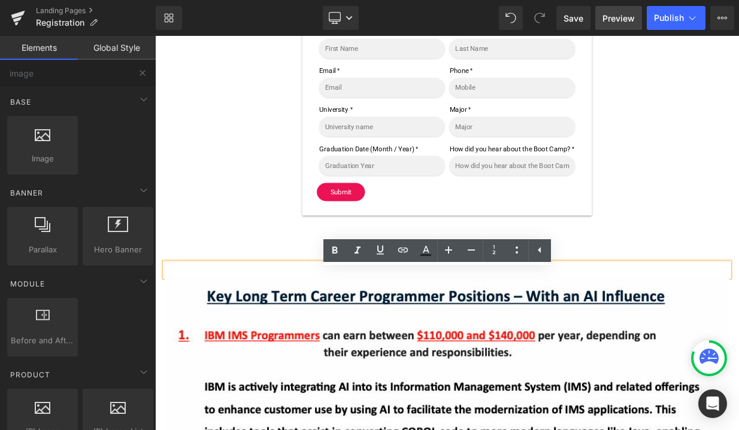
click at [626, 22] on span "Preview" at bounding box center [618, 18] width 32 height 13
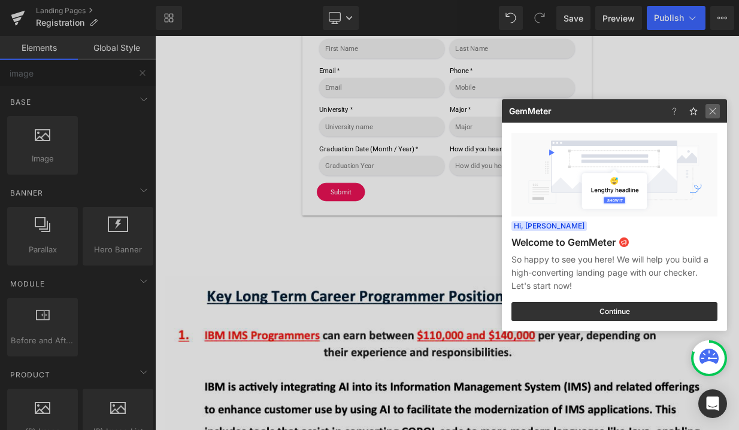
click at [712, 111] on img at bounding box center [712, 111] width 14 height 14
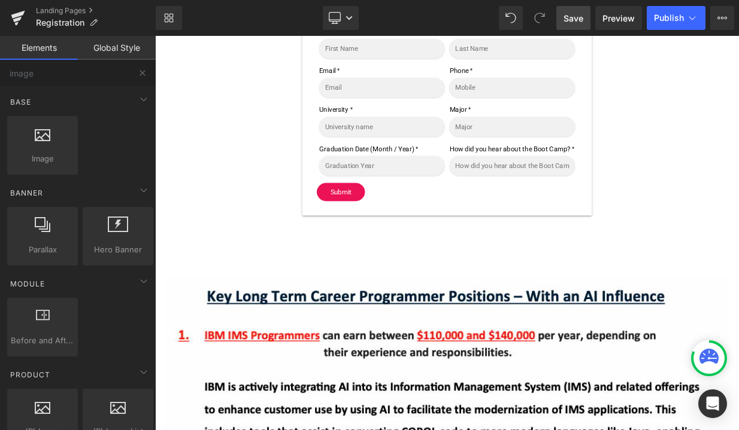
click at [570, 22] on span "Save" at bounding box center [573, 18] width 20 height 13
click at [627, 14] on span "Preview" at bounding box center [618, 18] width 32 height 13
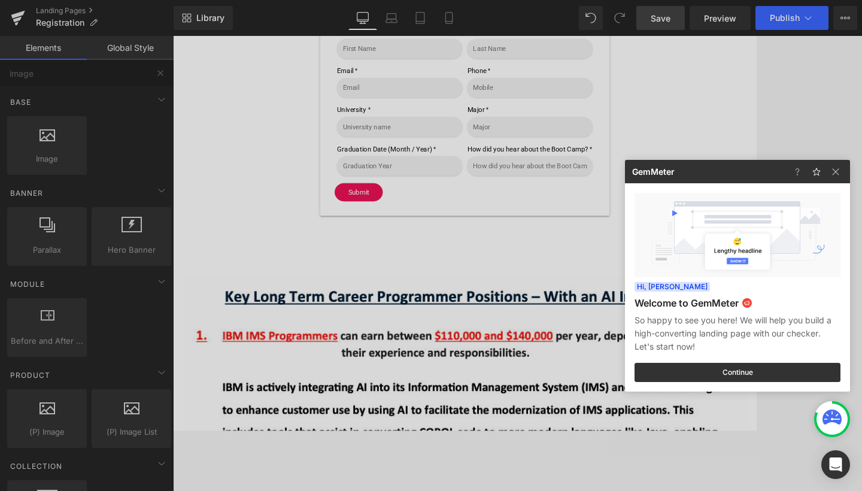
click at [738, 175] on div at bounding box center [819, 171] width 62 height 23
click at [738, 175] on img at bounding box center [835, 172] width 14 height 14
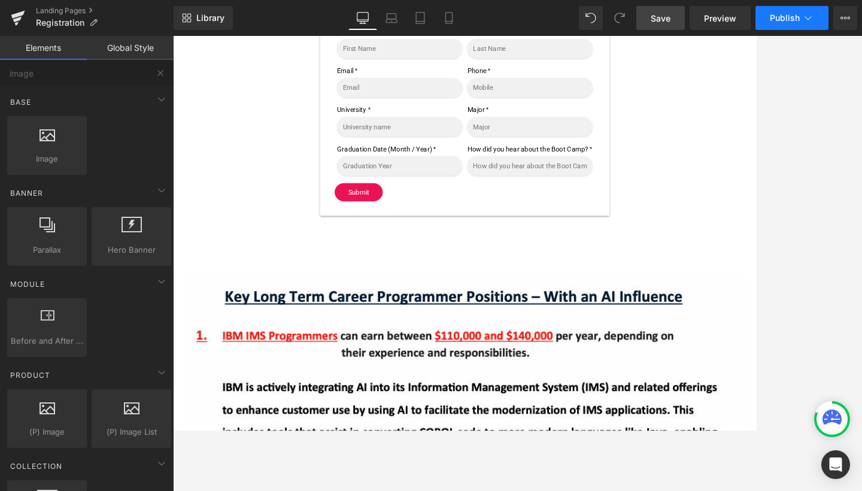
click at [738, 20] on span "Publish" at bounding box center [785, 18] width 30 height 10
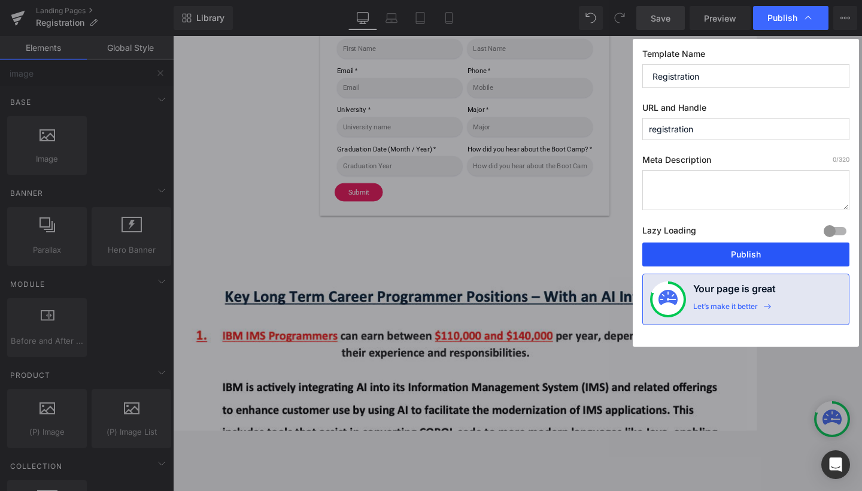
drag, startPoint x: 745, startPoint y: 254, endPoint x: 710, endPoint y: 271, distance: 39.1
click at [738, 254] on button "Publish" at bounding box center [745, 254] width 207 height 24
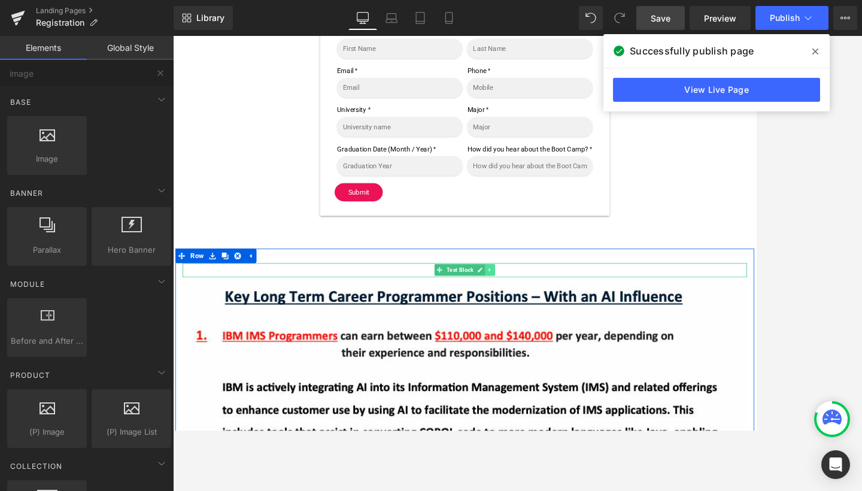
click at [564, 330] on icon at bounding box center [566, 326] width 7 height 7
click at [570, 330] on icon at bounding box center [572, 326] width 7 height 7
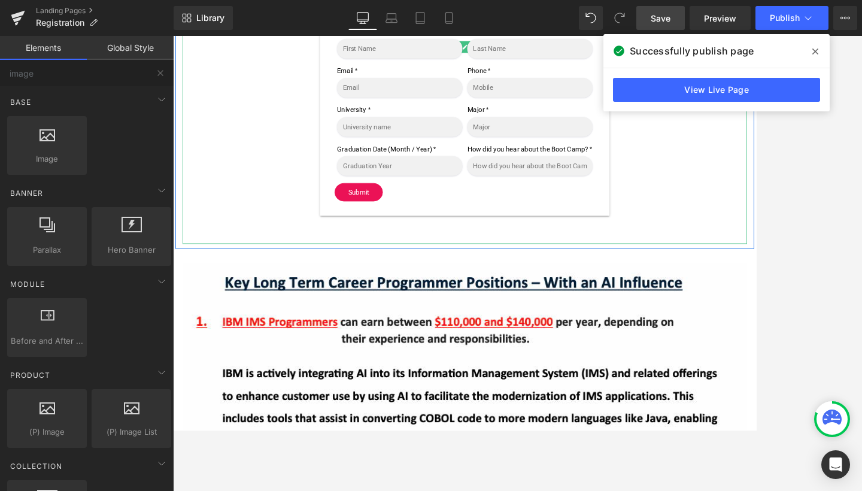
click at [567, 294] on p at bounding box center [535, 285] width 700 height 17
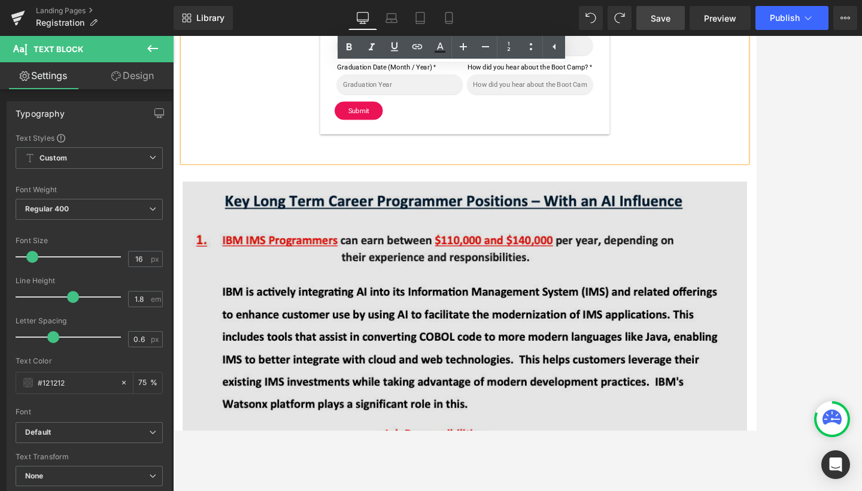
scroll to position [697, 0]
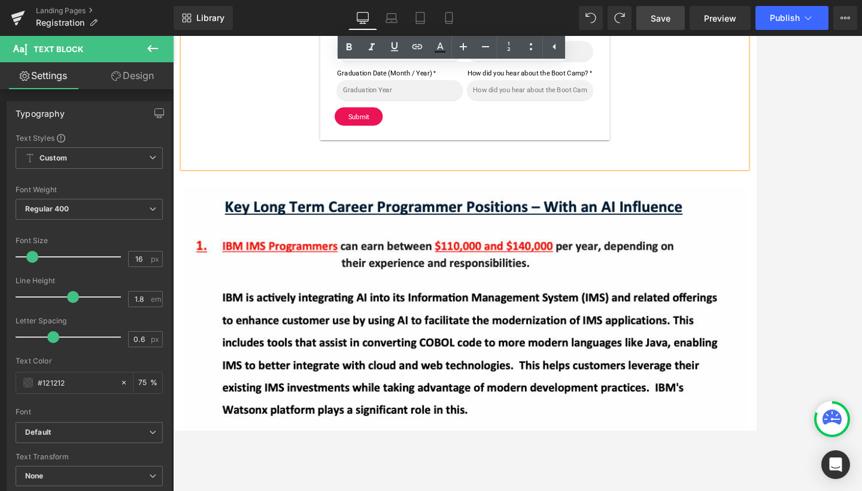
click at [663, 201] on p at bounding box center [535, 191] width 700 height 17
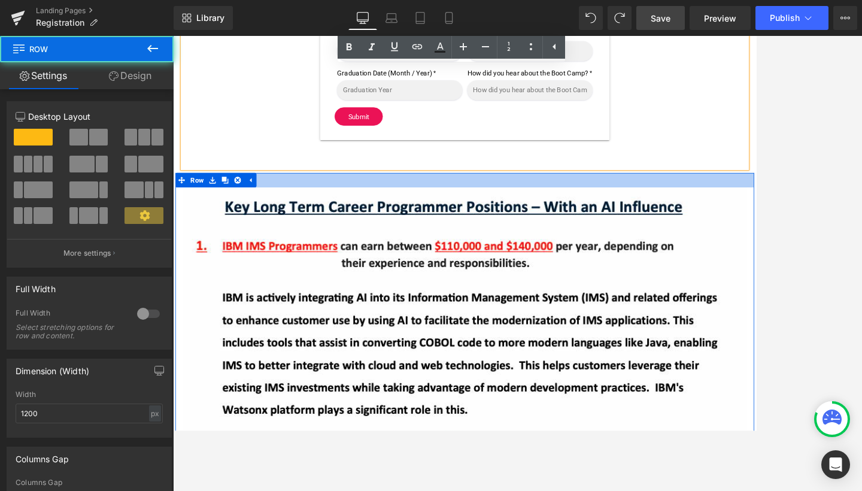
click at [516, 224] on div at bounding box center [535, 215] width 718 height 18
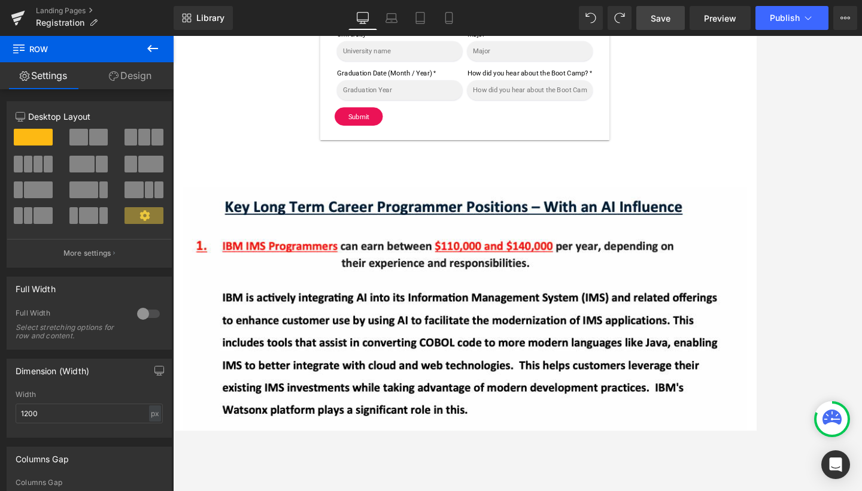
click at [670, 14] on span "Save" at bounding box center [661, 18] width 20 height 13
click at [733, 19] on span "Preview" at bounding box center [720, 18] width 32 height 13
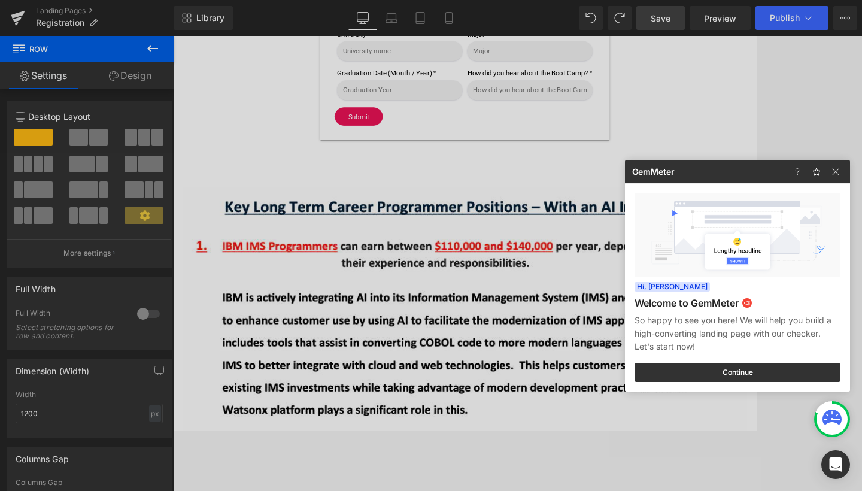
click at [738, 16] on div at bounding box center [431, 245] width 862 height 491
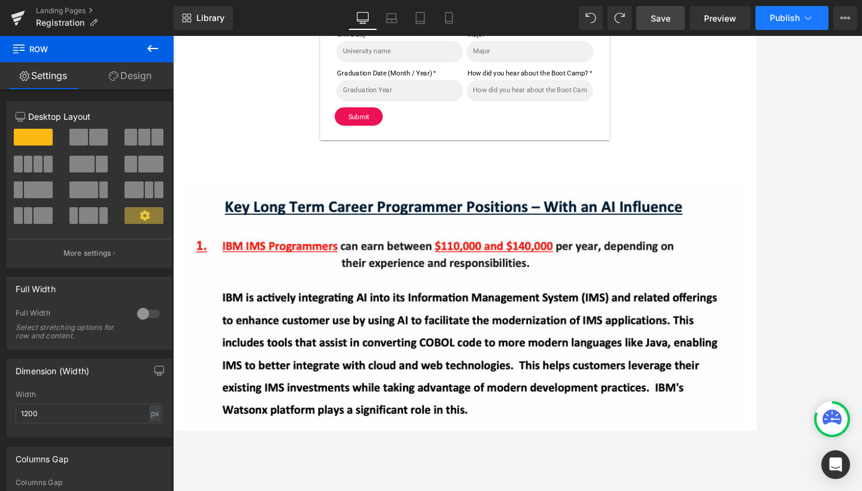
click at [738, 21] on span "Publish" at bounding box center [785, 18] width 30 height 10
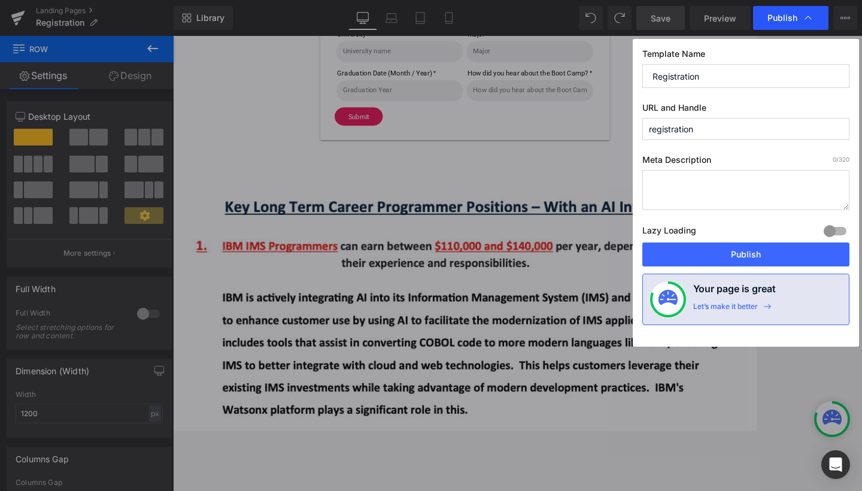
click at [738, 17] on span "Publish" at bounding box center [782, 18] width 30 height 11
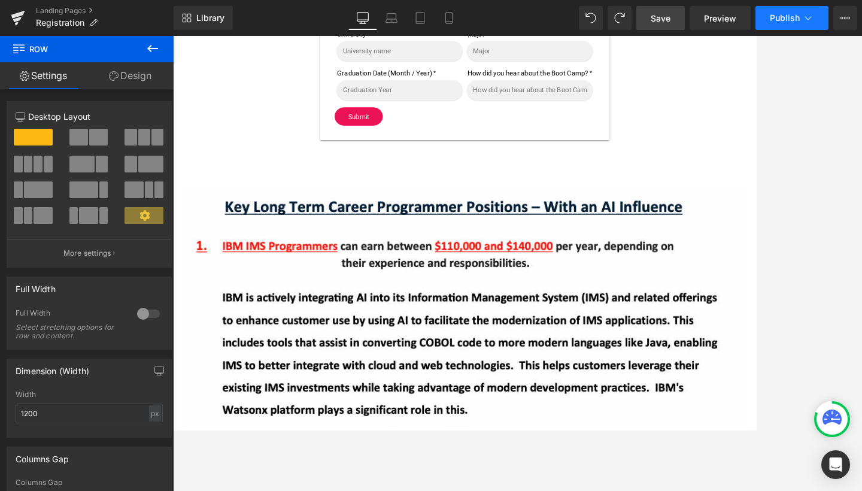
click at [738, 19] on button "Publish" at bounding box center [791, 18] width 73 height 24
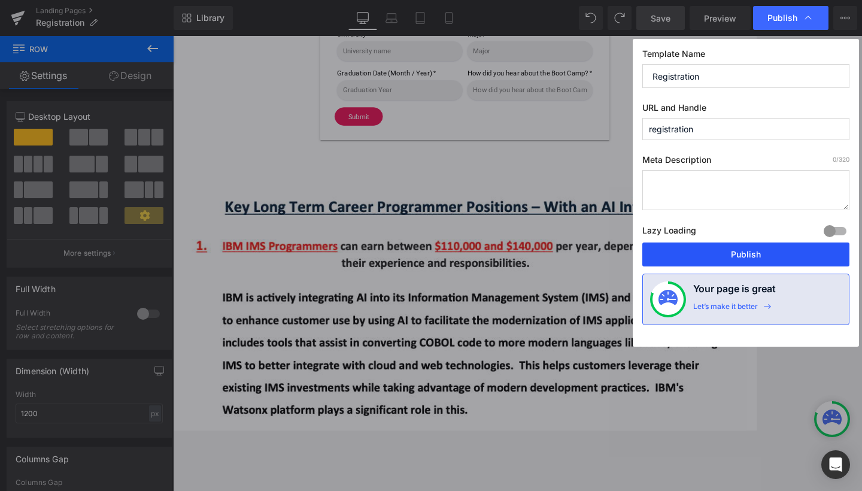
click at [709, 257] on button "Publish" at bounding box center [745, 254] width 207 height 24
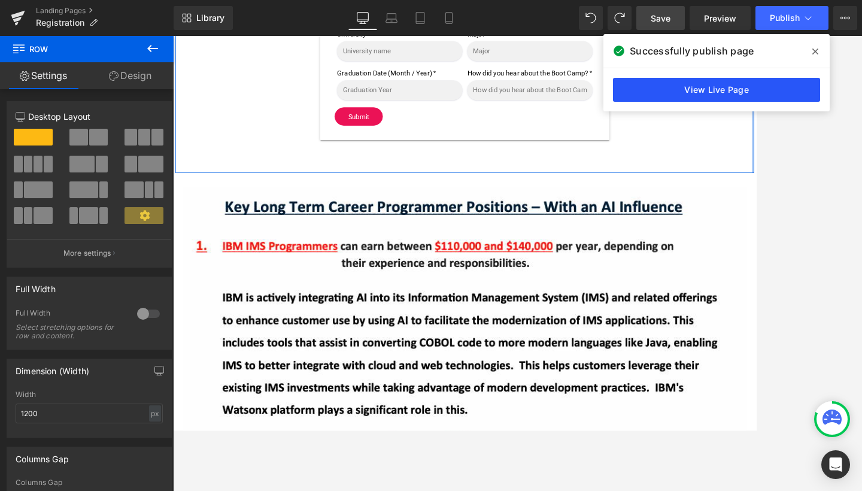
click at [716, 92] on link "View Live Page" at bounding box center [716, 90] width 207 height 24
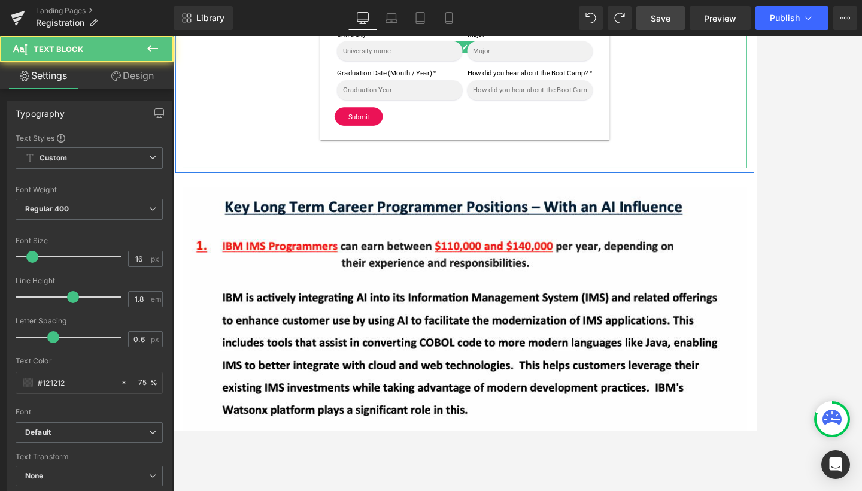
click at [477, 200] on p at bounding box center [535, 191] width 700 height 17
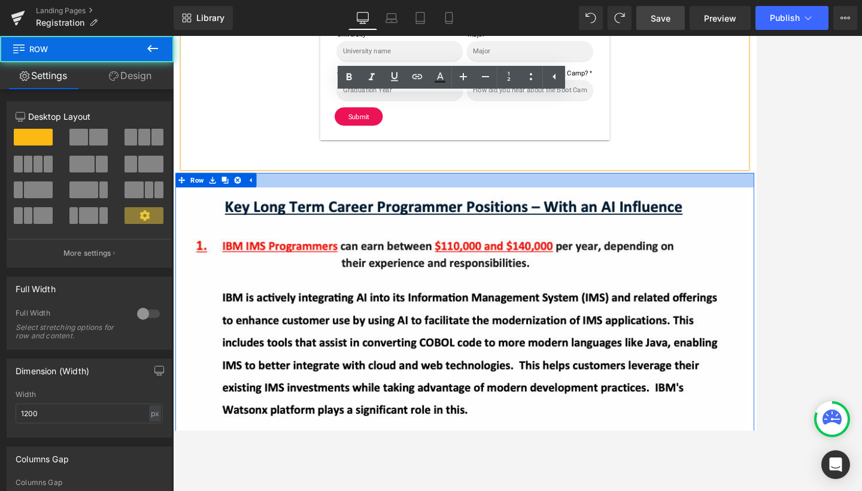
click at [333, 224] on div at bounding box center [535, 215] width 718 height 18
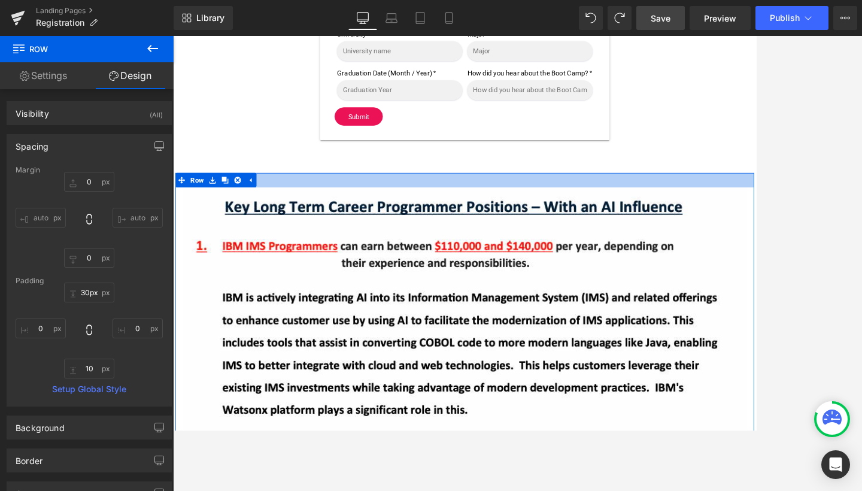
click at [331, 224] on div at bounding box center [535, 215] width 718 height 18
click at [426, 224] on div at bounding box center [535, 215] width 718 height 18
click at [418, 222] on div "31px" at bounding box center [535, 215] width 718 height 19
click at [84, 293] on input "31px" at bounding box center [89, 293] width 50 height 20
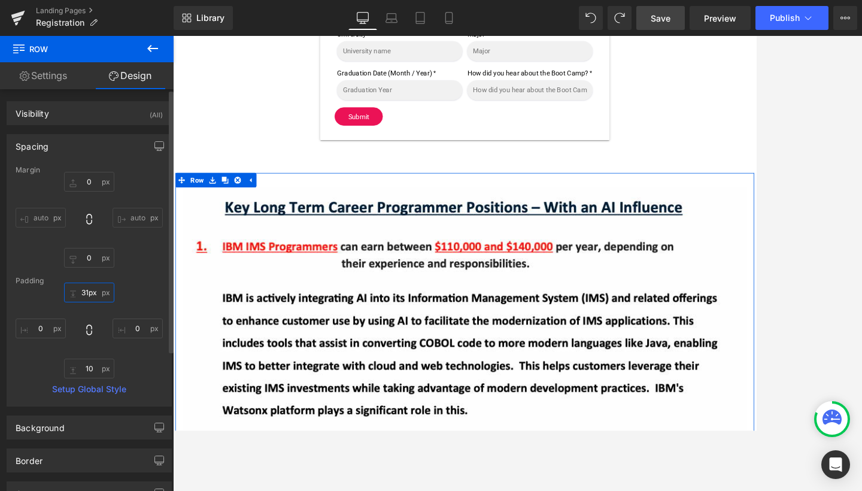
type input "1px"
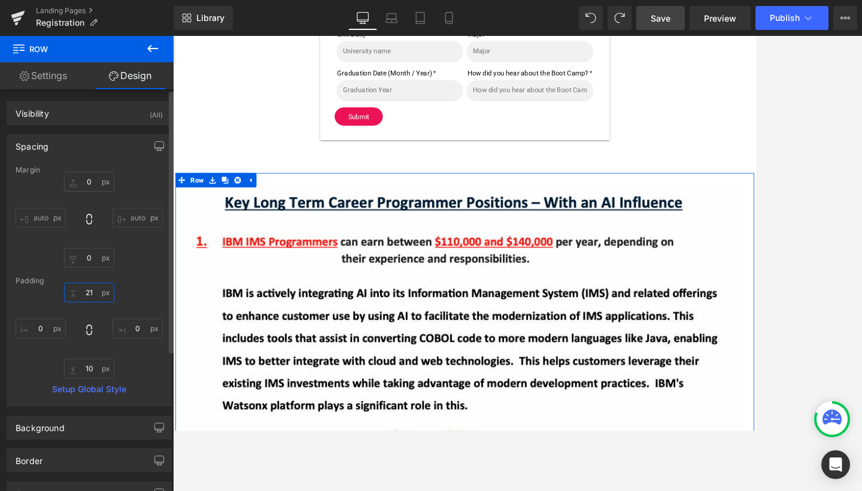
type input "2"
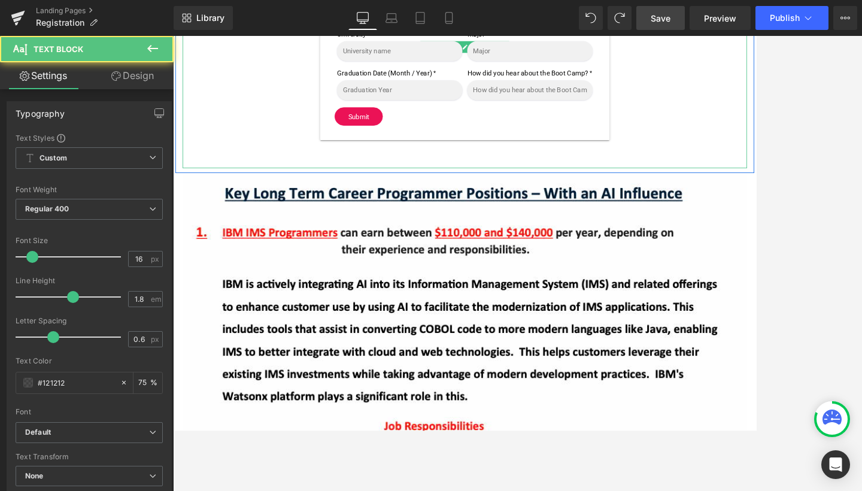
click at [651, 199] on p at bounding box center [535, 191] width 700 height 17
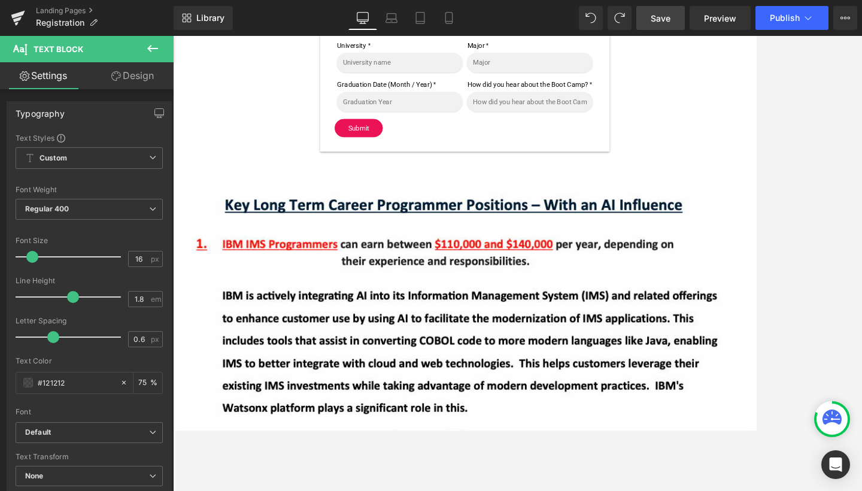
scroll to position [640, 0]
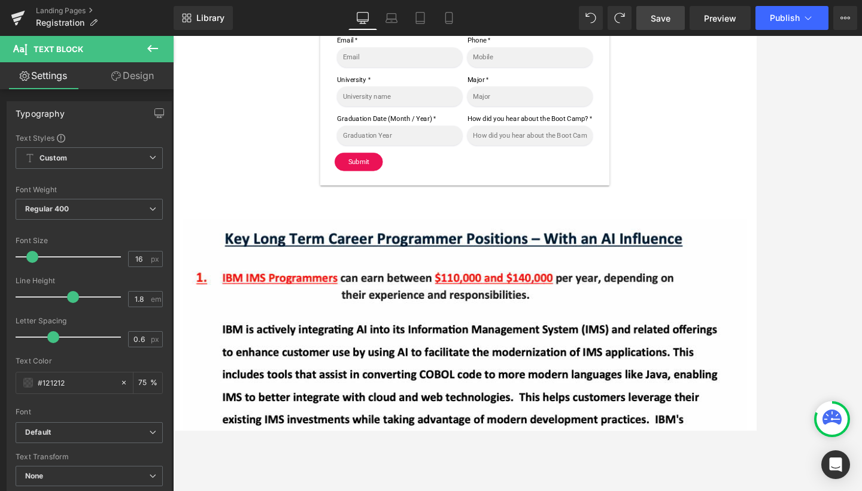
click at [738, 149] on div at bounding box center [517, 263] width 689 height 455
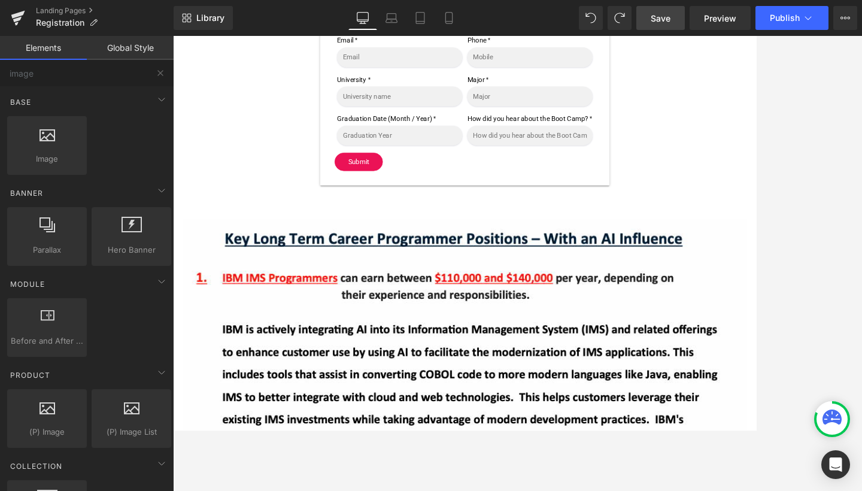
click at [665, 23] on span "Save" at bounding box center [661, 18] width 20 height 13
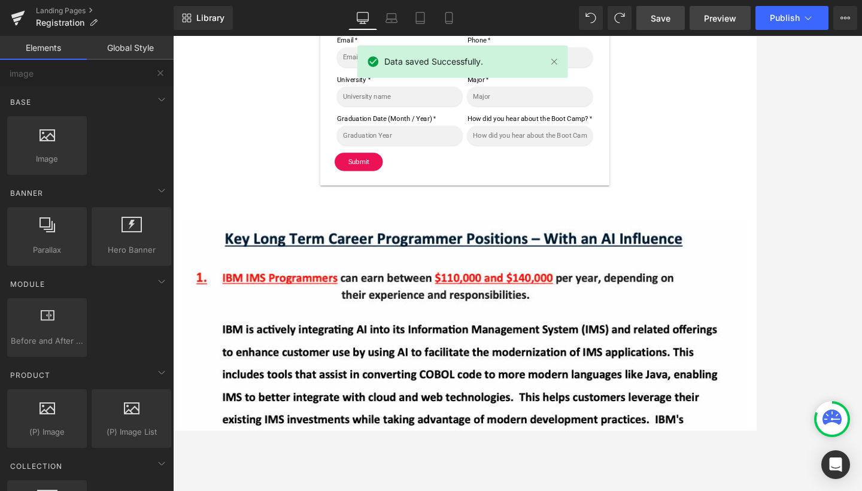
click at [718, 20] on span "Preview" at bounding box center [720, 18] width 32 height 13
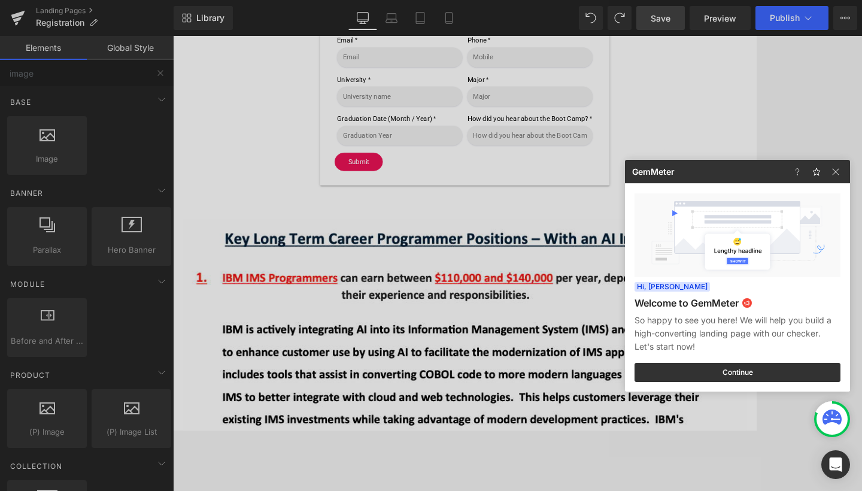
click at [738, 21] on div at bounding box center [431, 245] width 862 height 491
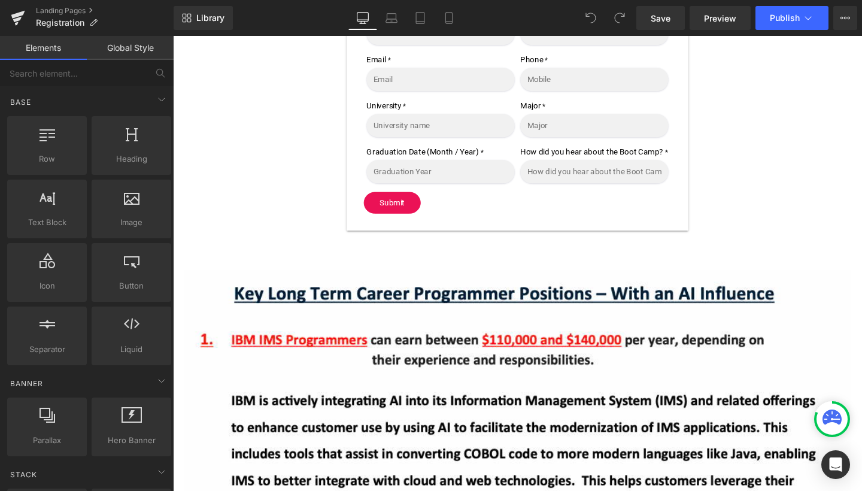
scroll to position [704, 0]
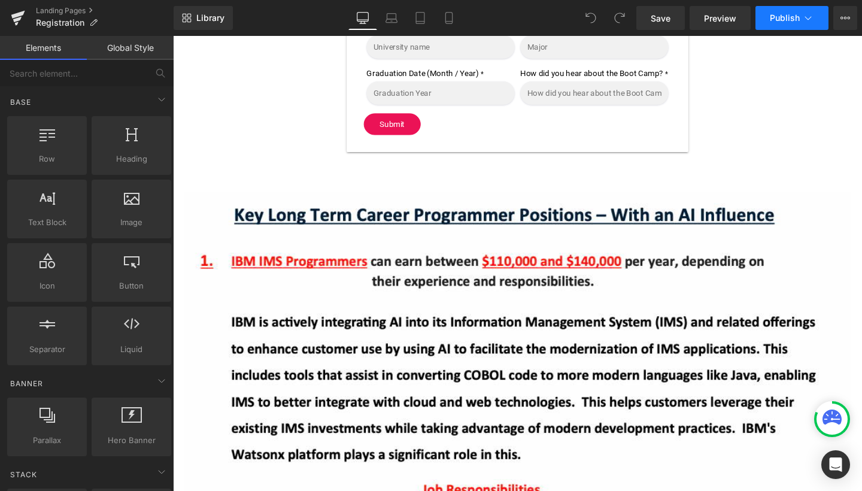
click at [785, 10] on button "Publish" at bounding box center [791, 18] width 73 height 24
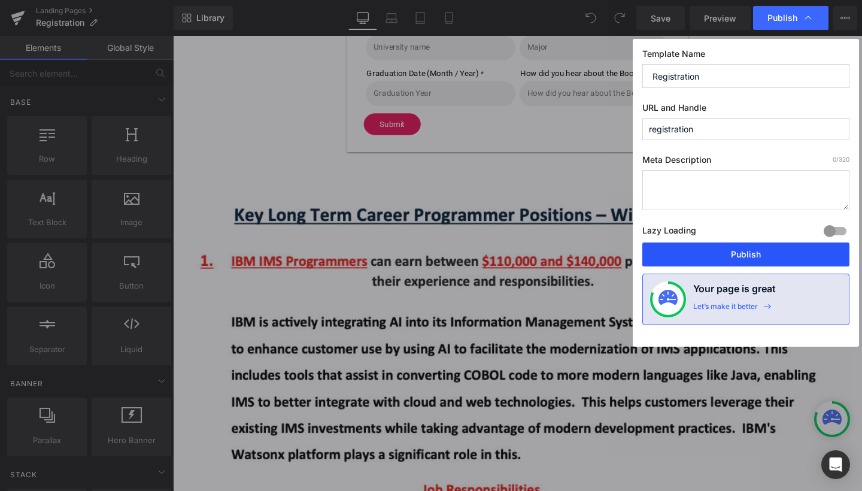
click at [701, 252] on button "Publish" at bounding box center [745, 254] width 207 height 24
